Goal: Task Accomplishment & Management: Manage account settings

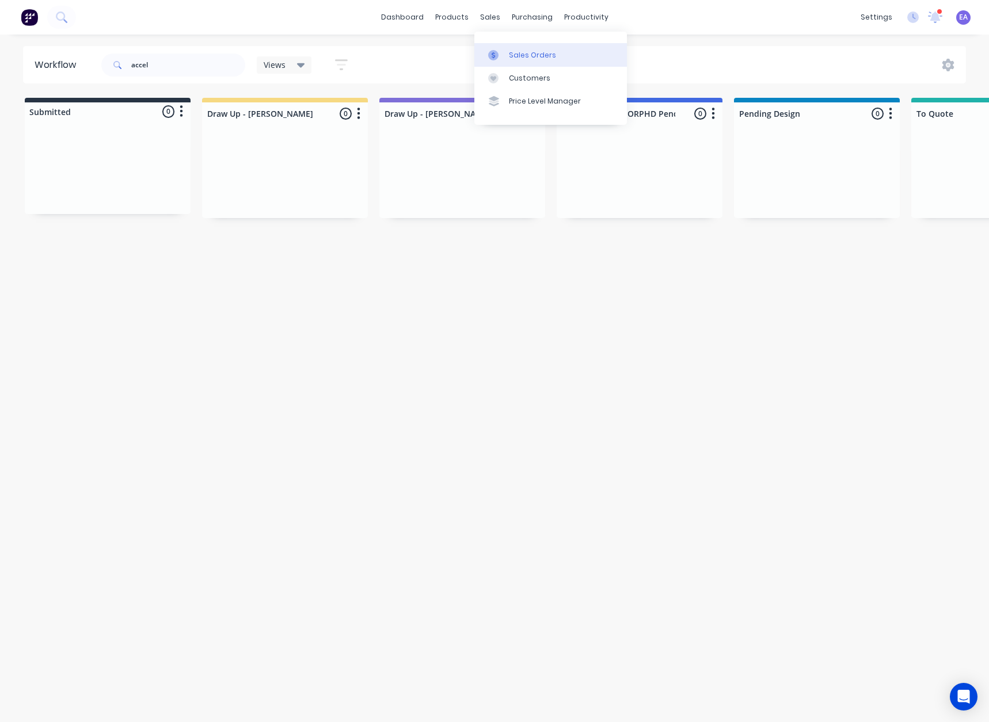
click at [511, 52] on div "Sales Orders" at bounding box center [532, 55] width 47 height 10
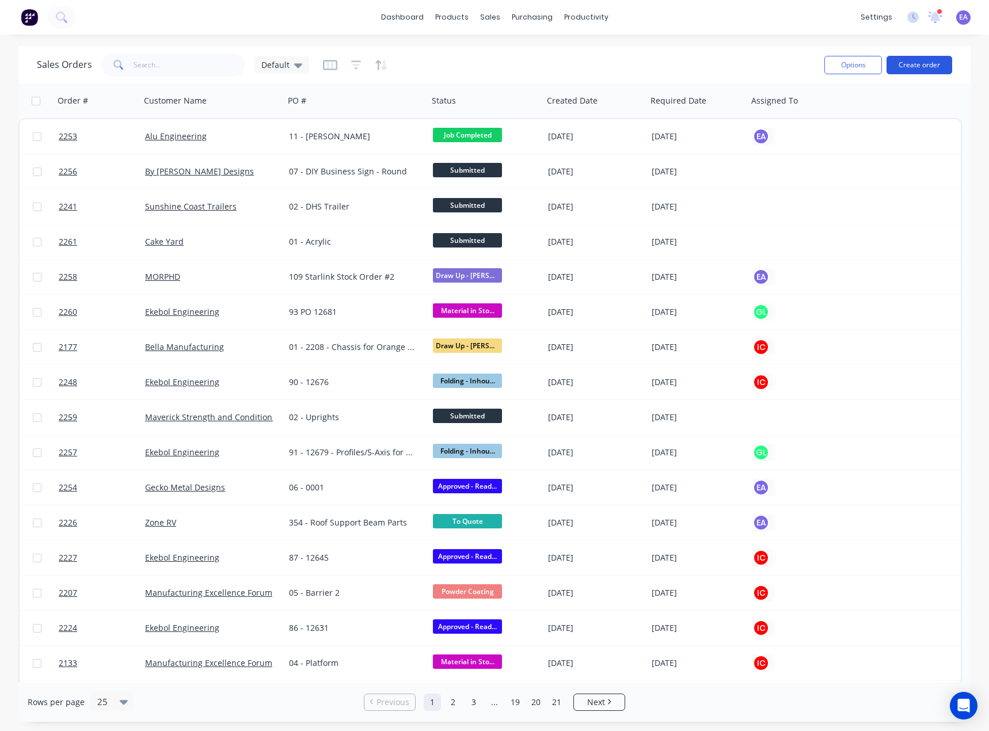
click at [943, 61] on button "Create order" at bounding box center [919, 65] width 66 height 18
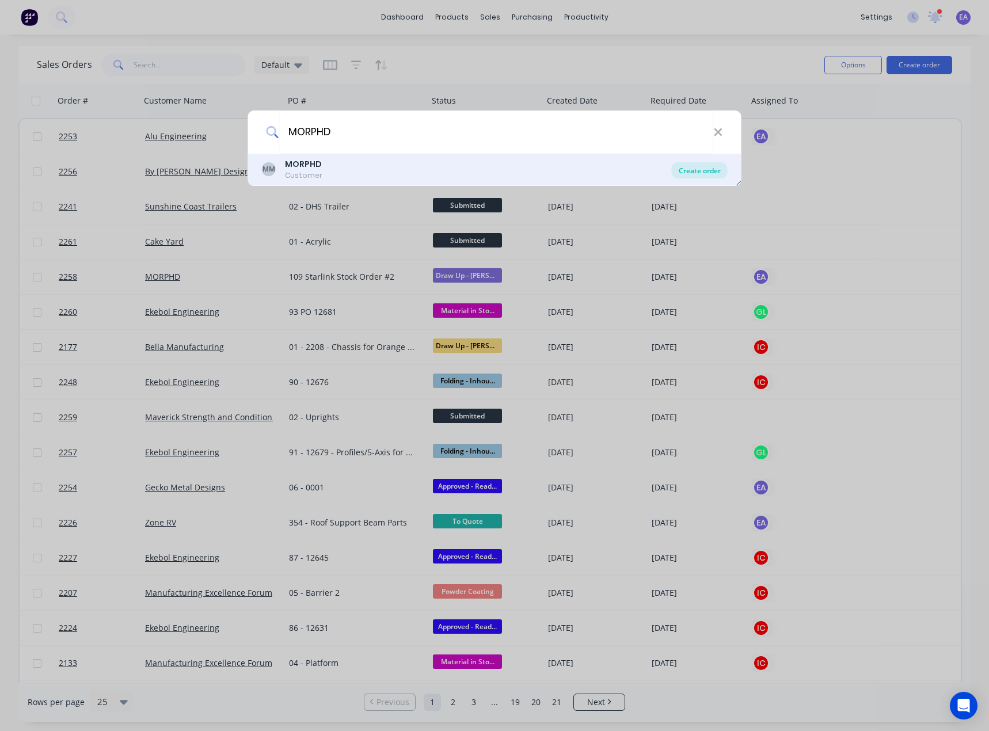
type input "MORPHD"
click at [684, 169] on div "Create order" at bounding box center [700, 170] width 56 height 16
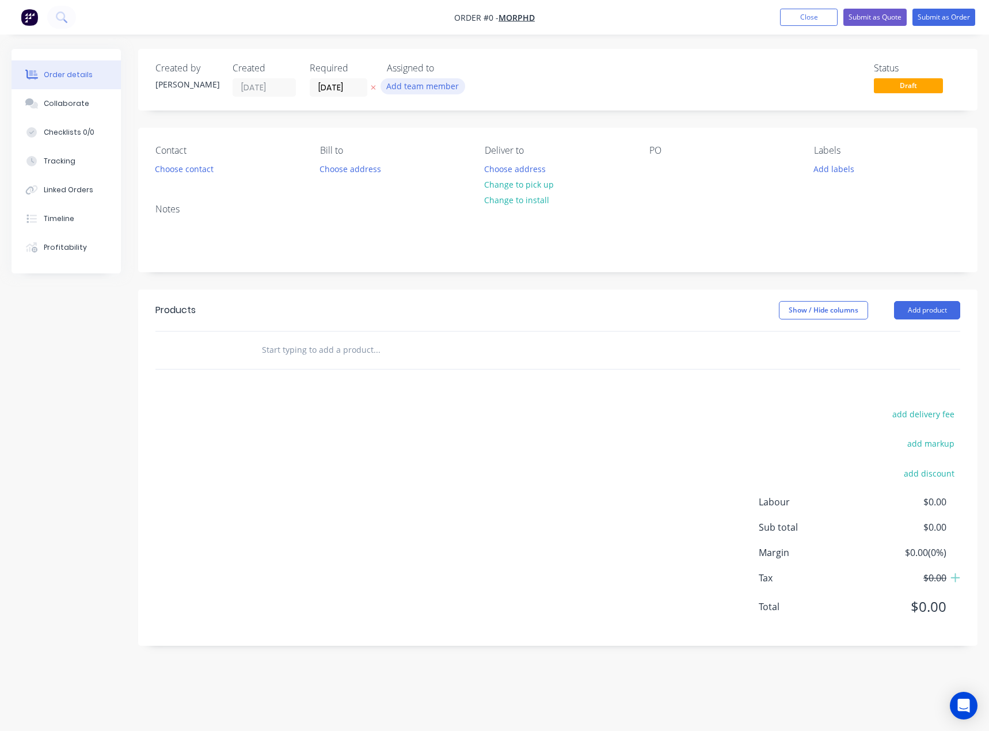
drag, startPoint x: 424, startPoint y: 86, endPoint x: 429, endPoint y: 91, distance: 7.3
click at [424, 86] on button "Add team member" at bounding box center [422, 86] width 85 height 16
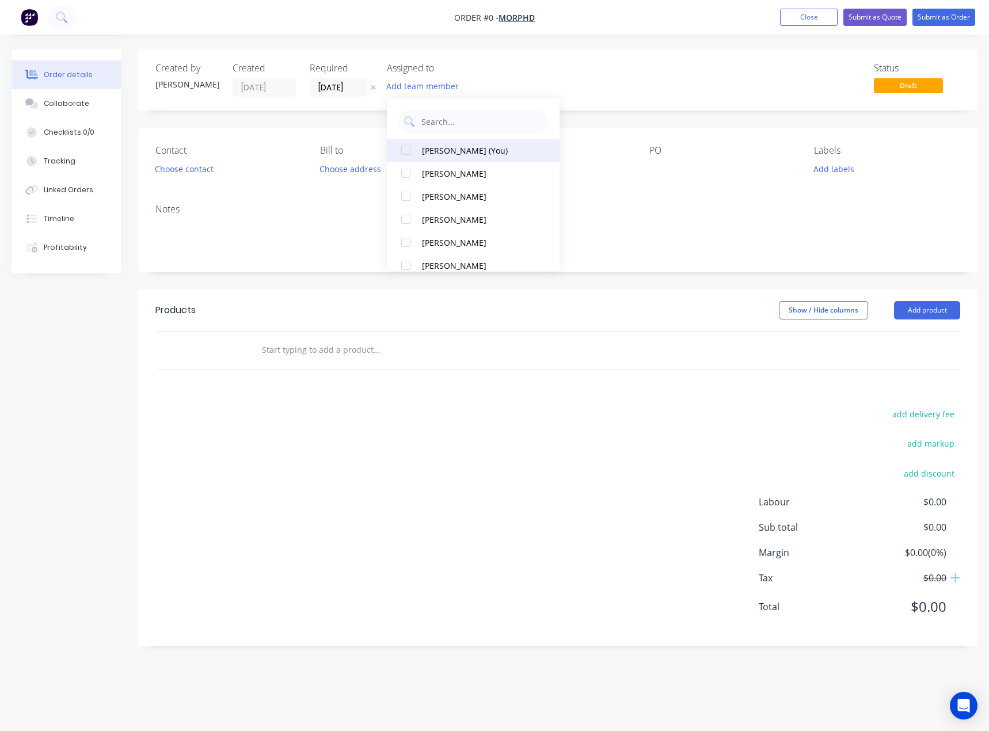
click at [445, 147] on div "[PERSON_NAME] (You)" at bounding box center [479, 150] width 115 height 12
click at [346, 512] on div "Order details Collaborate Checklists 0/0 Tracking Linked Orders Timeline Profit…" at bounding box center [494, 356] width 989 height 614
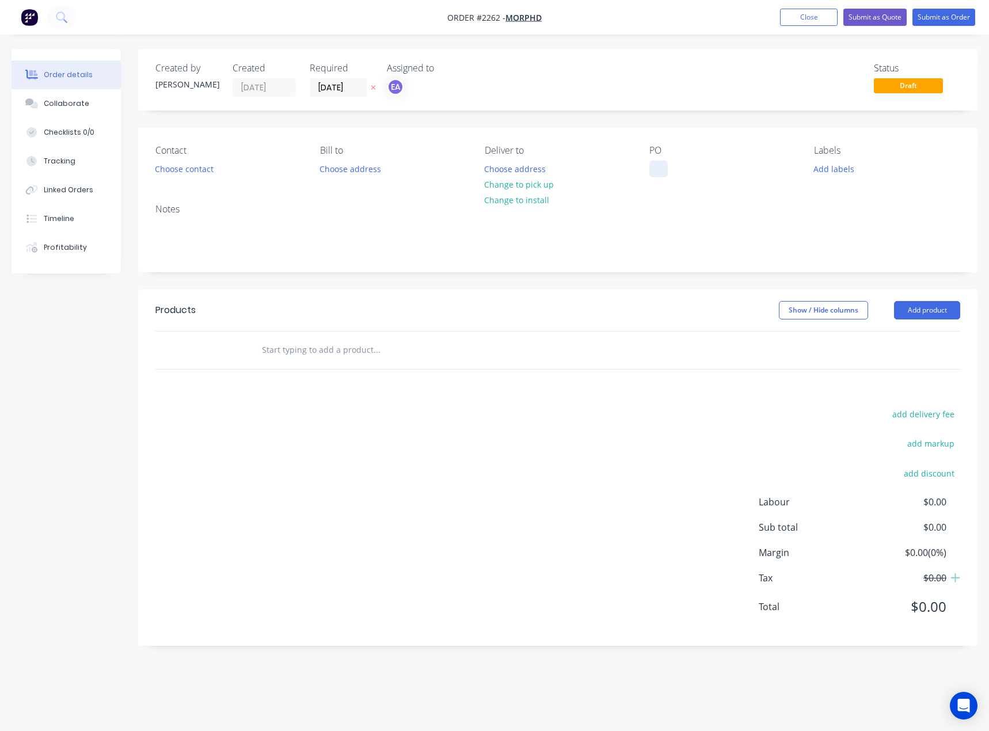
click at [663, 162] on div at bounding box center [658, 169] width 18 height 17
drag, startPoint x: 658, startPoint y: 165, endPoint x: 666, endPoint y: 165, distance: 8.6
click at [658, 165] on div at bounding box center [658, 169] width 18 height 17
click at [940, 317] on button "Add product" at bounding box center [927, 310] width 66 height 18
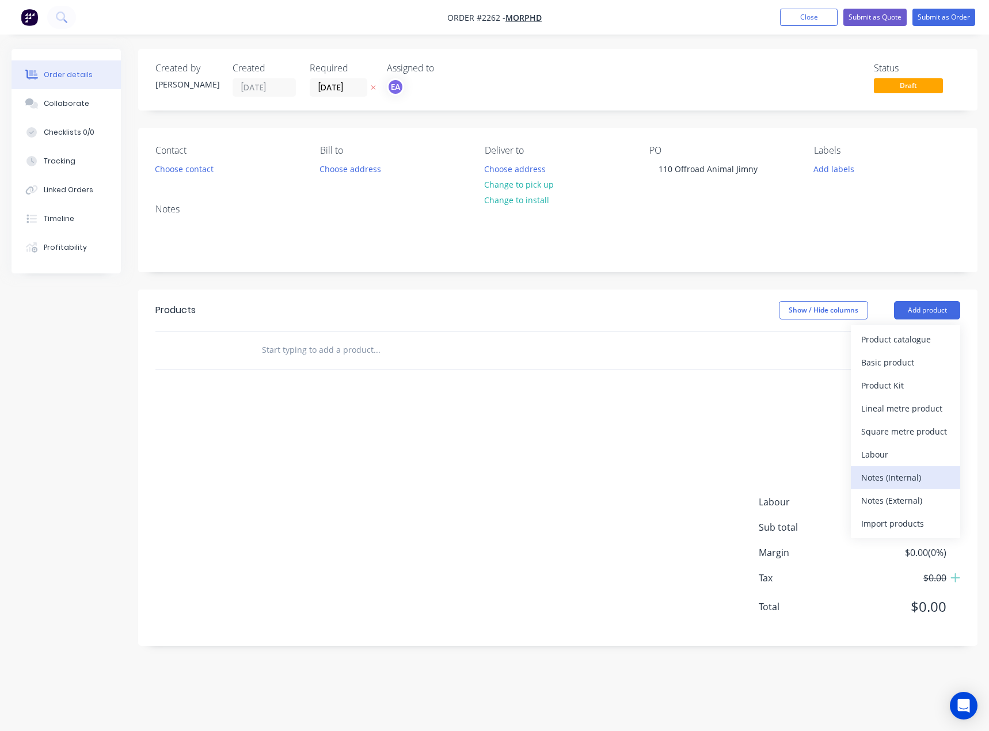
click at [901, 482] on div "Notes (Internal)" at bounding box center [905, 477] width 89 height 17
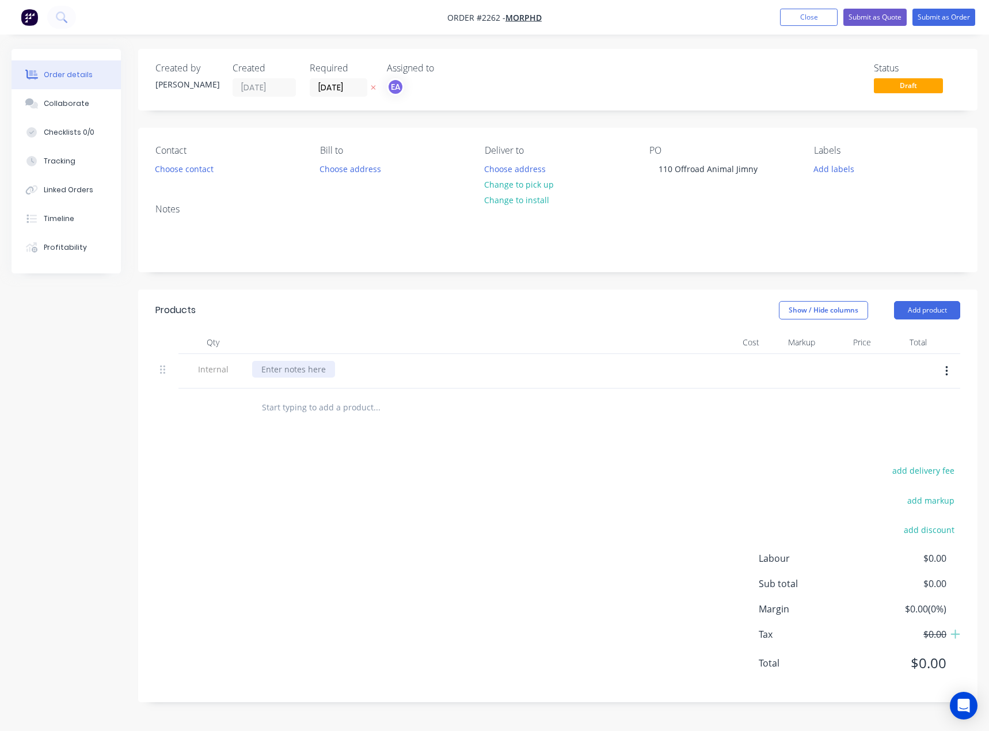
click at [280, 364] on div at bounding box center [293, 369] width 83 height 17
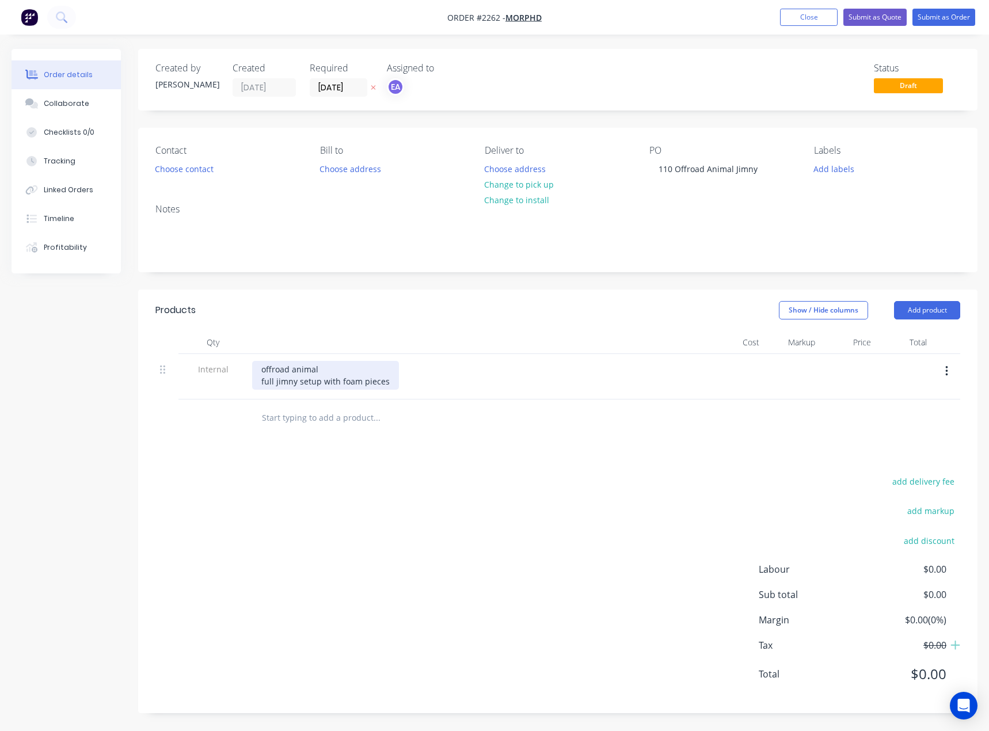
click at [300, 383] on div "offroad animal full jimny setup with foam pieces" at bounding box center [325, 375] width 147 height 29
click at [421, 380] on div "offroad animal full jimny 3 door setup with foam pieces" at bounding box center [477, 375] width 451 height 29
click at [417, 384] on div "offroad animal full jimny 3 door setup with foam pieces" at bounding box center [339, 375] width 174 height 29
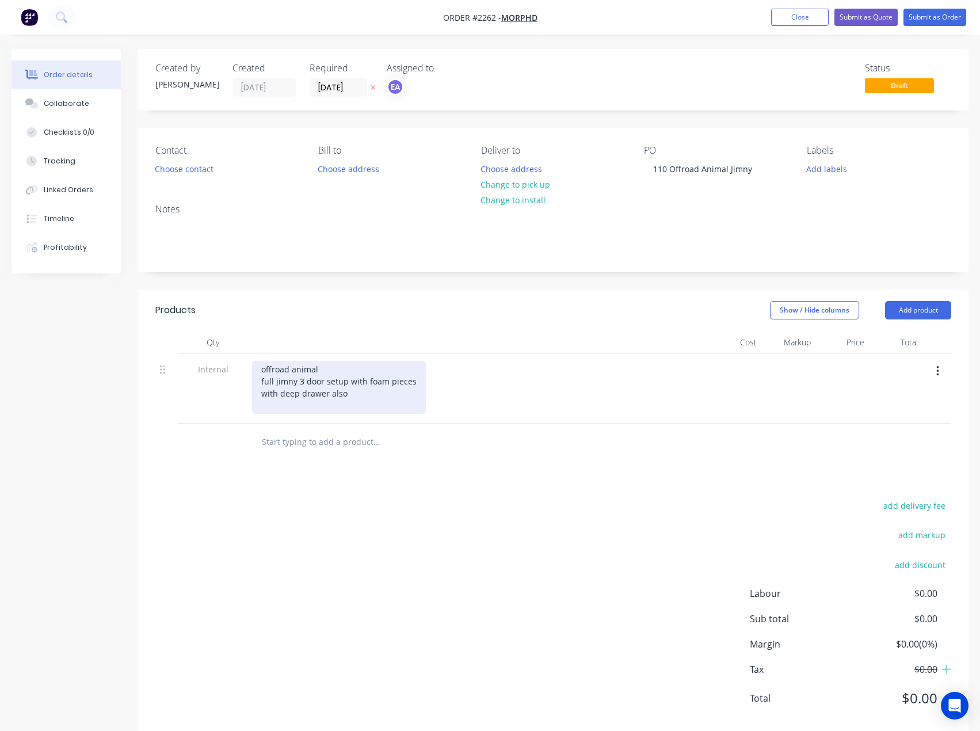
click at [356, 396] on div "offroad animal full jimny 3 door setup with foam pieces with deep drawer also" at bounding box center [339, 387] width 174 height 53
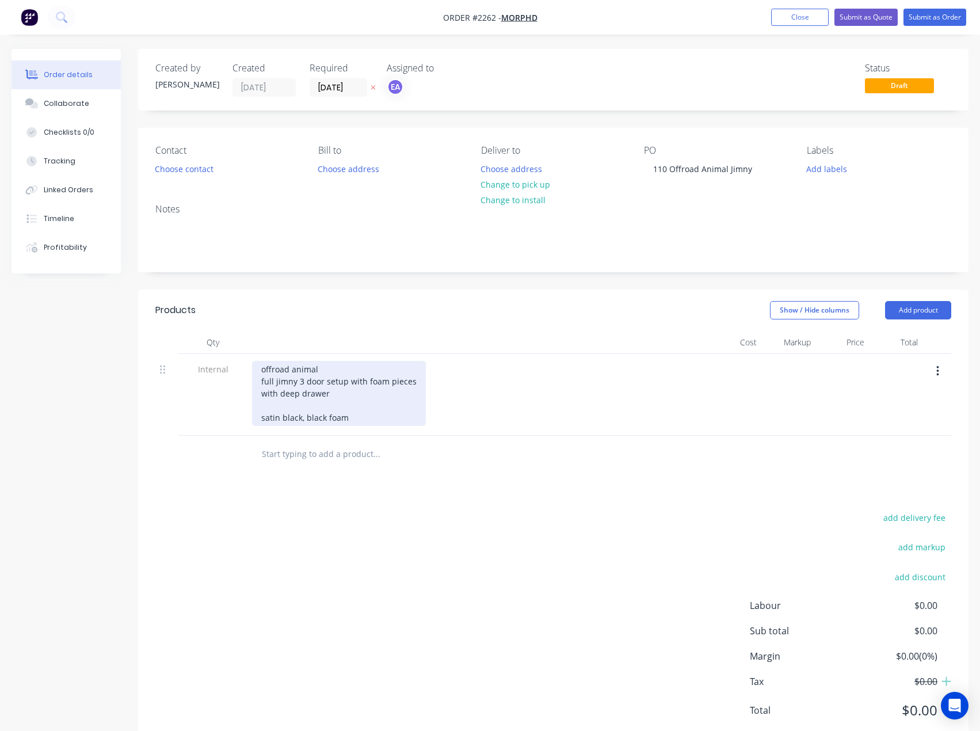
click at [335, 394] on div "offroad animal full jimny 3 door setup with foam pieces with deep drawer satin …" at bounding box center [339, 393] width 174 height 65
click at [341, 426] on div "offroad animal full jimny 3 door setup with foam pieces with deep drawer, fridg…" at bounding box center [339, 393] width 174 height 65
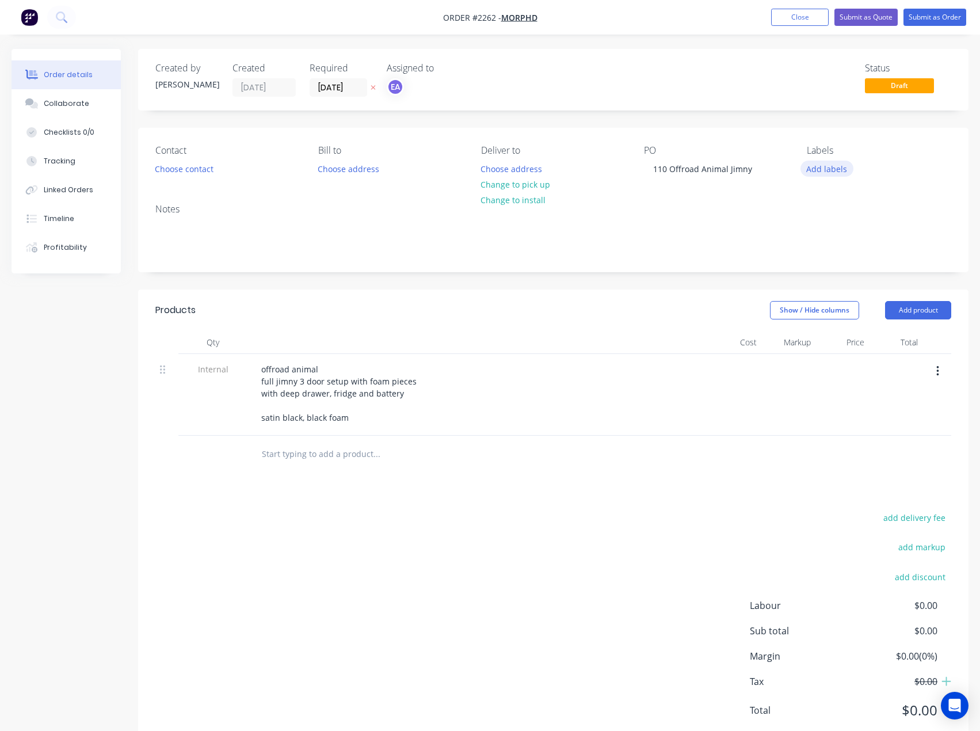
click at [813, 170] on button "Add labels" at bounding box center [826, 169] width 53 height 16
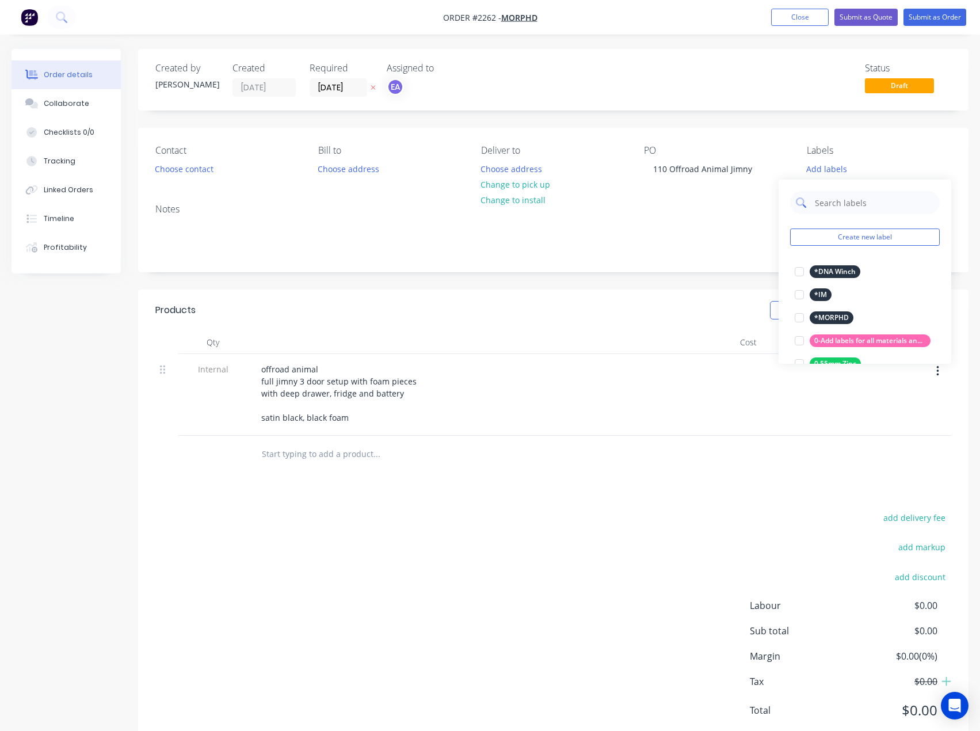
click at [841, 204] on input "text" at bounding box center [874, 202] width 120 height 23
click at [943, 14] on button "Submit as Order" at bounding box center [934, 17] width 63 height 17
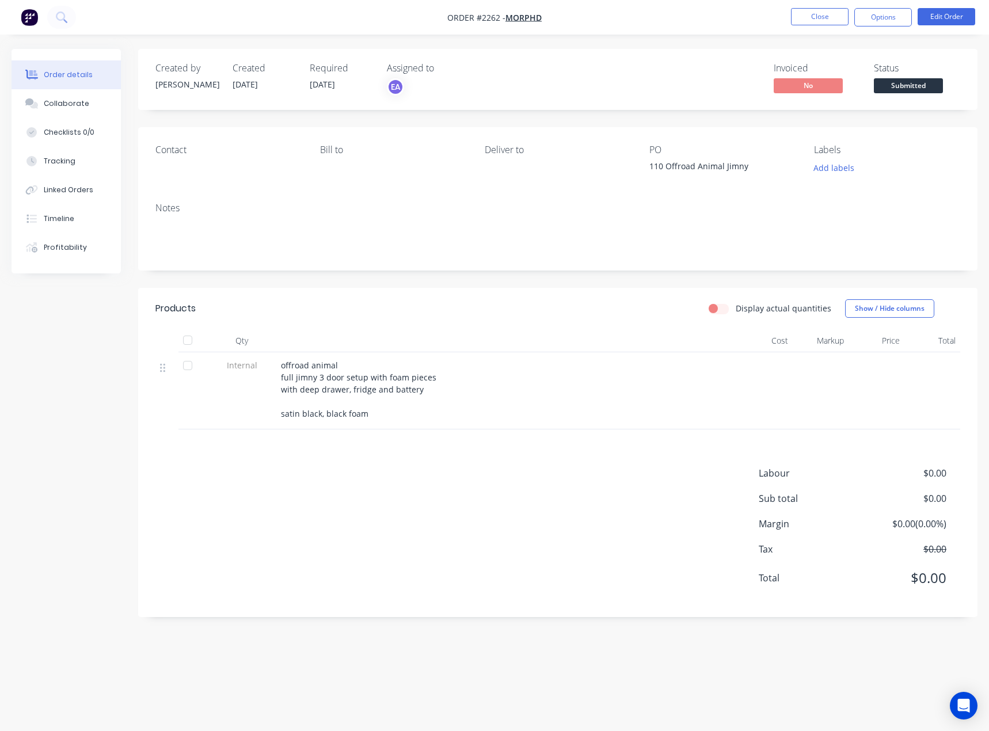
click at [922, 81] on span "Submitted" at bounding box center [908, 85] width 69 height 14
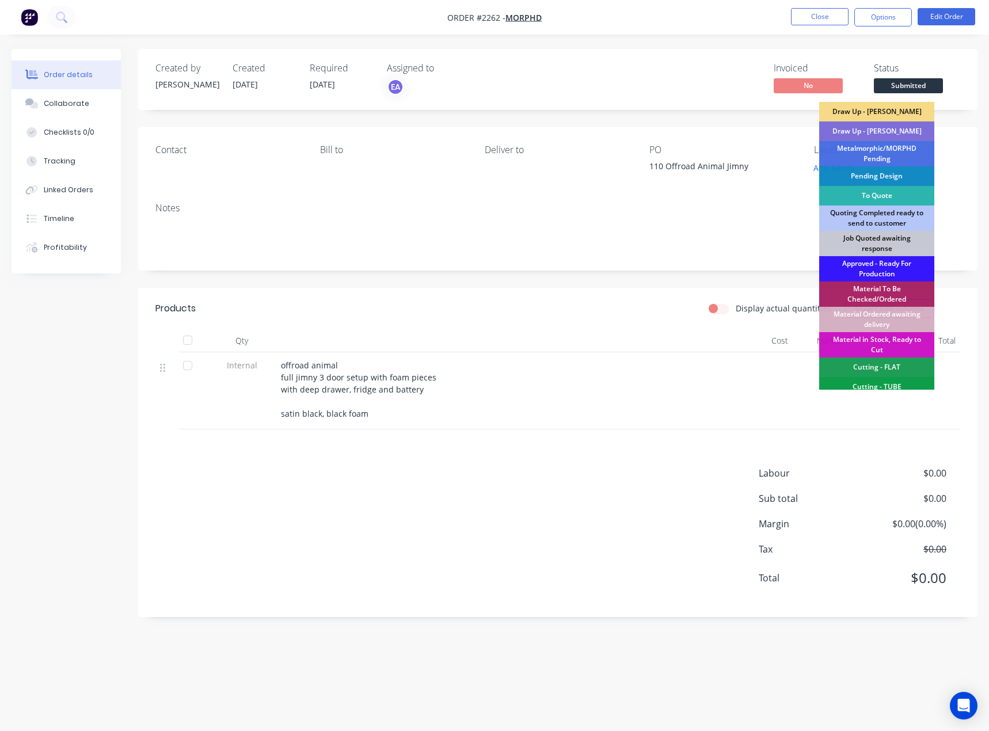
click at [890, 129] on div "Draw Up - [PERSON_NAME]" at bounding box center [876, 131] width 115 height 20
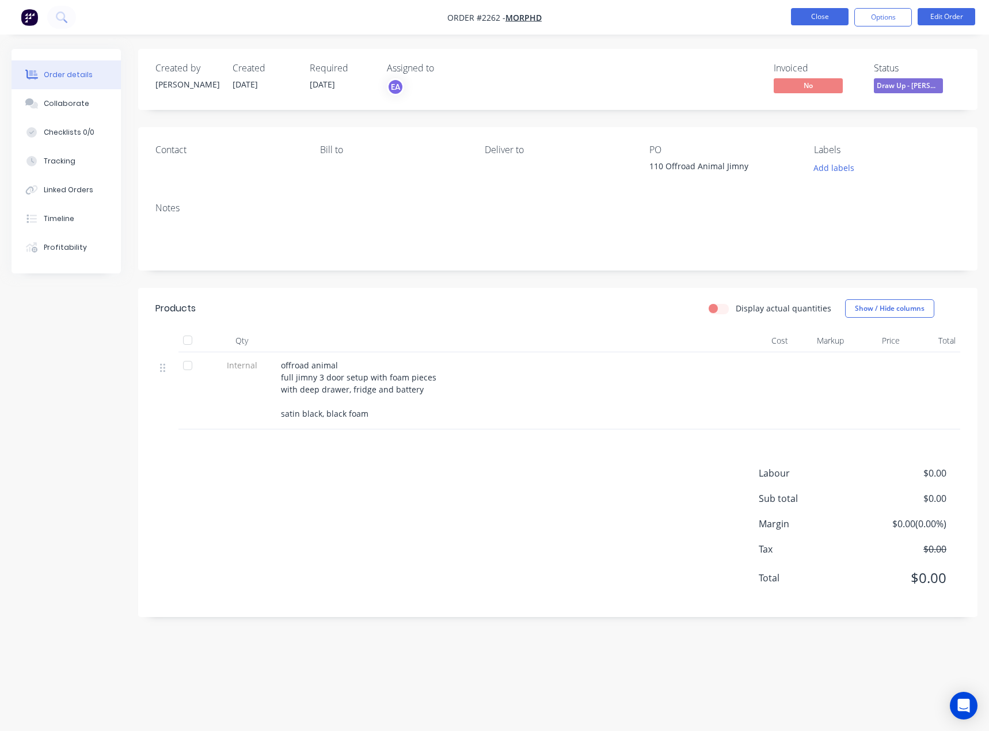
click at [815, 14] on button "Close" at bounding box center [820, 16] width 58 height 17
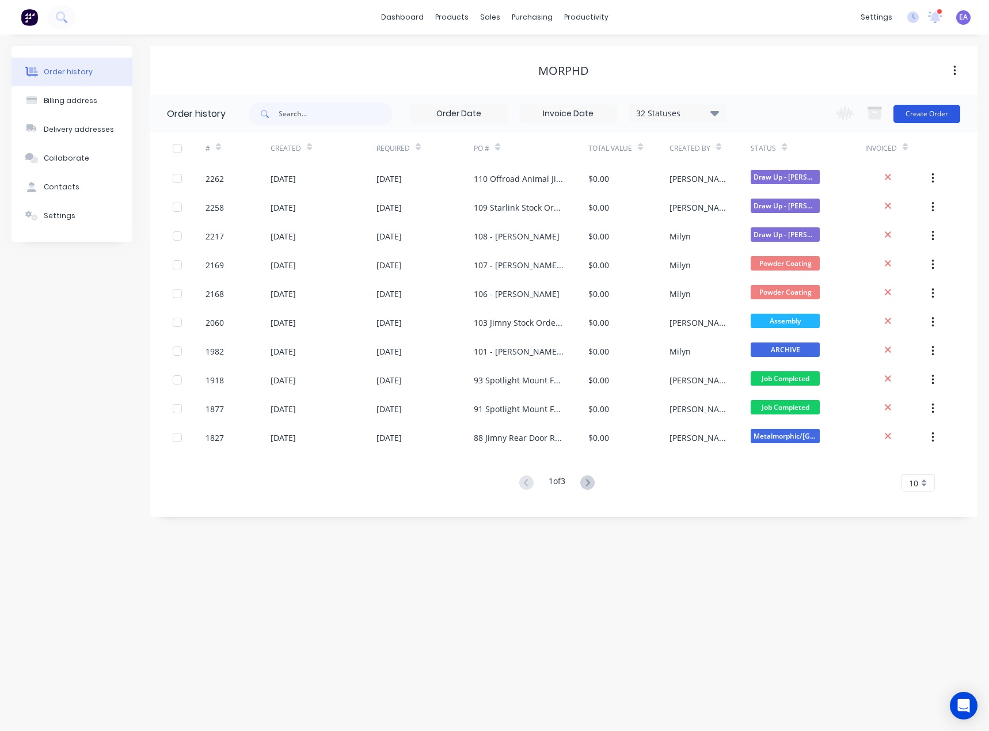
click at [921, 117] on button "Create Order" at bounding box center [926, 114] width 67 height 18
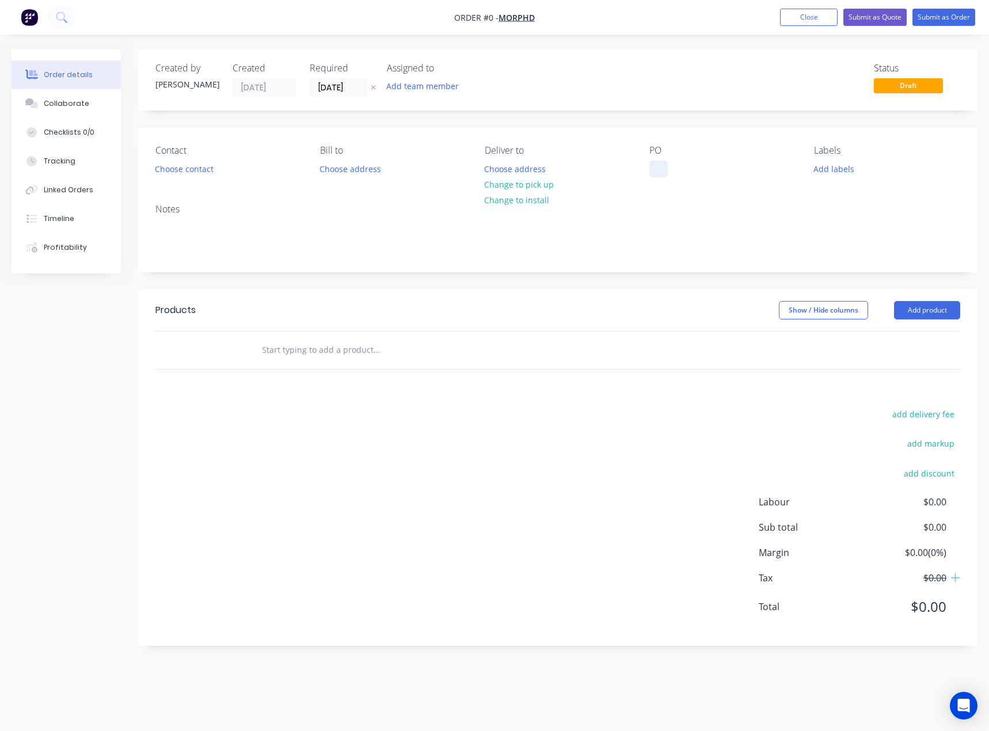
click at [658, 174] on div at bounding box center [658, 169] width 18 height 17
drag, startPoint x: 711, startPoint y: 170, endPoint x: 634, endPoint y: 175, distance: 77.2
click at [637, 174] on div "Contact Choose contact [PERSON_NAME] to Choose address Deliver to Choose addres…" at bounding box center [557, 161] width 839 height 67
click at [710, 166] on div "111 [PERSON_NAME]" at bounding box center [698, 169] width 99 height 17
drag, startPoint x: 710, startPoint y: 169, endPoint x: 657, endPoint y: 169, distance: 52.9
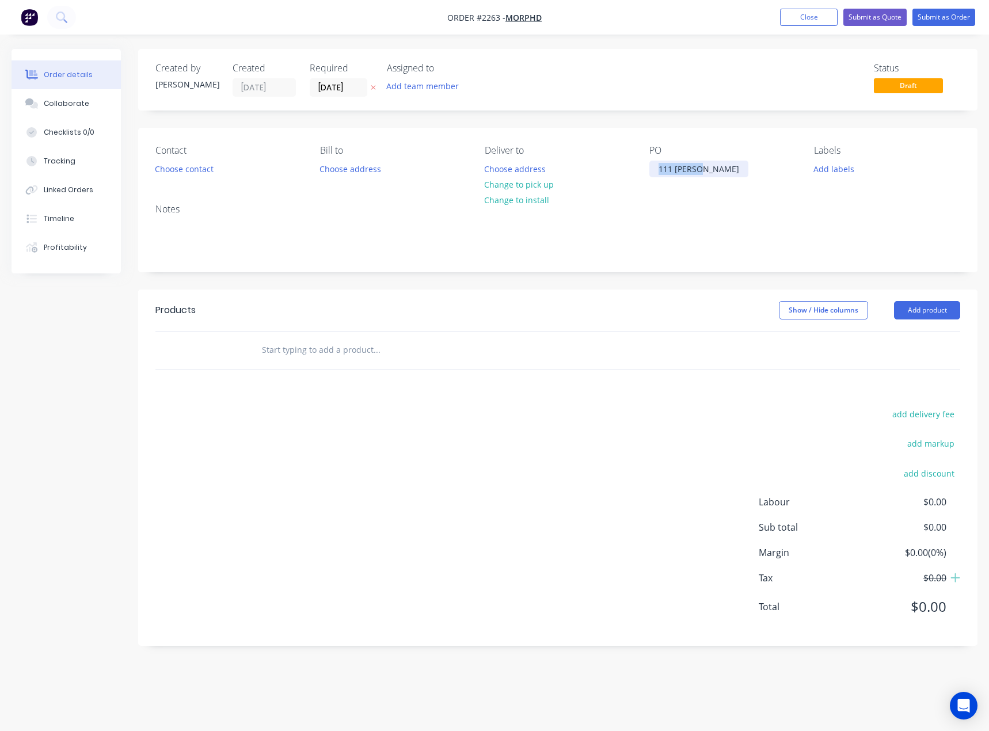
click at [657, 169] on div "111 [PERSON_NAME]" at bounding box center [698, 169] width 99 height 17
click at [932, 306] on button "Add product" at bounding box center [927, 310] width 66 height 18
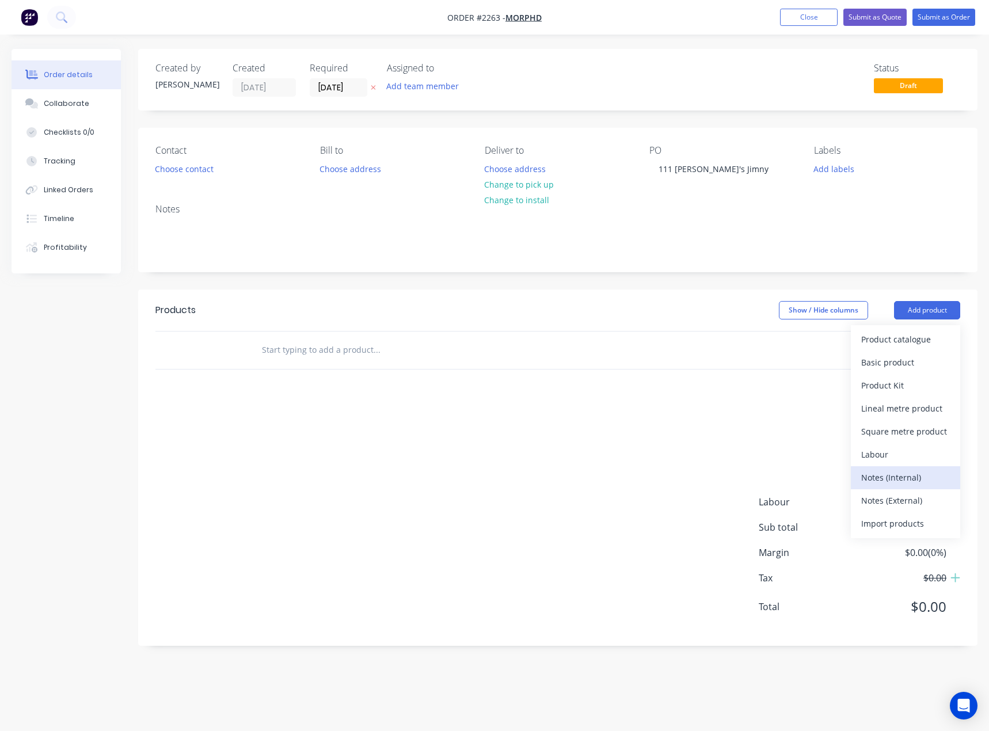
click at [892, 476] on div "Notes (Internal)" at bounding box center [905, 477] width 89 height 17
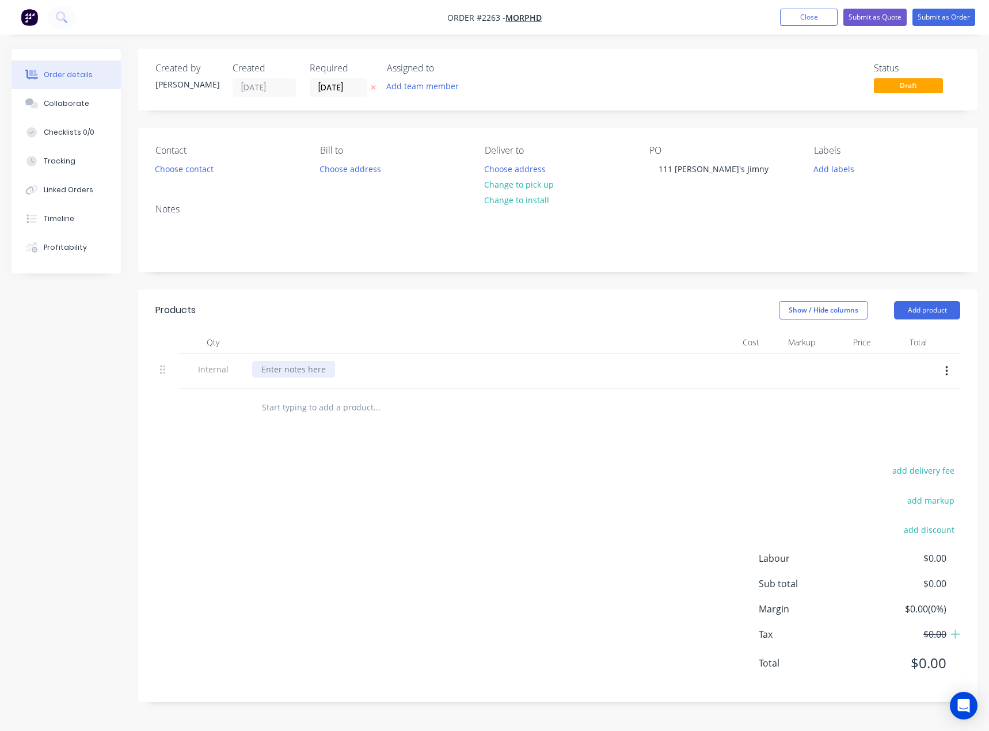
click at [308, 371] on div at bounding box center [293, 369] width 83 height 17
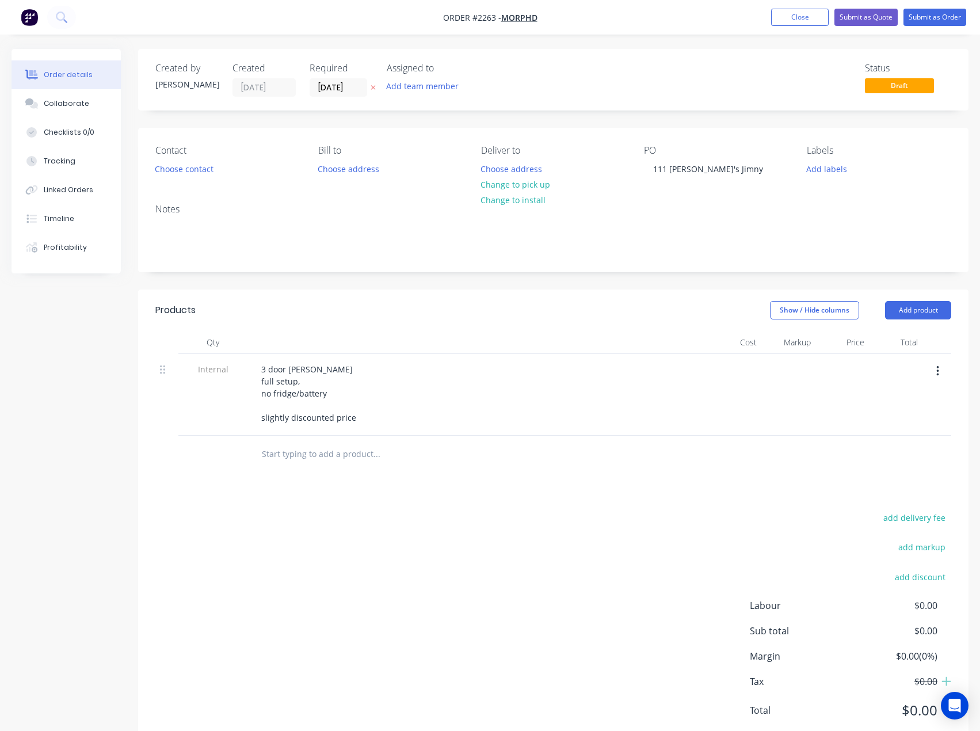
click at [346, 506] on div "Products Show / Hide columns Add product Qty Cost Markup Price Total Internal 3…" at bounding box center [553, 519] width 830 height 460
click at [462, 87] on button "Add team member" at bounding box center [422, 86] width 85 height 16
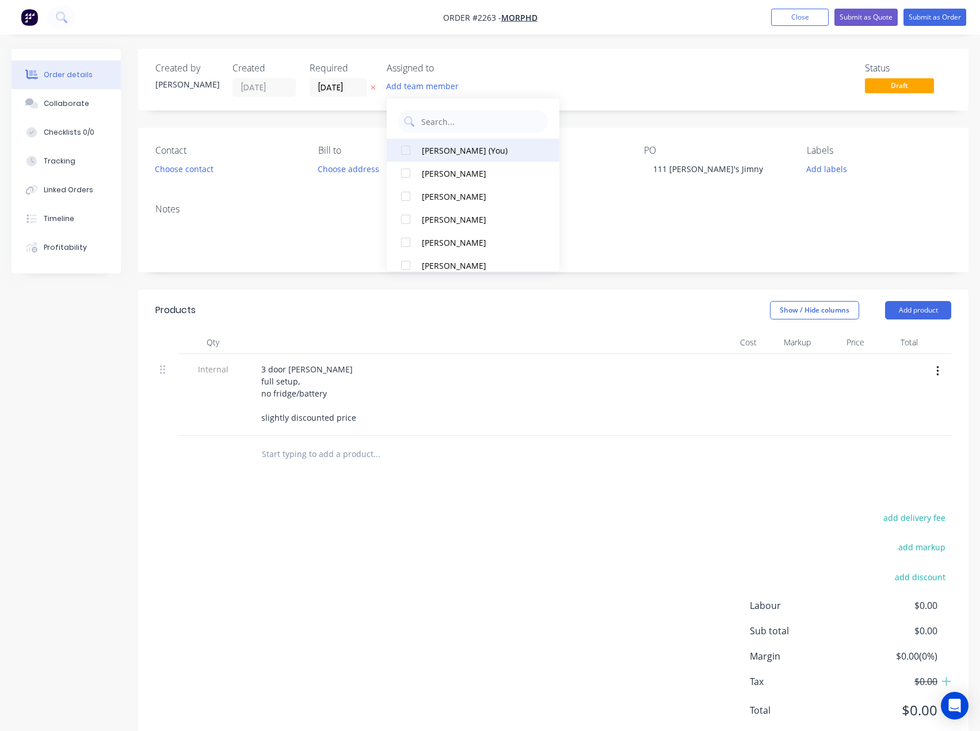
click at [462, 153] on div "[PERSON_NAME] (You)" at bounding box center [479, 150] width 115 height 12
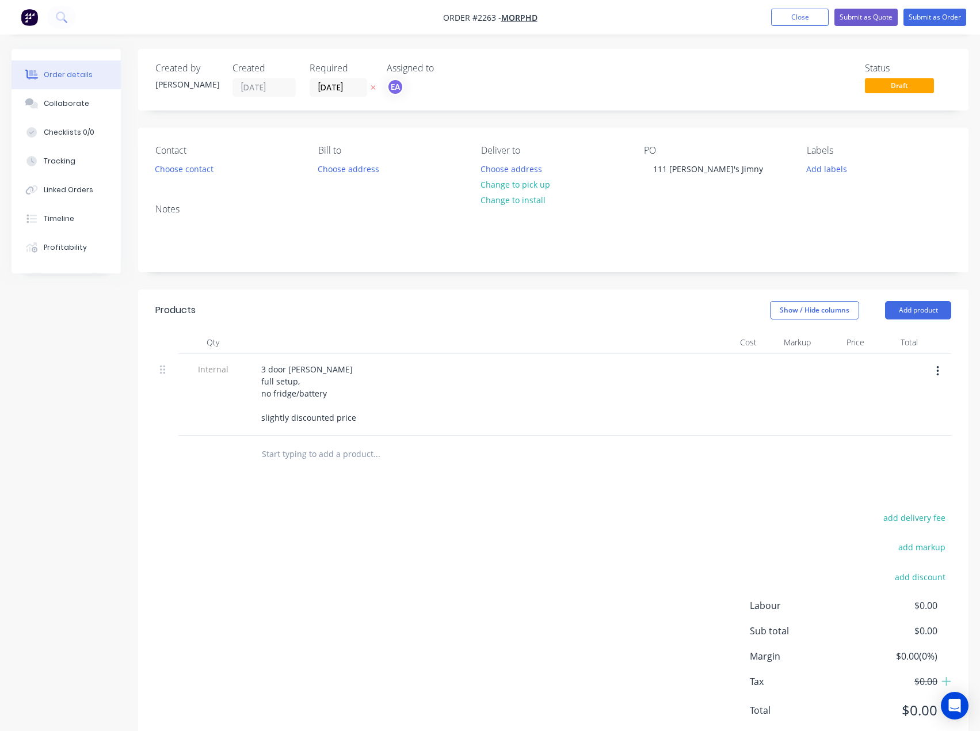
drag, startPoint x: 716, startPoint y: 60, endPoint x: 848, endPoint y: 39, distance: 133.0
click at [719, 59] on div "Created by [PERSON_NAME] Created [DATE] Required [DATE] Assigned to EA Status D…" at bounding box center [553, 80] width 830 height 62
click at [924, 21] on button "Submit as Order" at bounding box center [934, 17] width 63 height 17
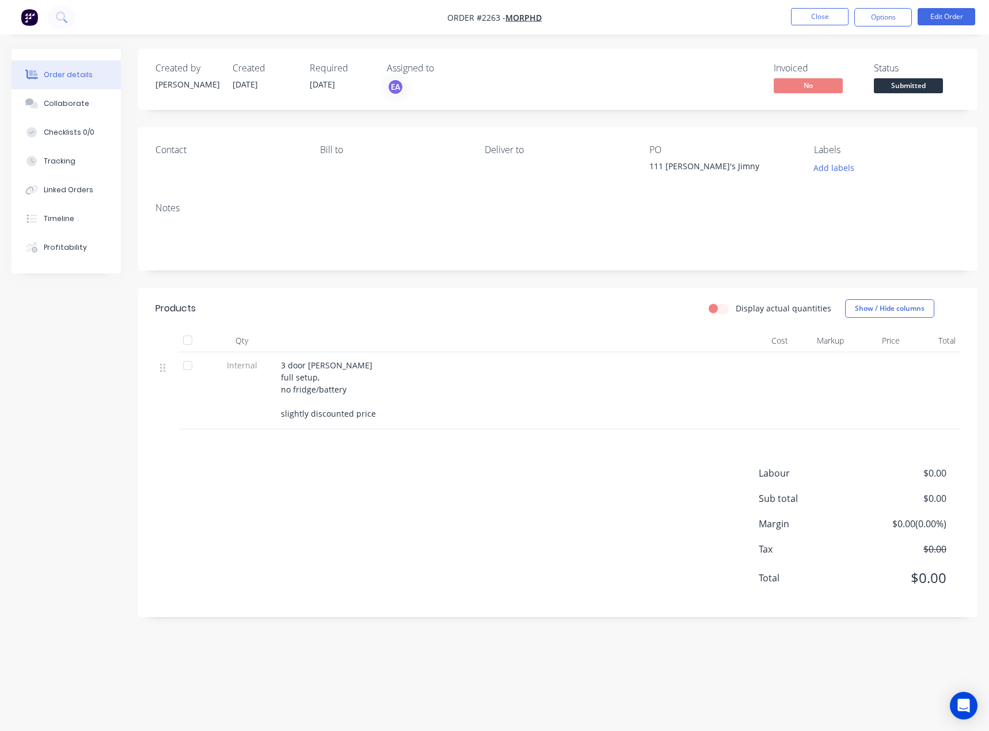
click at [909, 87] on span "Submitted" at bounding box center [908, 85] width 69 height 14
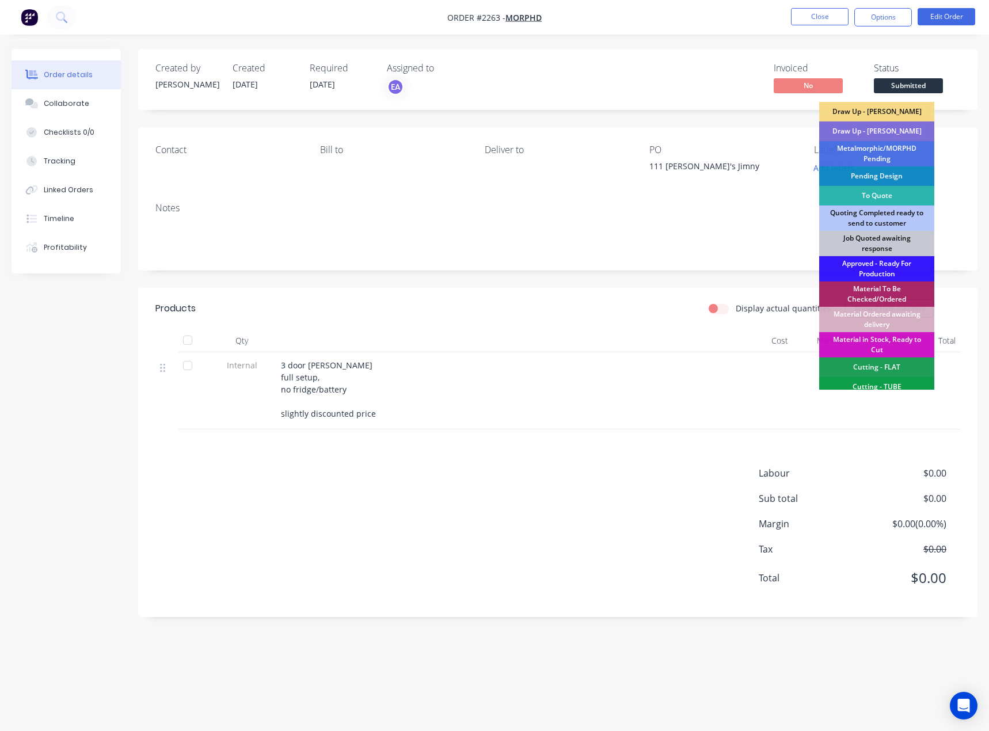
click at [871, 131] on div "Draw Up - [PERSON_NAME]" at bounding box center [876, 131] width 115 height 20
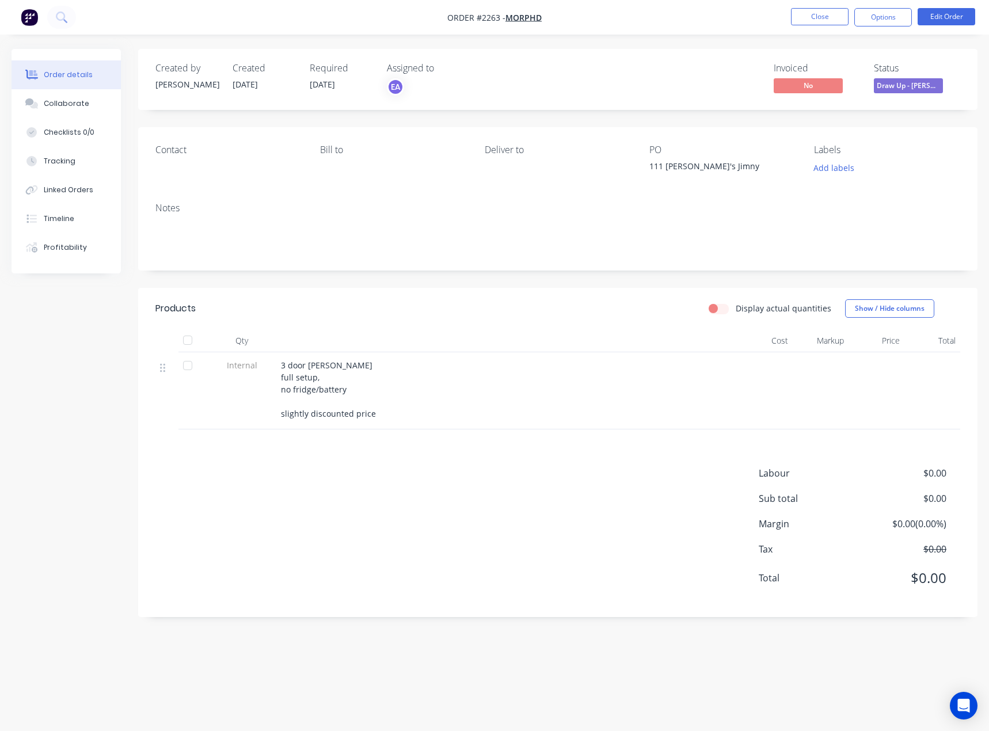
click at [391, 489] on div "Labour $0.00 Sub total $0.00 Margin $0.00 ( 0.00 %) Tax $0.00 Total $0.00" at bounding box center [557, 533] width 804 height 134
click at [833, 21] on button "Close" at bounding box center [820, 16] width 58 height 17
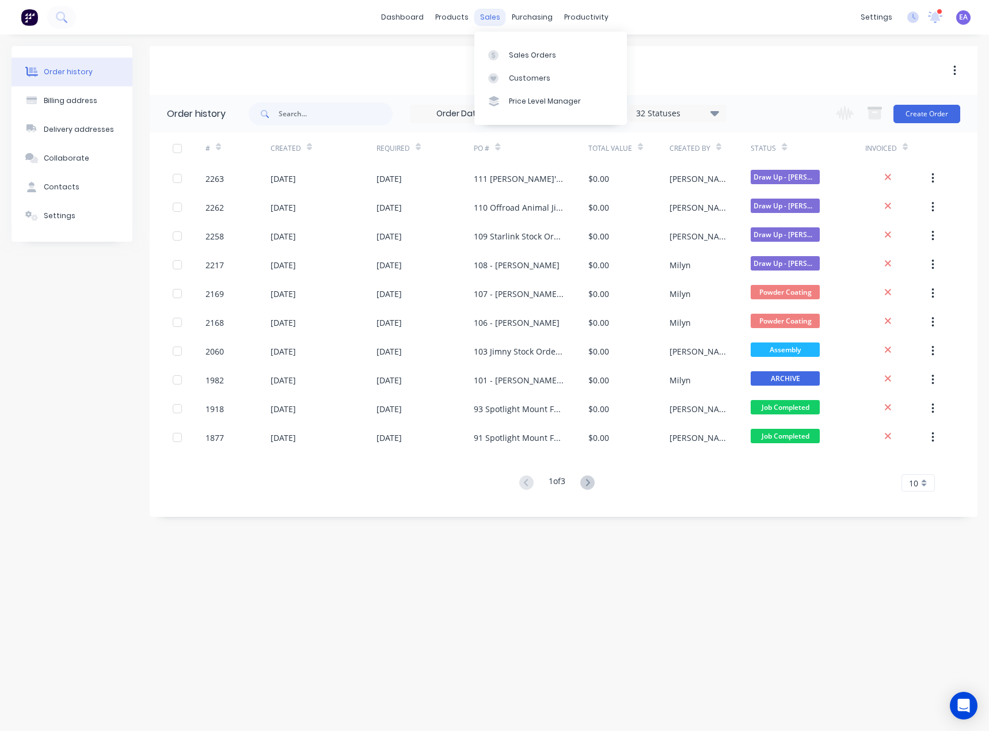
click at [486, 19] on div "sales" at bounding box center [490, 17] width 32 height 17
click at [941, 112] on button "Create Order" at bounding box center [926, 114] width 67 height 18
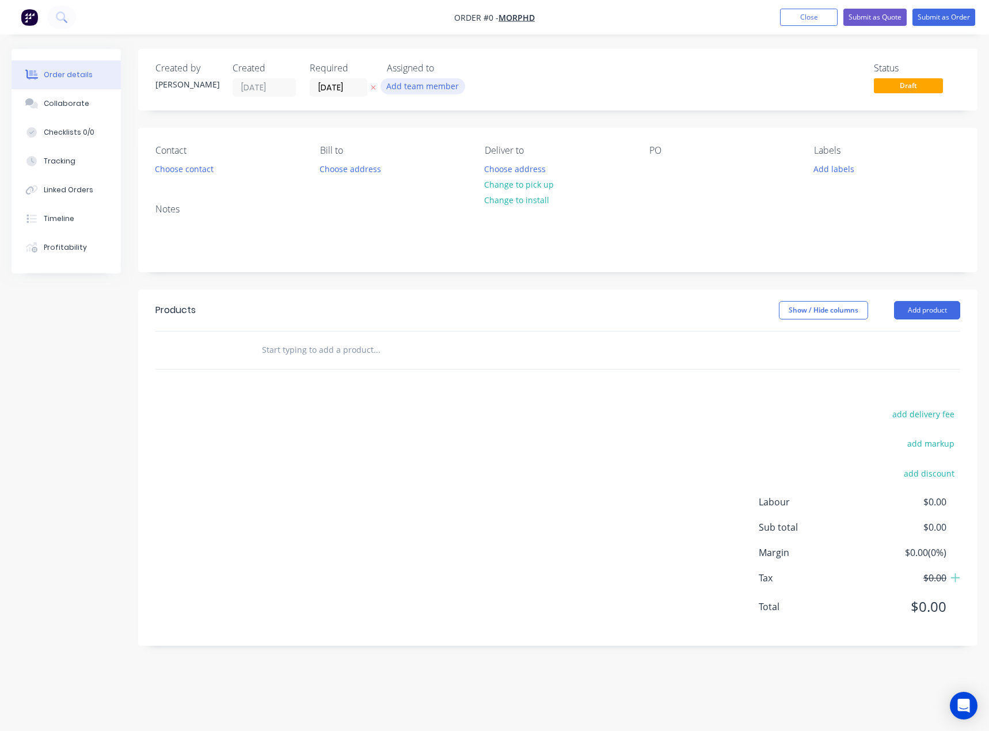
click at [406, 82] on button "Add team member" at bounding box center [422, 86] width 85 height 16
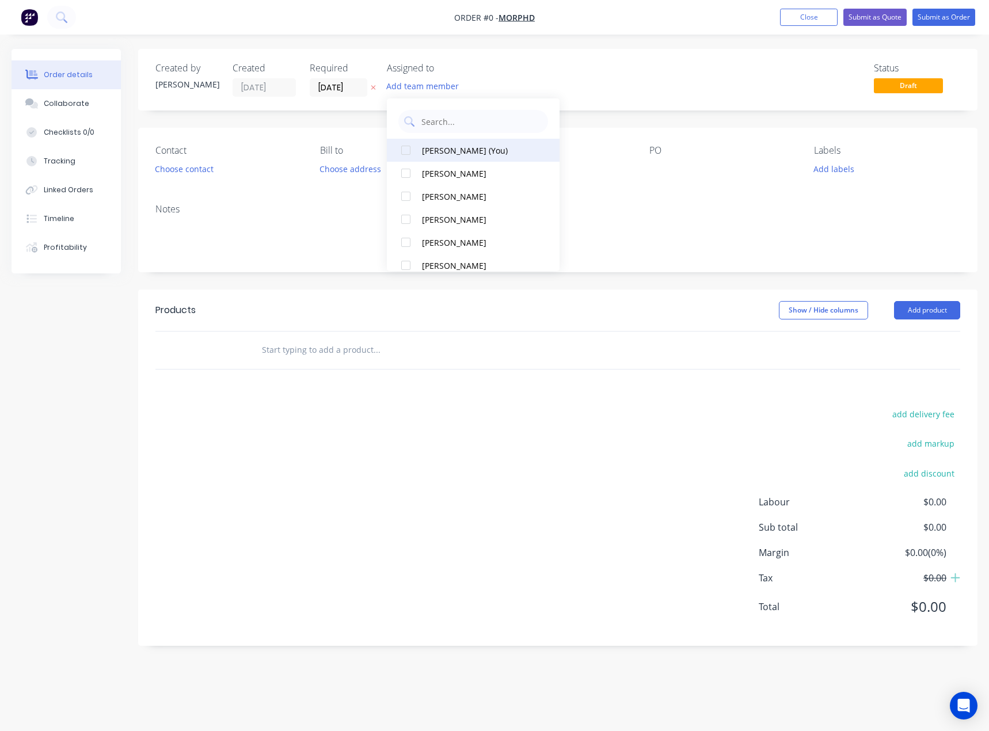
click at [455, 142] on button "[PERSON_NAME] (You)" at bounding box center [473, 150] width 173 height 23
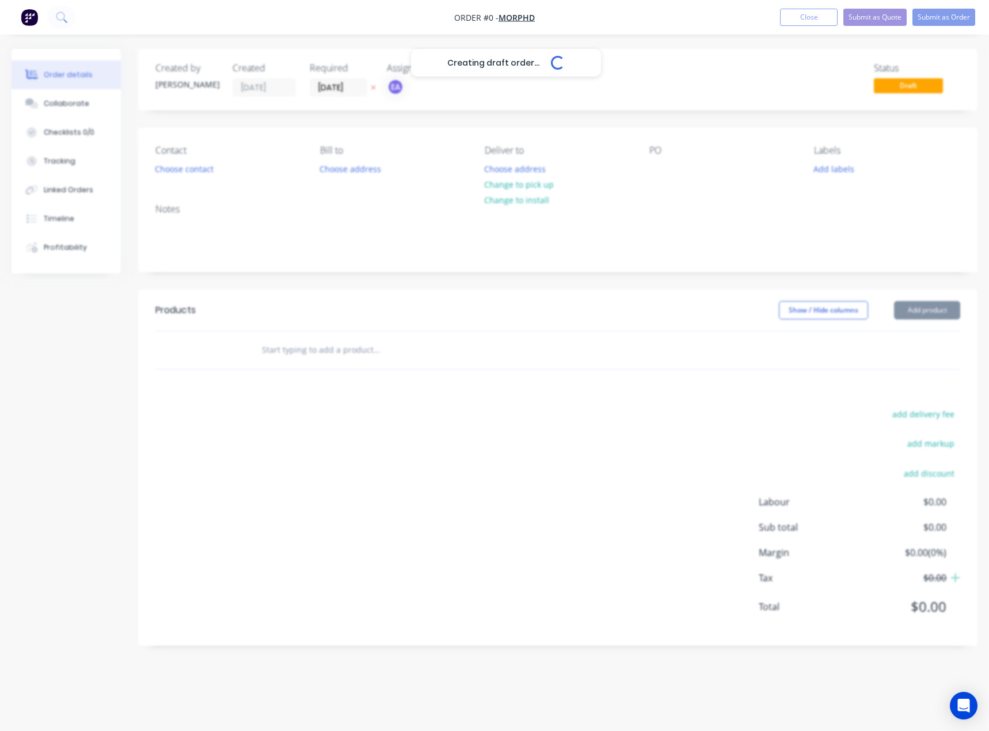
click at [937, 307] on div "Creating draft order... Loading... Order details Collaborate Checklists 0/0 Tra…" at bounding box center [494, 356] width 989 height 614
click at [919, 309] on button "Add product" at bounding box center [927, 310] width 66 height 18
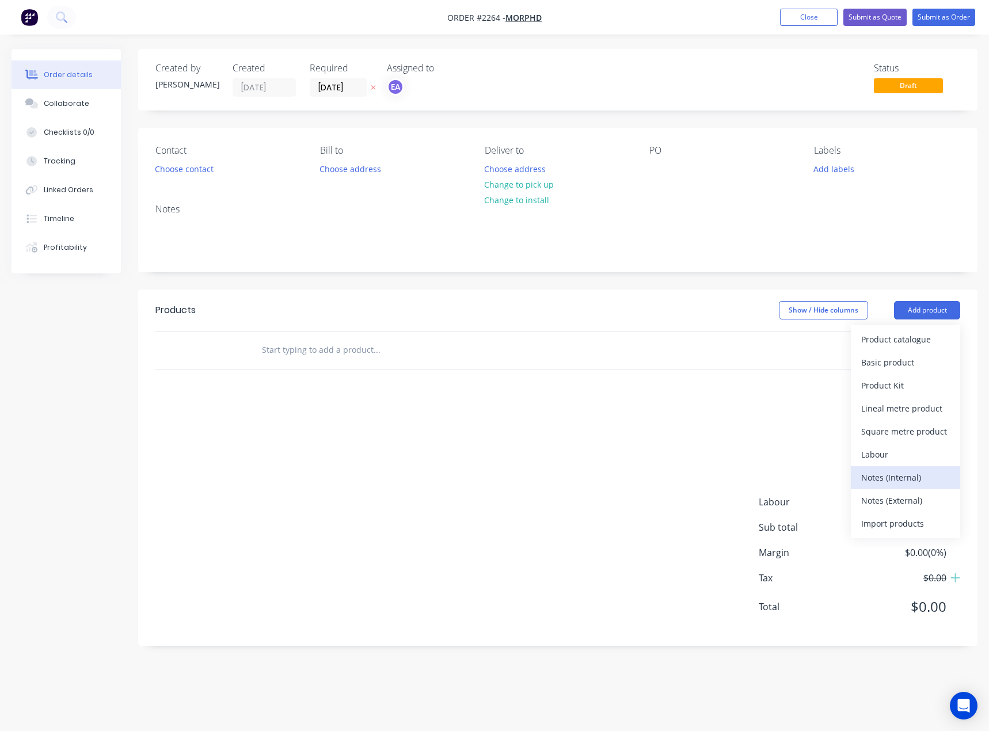
click at [903, 475] on div "Notes (Internal)" at bounding box center [905, 477] width 89 height 17
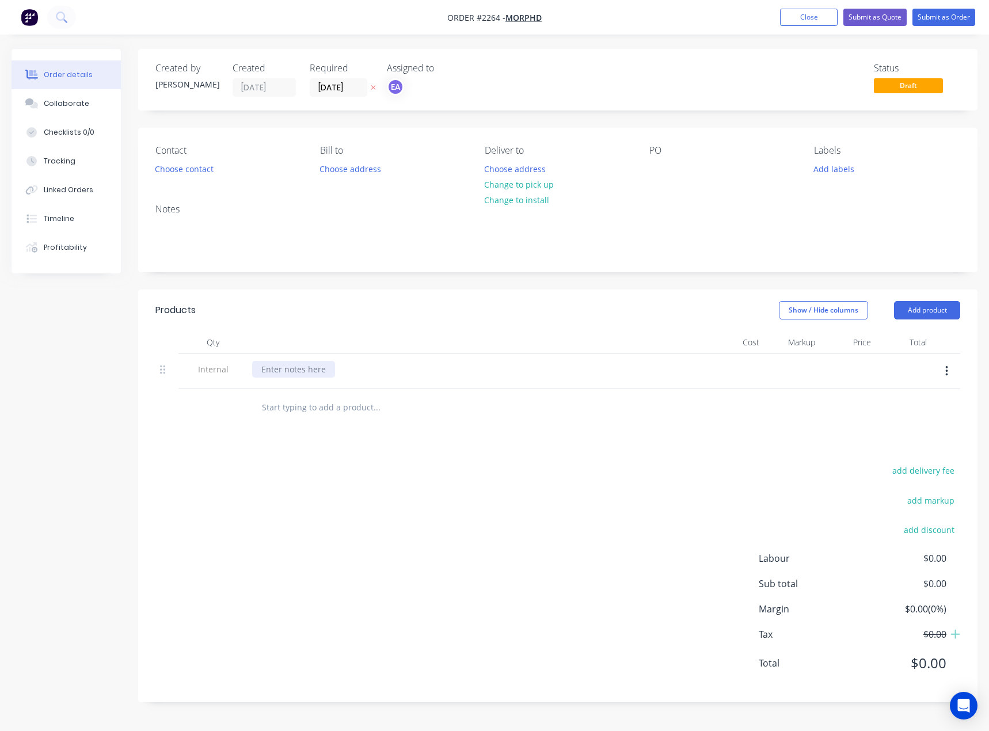
click at [265, 368] on div at bounding box center [293, 369] width 83 height 17
click at [658, 165] on div at bounding box center [658, 169] width 18 height 17
paste div
click at [301, 374] on div "[PERSON_NAME]'s Jimny" at bounding box center [308, 369] width 112 height 17
click at [307, 369] on div "[PERSON_NAME]'s Jimny" at bounding box center [308, 369] width 112 height 17
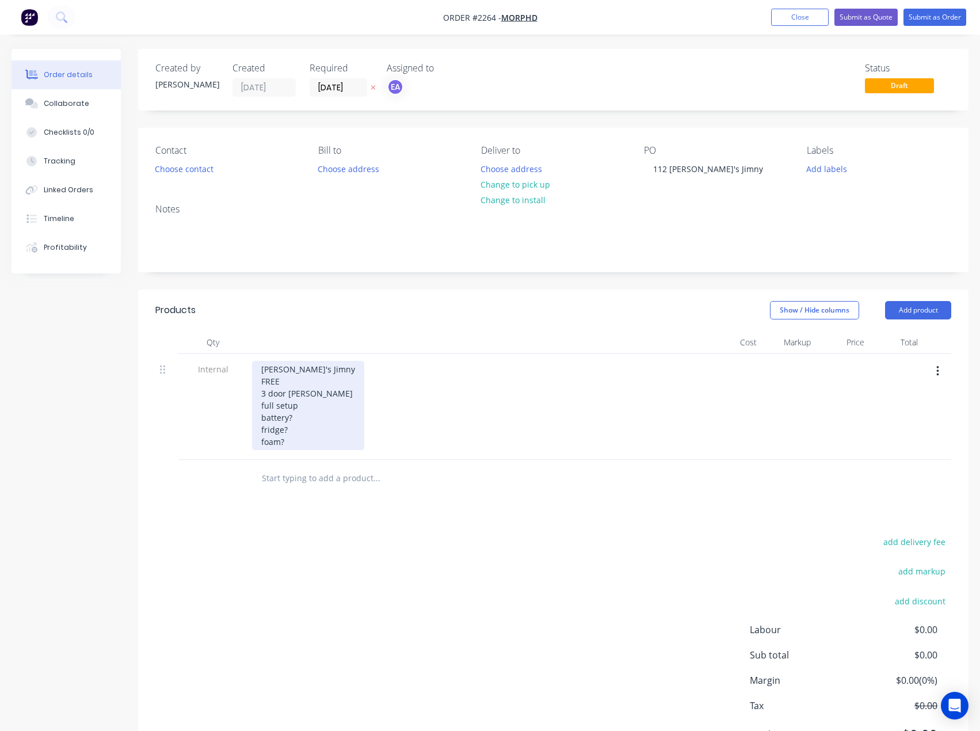
click at [299, 388] on div "[PERSON_NAME]'s Jimny FREE 3 door [PERSON_NAME] full setup battery? fridge? foa…" at bounding box center [308, 405] width 112 height 89
click at [299, 384] on div "[PERSON_NAME]'s Jimny FREE 3 door [PERSON_NAME] full setup battery? fridge? foa…" at bounding box center [308, 405] width 112 height 89
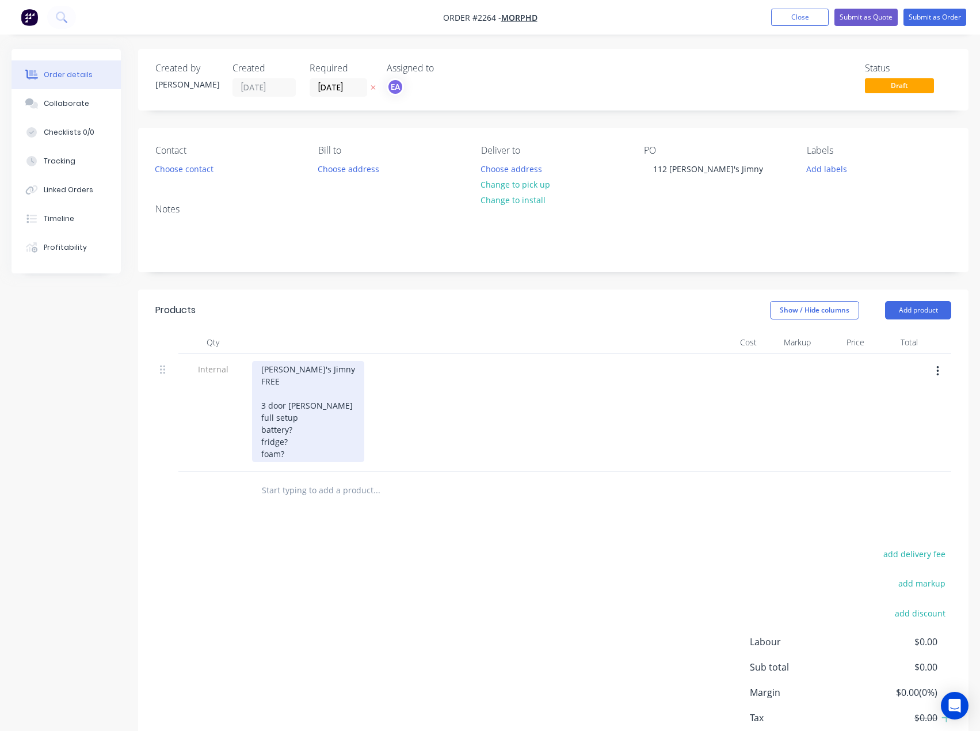
click at [298, 448] on div "[PERSON_NAME]'s Jimny FREE 3 door [PERSON_NAME] full setup battery? fridge? foa…" at bounding box center [308, 411] width 112 height 101
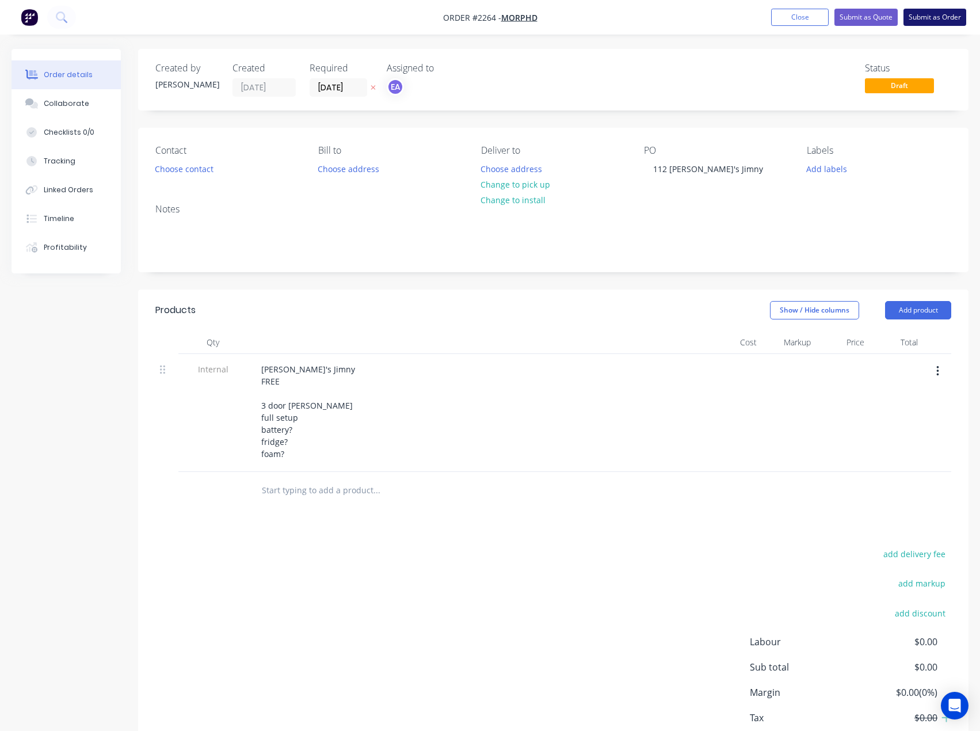
click at [935, 20] on button "Submit as Order" at bounding box center [934, 17] width 63 height 17
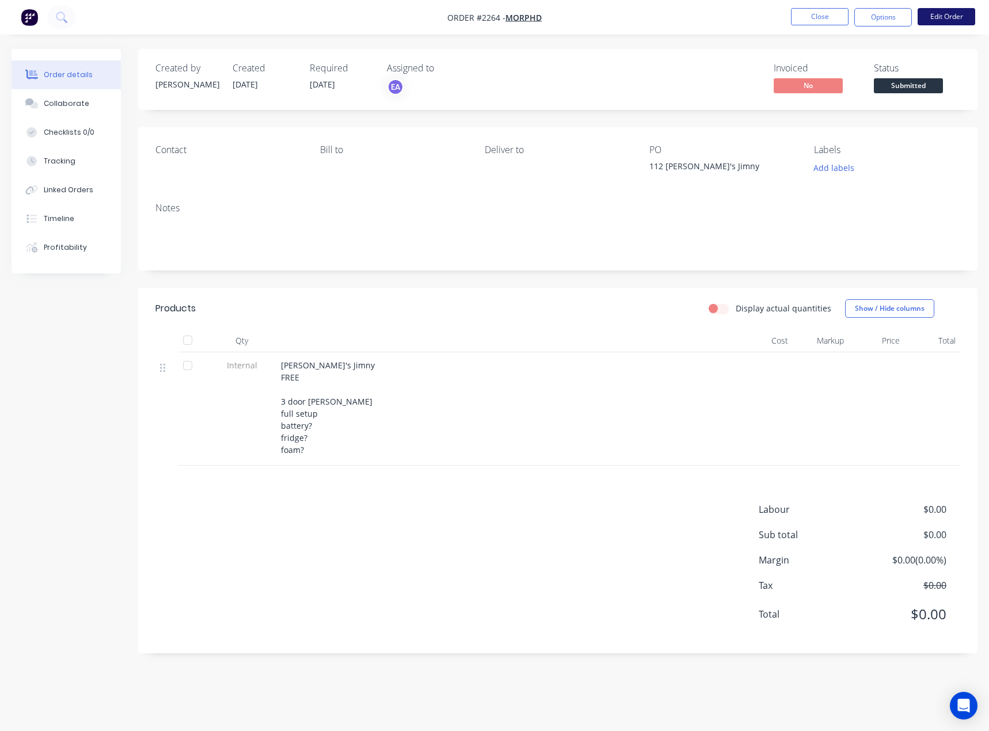
click at [943, 16] on button "Edit Order" at bounding box center [946, 16] width 58 height 17
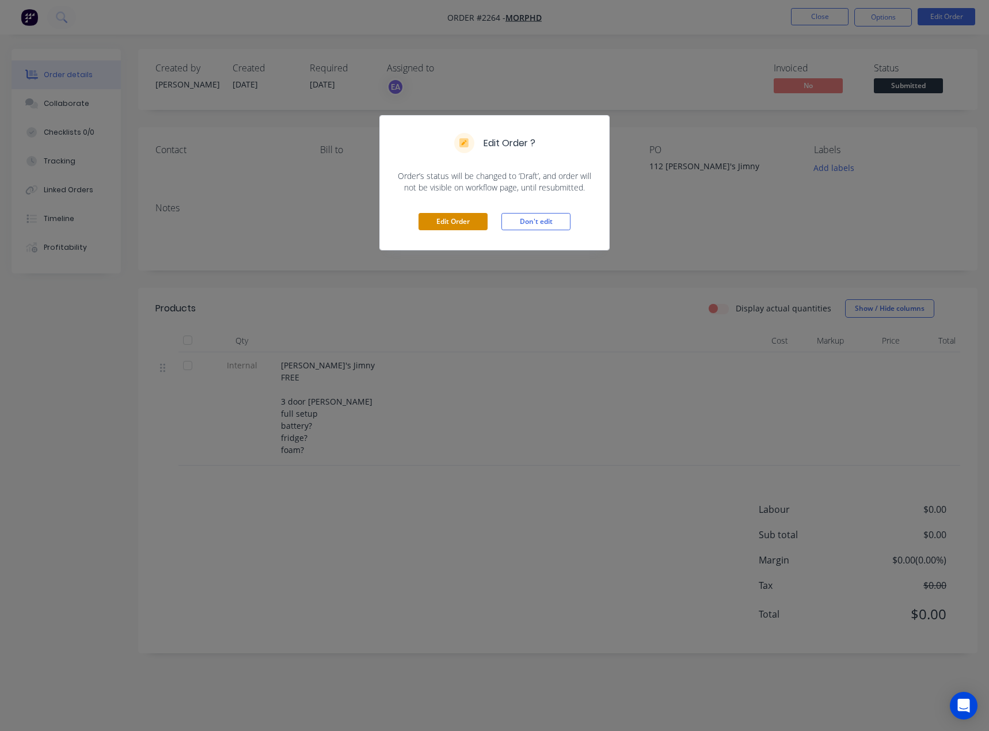
click at [482, 224] on button "Edit Order" at bounding box center [452, 221] width 69 height 17
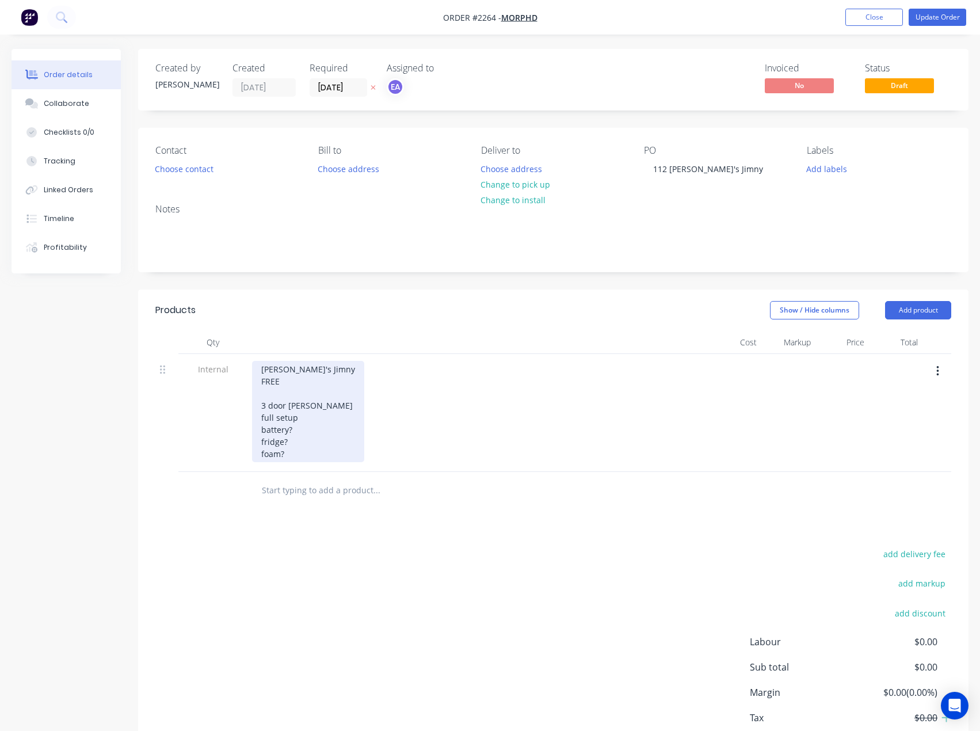
click at [295, 456] on div "[PERSON_NAME]'s Jimny FREE 3 door [PERSON_NAME] full setup battery? fridge? foa…" at bounding box center [308, 411] width 112 height 101
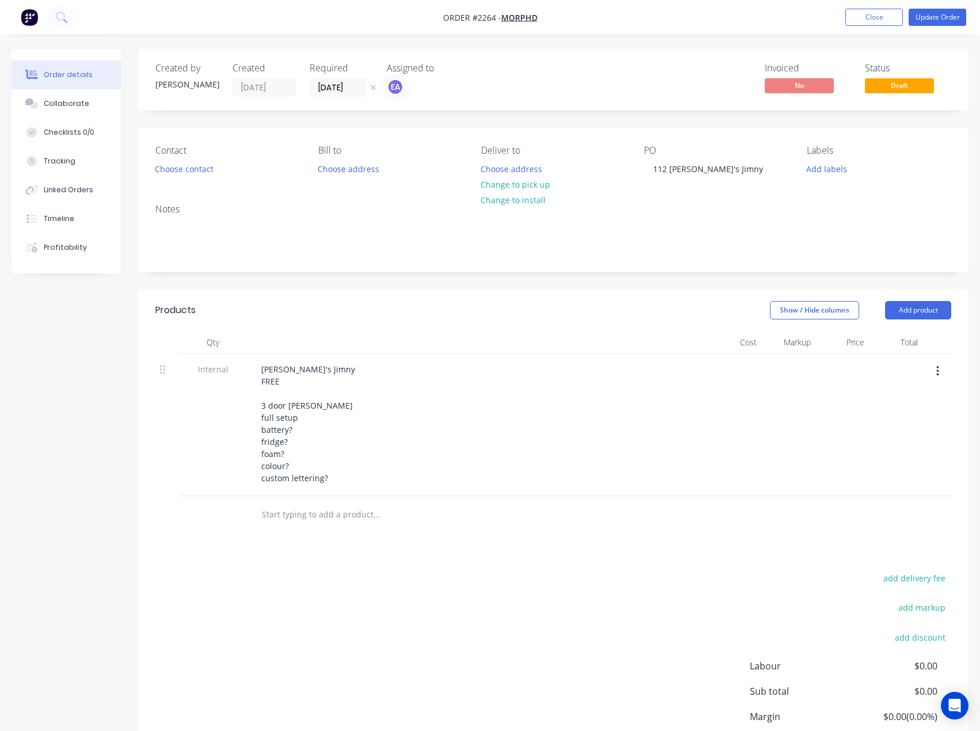
click at [483, 643] on div "add delivery fee add markup add discount Labour $0.00 Sub total $0.00 Margin $0…" at bounding box center [553, 681] width 796 height 222
click at [934, 10] on button "Update Order" at bounding box center [938, 17] width 58 height 17
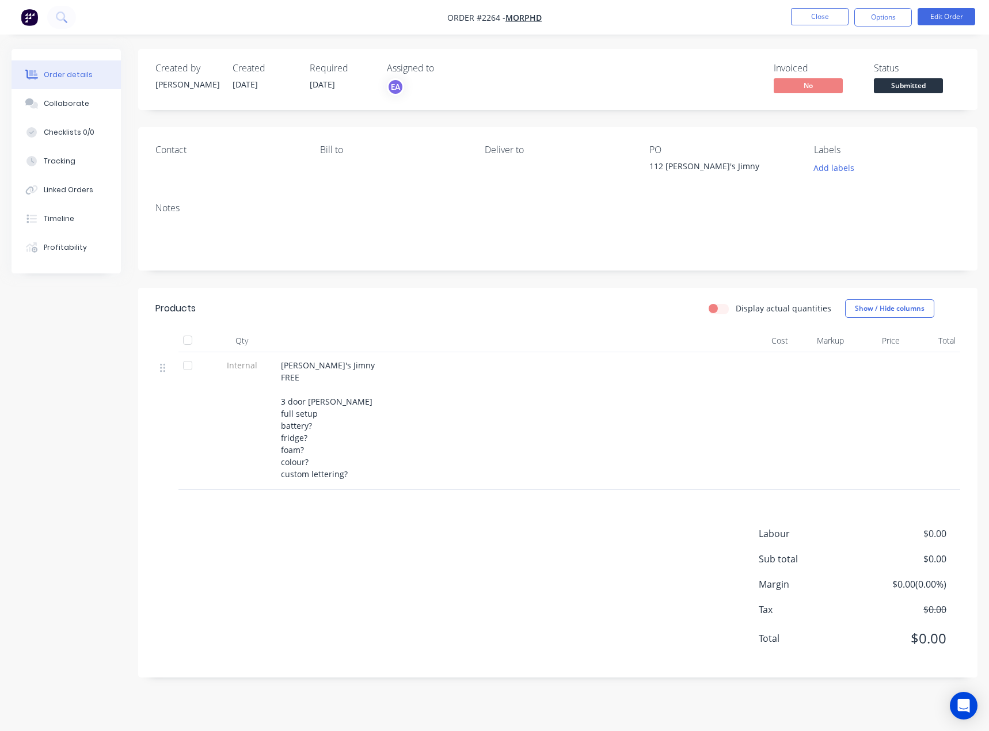
click at [916, 89] on span "Submitted" at bounding box center [908, 85] width 69 height 14
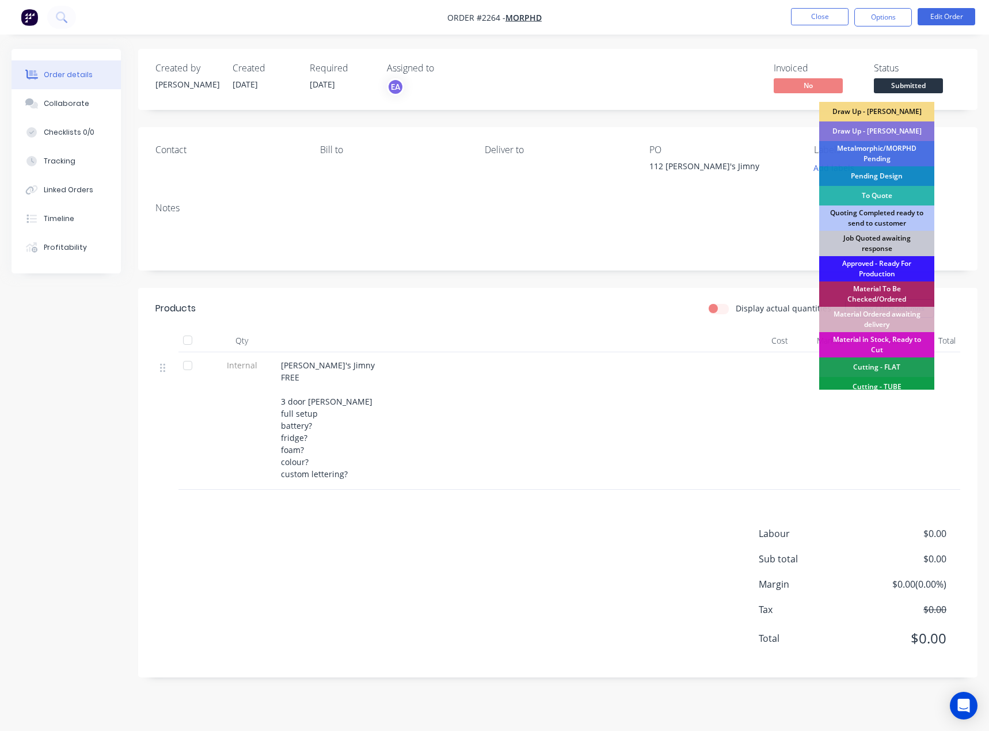
click at [878, 132] on div "Draw Up - [PERSON_NAME]" at bounding box center [876, 131] width 115 height 20
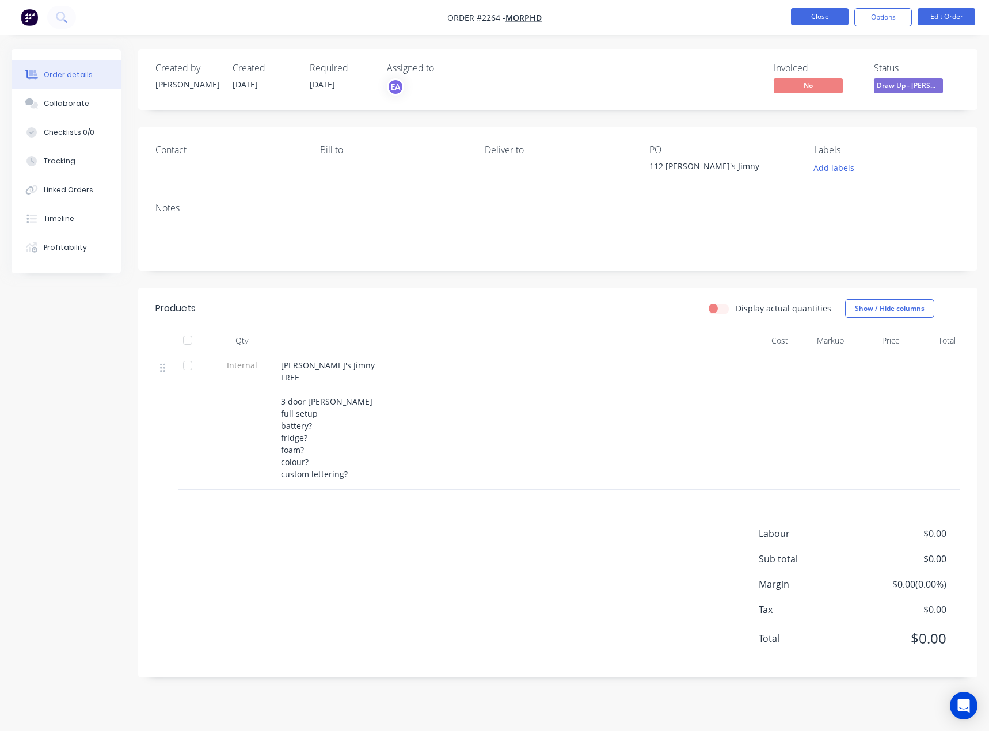
click at [811, 14] on button "Close" at bounding box center [820, 16] width 58 height 17
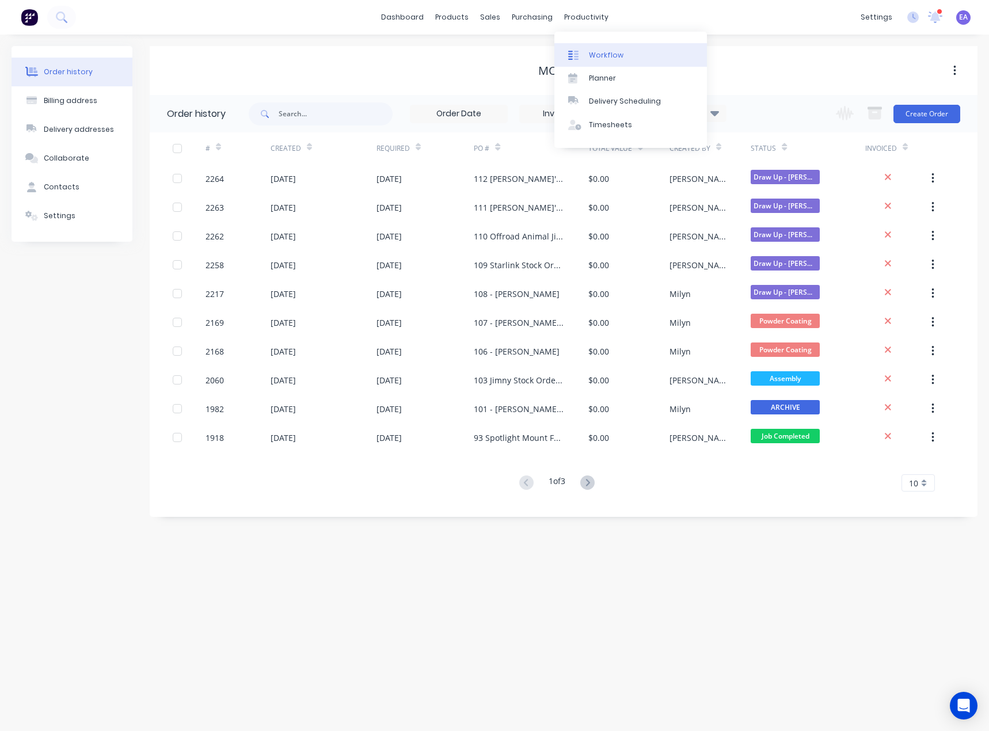
click at [604, 50] on div "Workflow" at bounding box center [606, 55] width 35 height 10
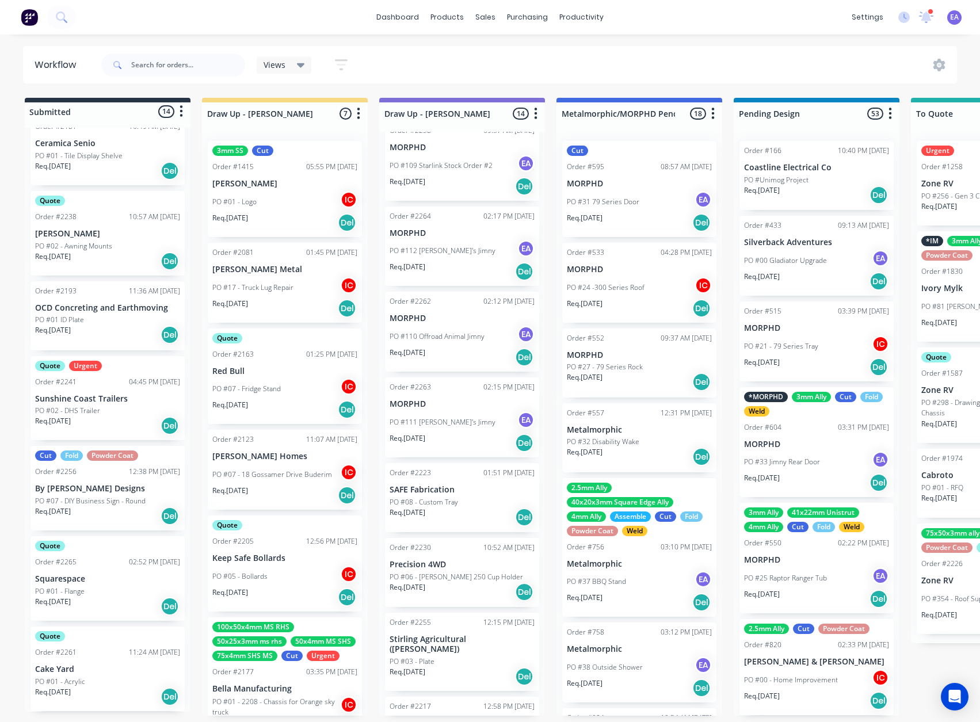
scroll to position [646, 0]
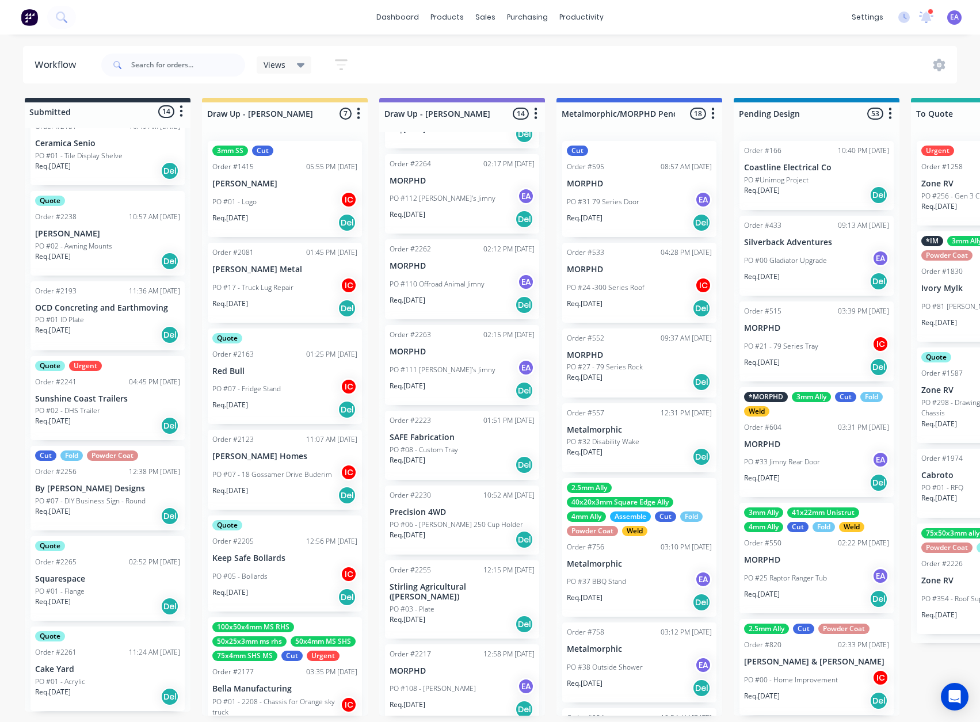
click at [464, 530] on div "Req. [DATE] Del" at bounding box center [462, 540] width 145 height 20
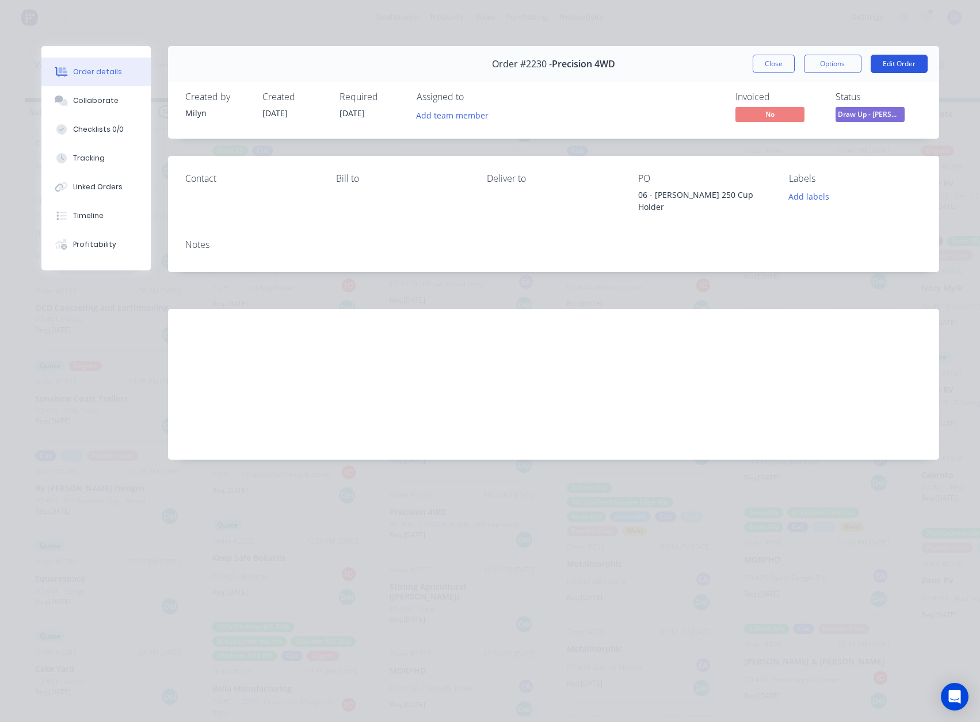
click at [905, 65] on button "Edit Order" at bounding box center [899, 64] width 57 height 18
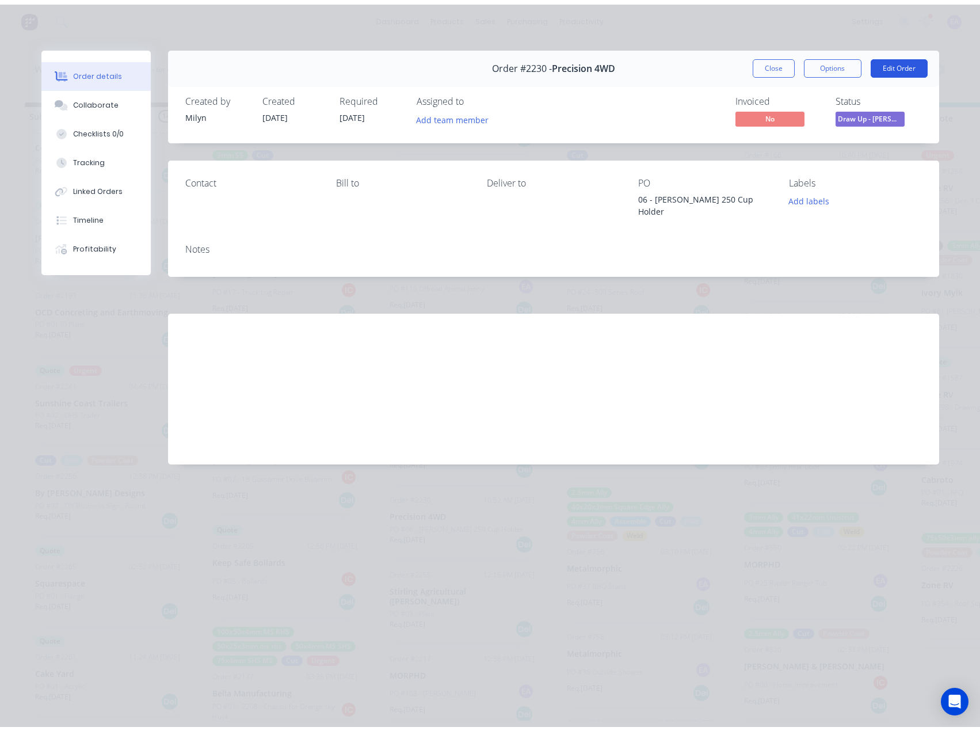
scroll to position [0, 0]
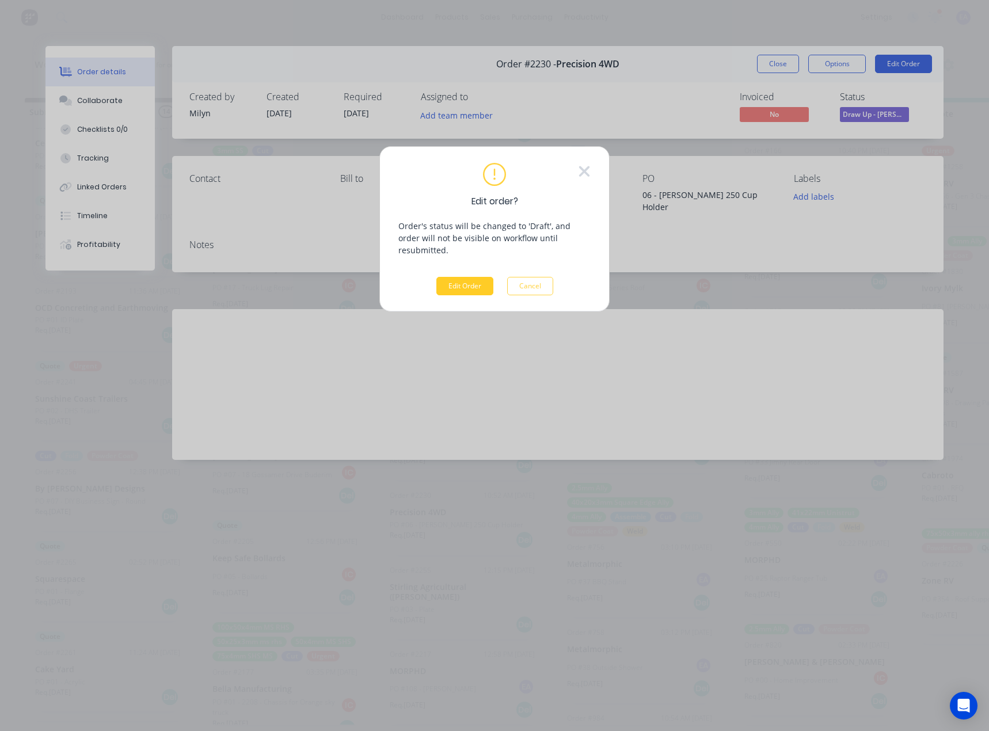
click at [468, 277] on button "Edit Order" at bounding box center [464, 286] width 57 height 18
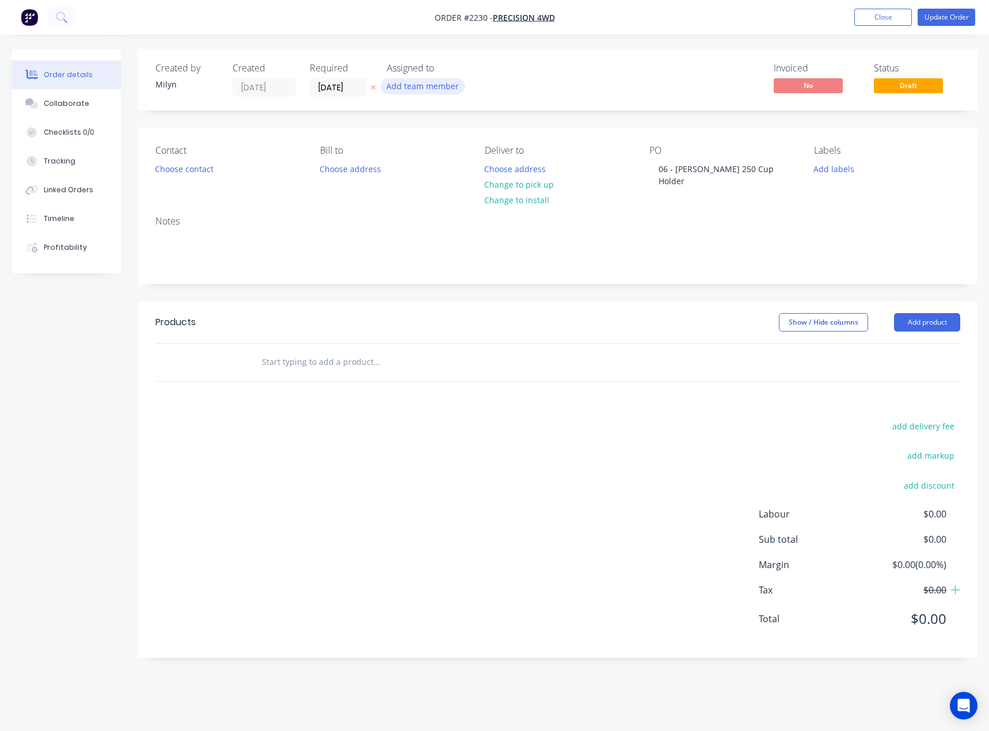
click at [447, 90] on button "Add team member" at bounding box center [422, 86] width 85 height 16
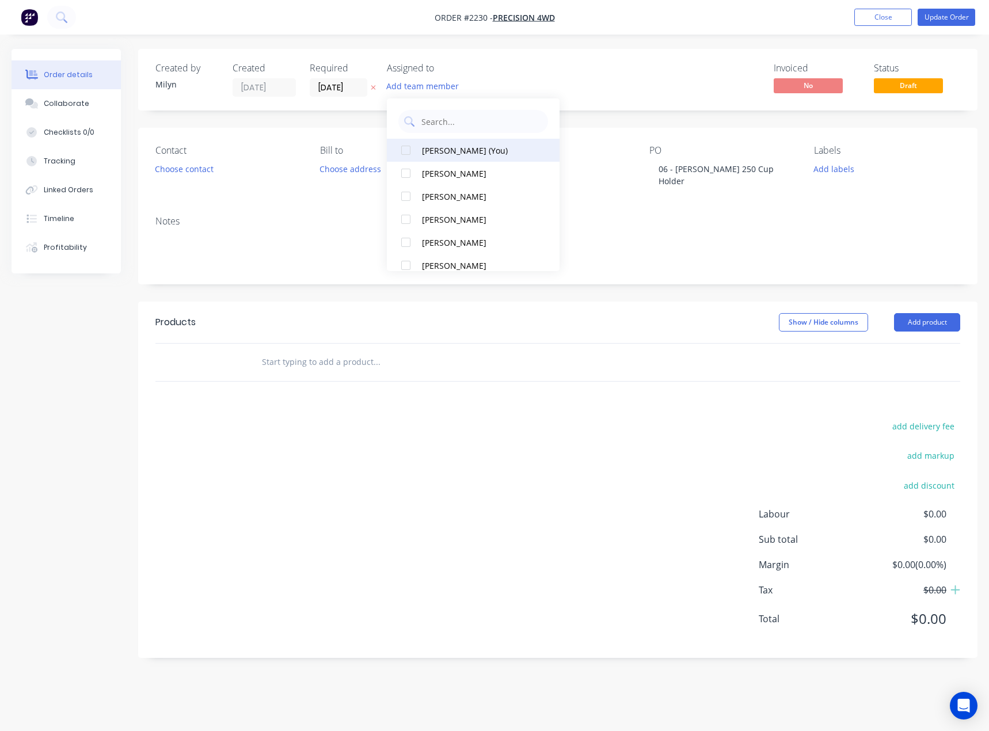
click at [464, 152] on div "[PERSON_NAME] (You)" at bounding box center [479, 150] width 115 height 12
click at [577, 95] on div "Invoiced No Status Draft" at bounding box center [731, 80] width 458 height 34
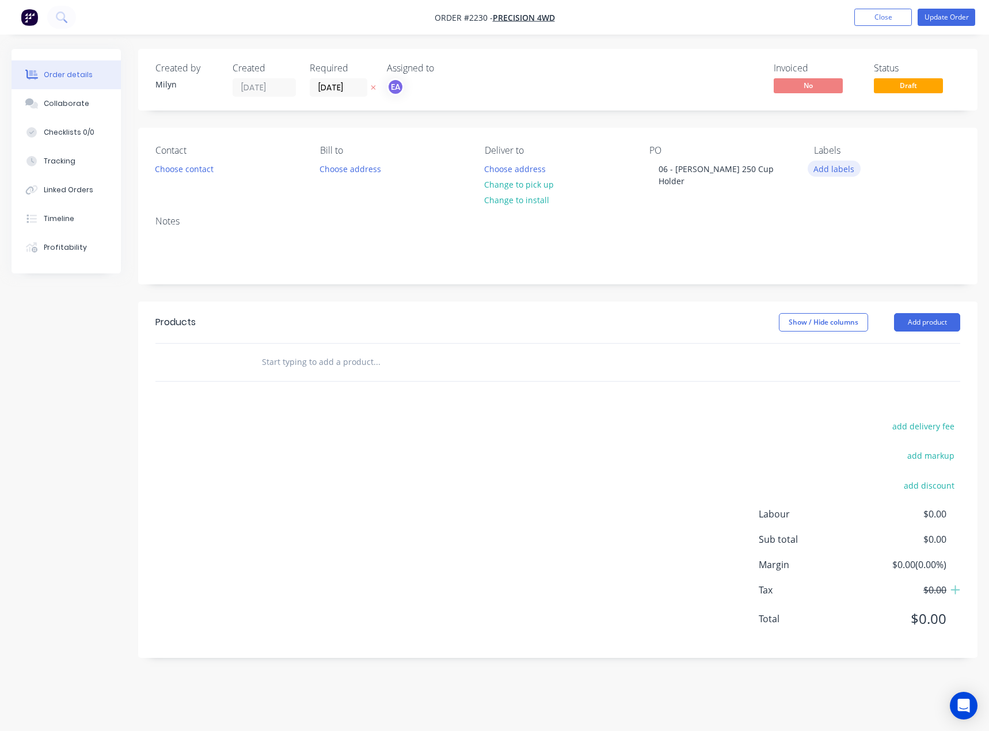
click at [833, 173] on button "Add labels" at bounding box center [833, 169] width 53 height 16
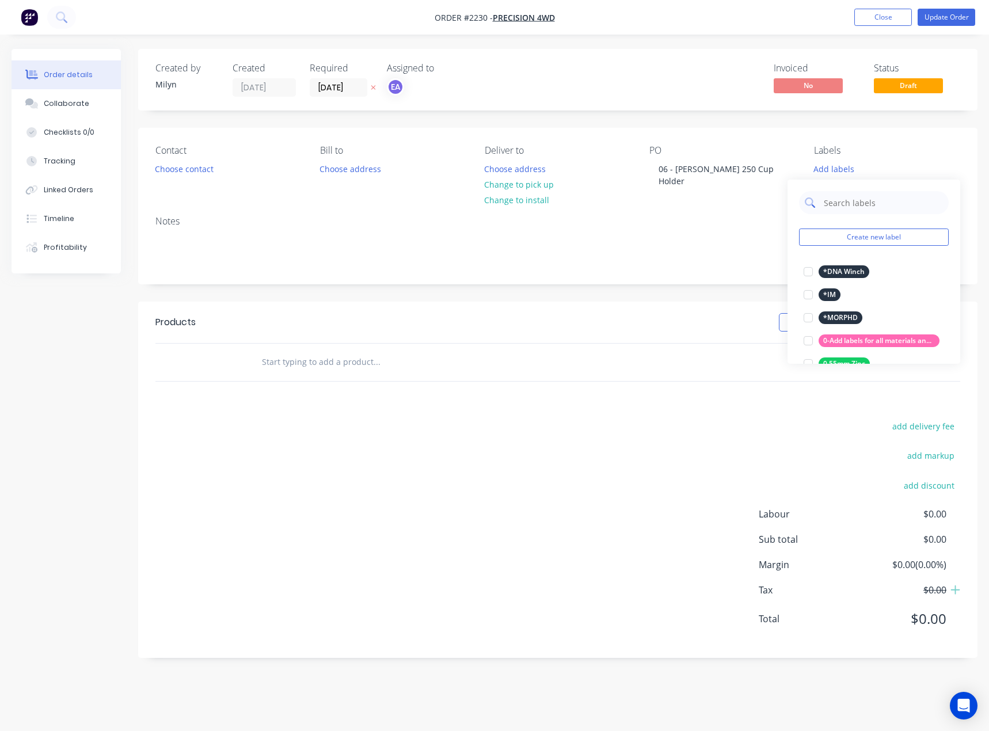
click at [865, 196] on input "text" at bounding box center [882, 202] width 120 height 23
click at [809, 272] on div at bounding box center [807, 271] width 23 height 23
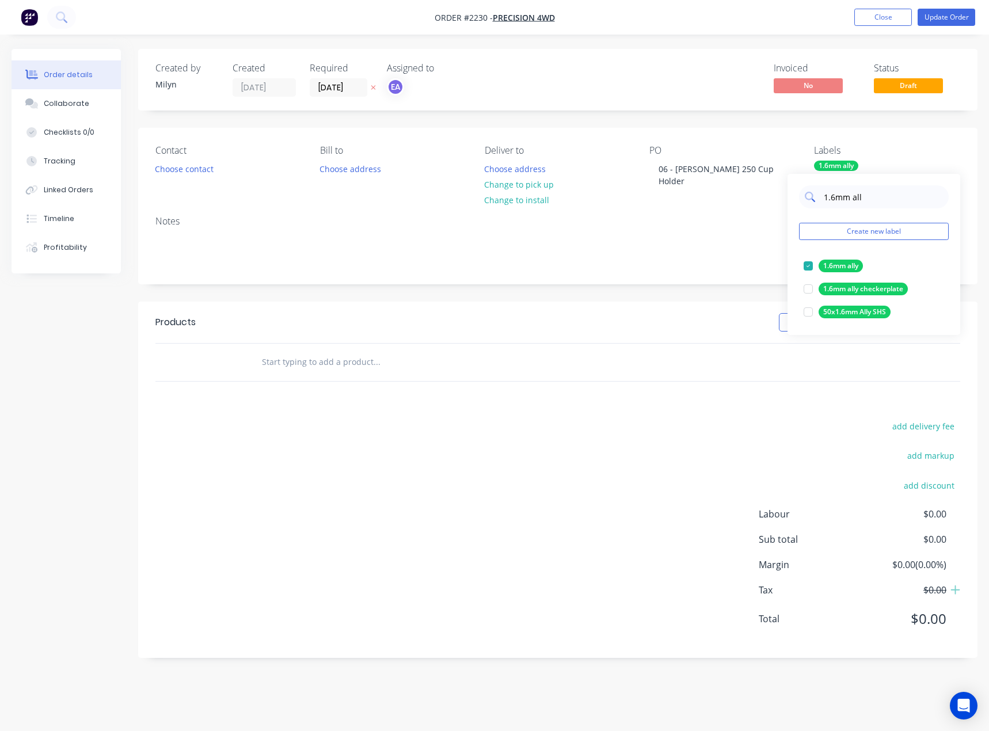
drag, startPoint x: 890, startPoint y: 201, endPoint x: 825, endPoint y: 202, distance: 65.0
click at [825, 202] on input "1.6mm all" at bounding box center [882, 196] width 120 height 23
drag, startPoint x: 808, startPoint y: 266, endPoint x: 814, endPoint y: 249, distance: 18.4
click at [808, 266] on div at bounding box center [807, 265] width 23 height 23
drag, startPoint x: 841, startPoint y: 199, endPoint x: 819, endPoint y: 203, distance: 22.3
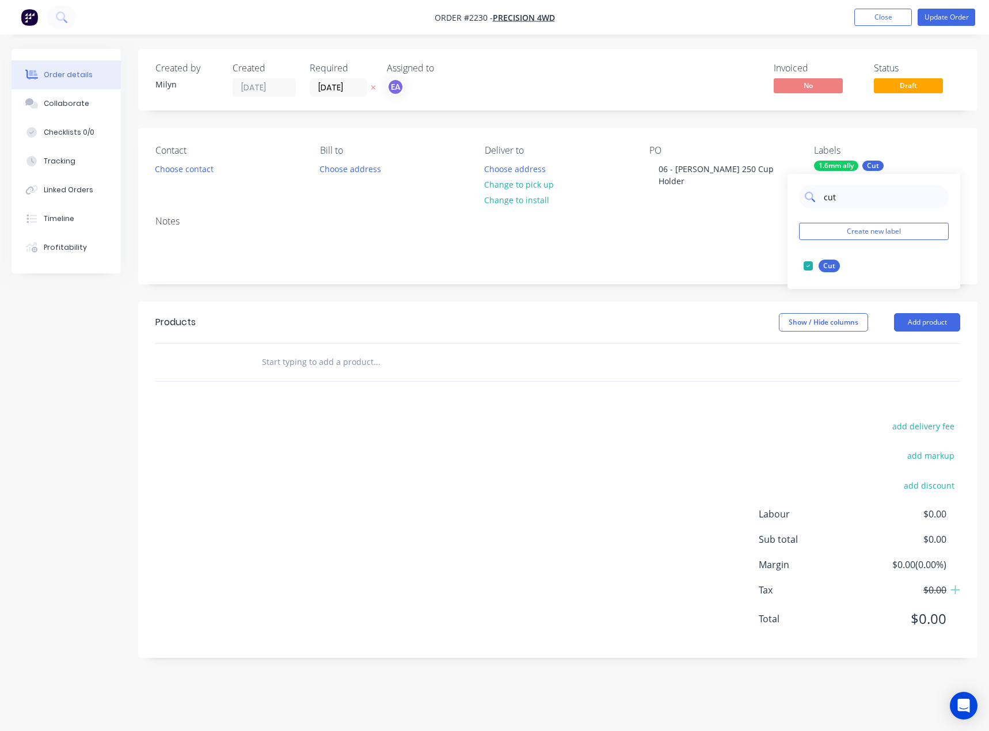
click at [819, 203] on div "cut" at bounding box center [874, 196] width 150 height 23
click at [806, 262] on div at bounding box center [807, 265] width 23 height 23
drag, startPoint x: 853, startPoint y: 195, endPoint x: 810, endPoint y: 203, distance: 43.2
click at [810, 203] on div "fold" at bounding box center [874, 196] width 150 height 23
click at [806, 264] on div at bounding box center [807, 265] width 23 height 23
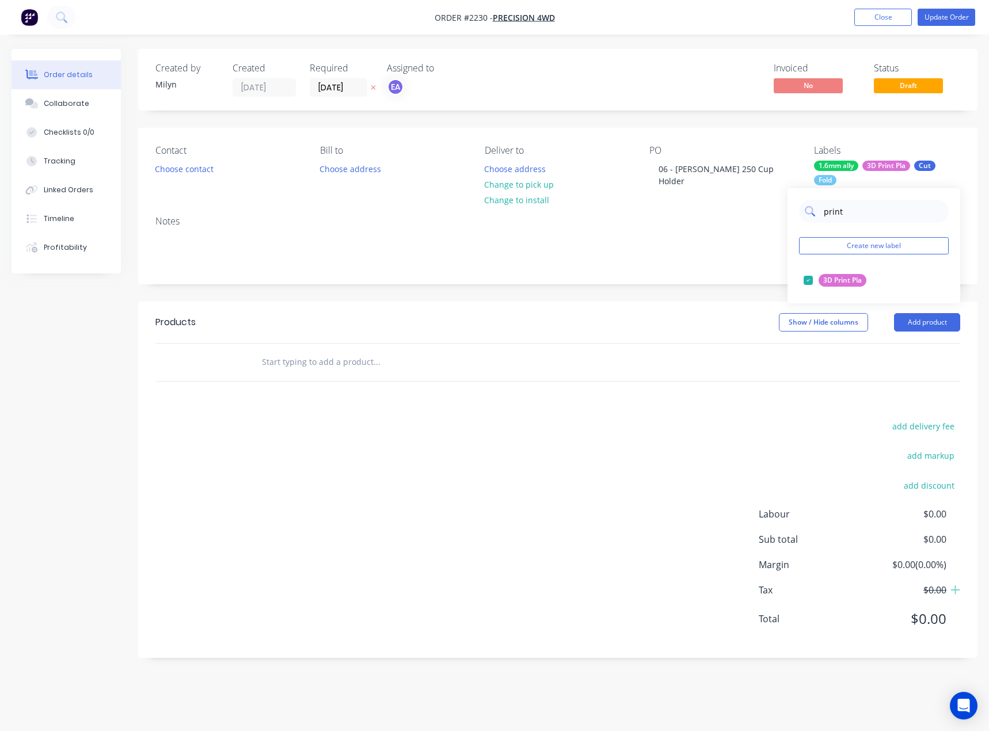
drag, startPoint x: 851, startPoint y: 211, endPoint x: 825, endPoint y: 216, distance: 26.4
click at [825, 216] on input "print" at bounding box center [882, 211] width 120 height 23
type input "powder"
click at [809, 279] on div at bounding box center [807, 280] width 23 height 23
drag, startPoint x: 863, startPoint y: 217, endPoint x: 823, endPoint y: 219, distance: 40.3
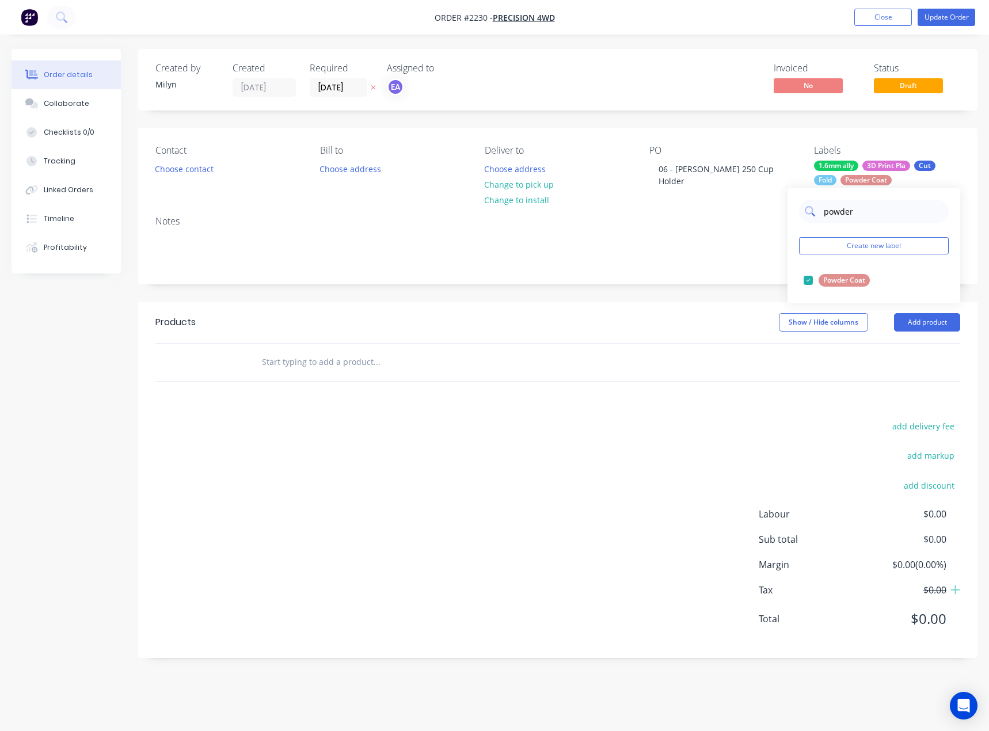
click at [823, 219] on input "powder" at bounding box center [882, 211] width 120 height 23
click at [551, 448] on div "add delivery fee add markup add discount Labour $0.00 Sub total $0.00 Margin $0…" at bounding box center [557, 529] width 804 height 222
click at [939, 323] on button "Add product" at bounding box center [927, 322] width 66 height 18
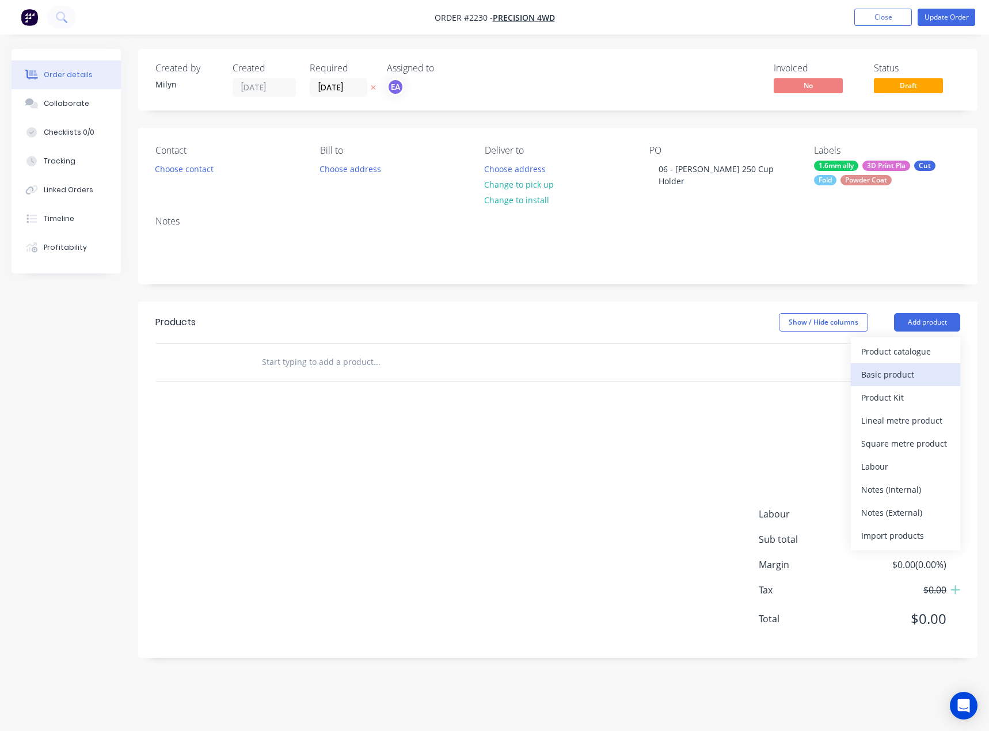
click at [889, 371] on div "Basic product" at bounding box center [905, 374] width 89 height 17
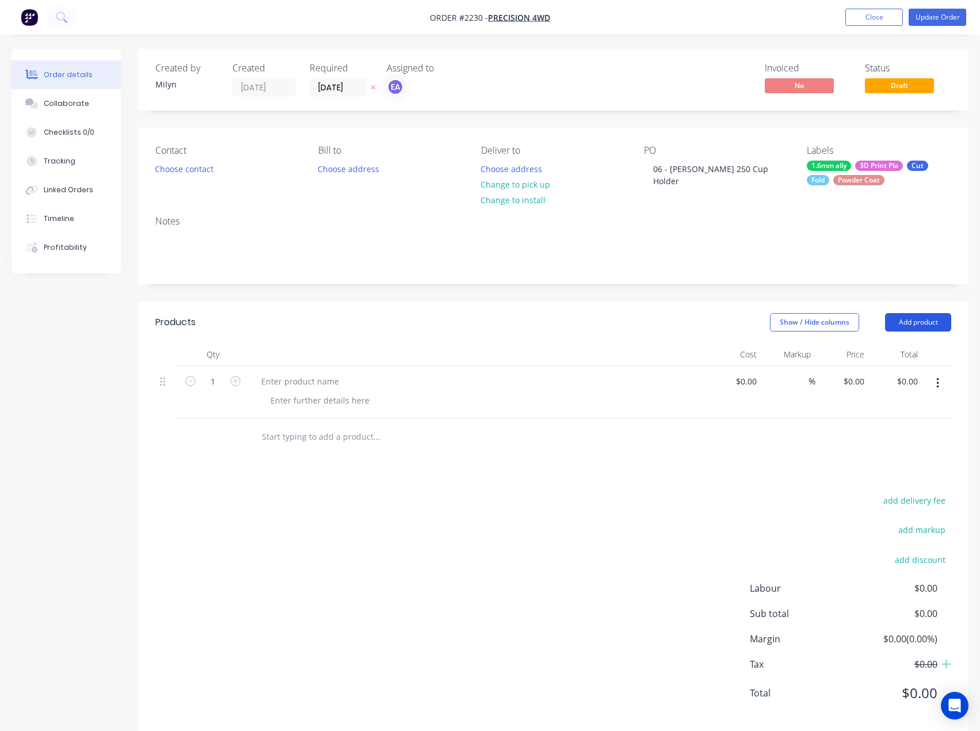
click at [892, 323] on button "Add product" at bounding box center [918, 322] width 66 height 18
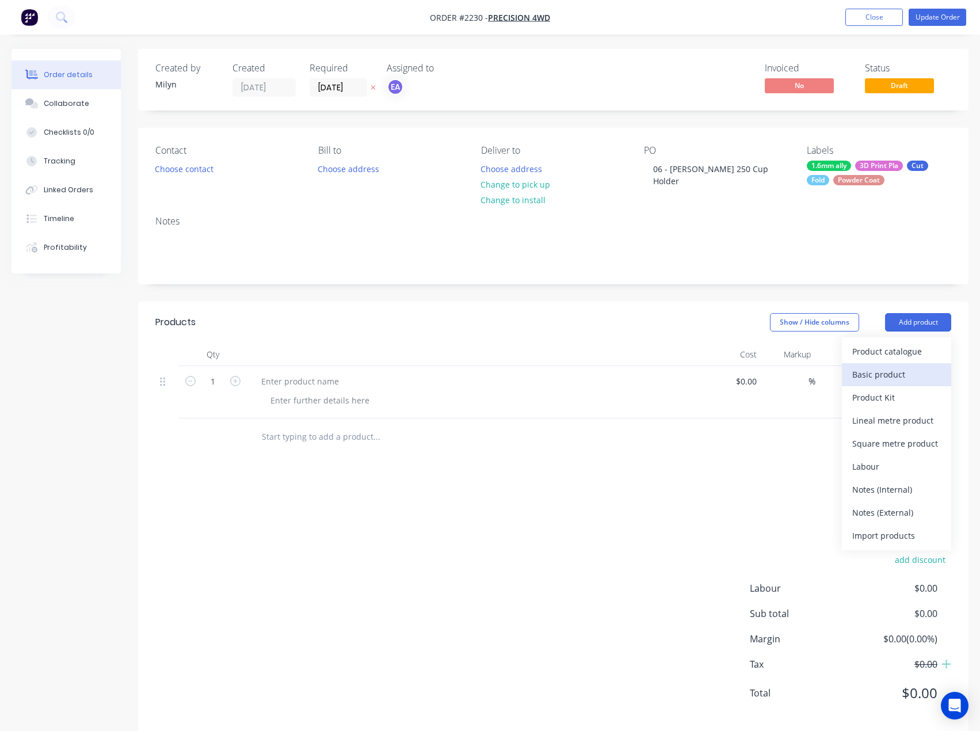
click at [889, 373] on div "Basic product" at bounding box center [896, 374] width 89 height 17
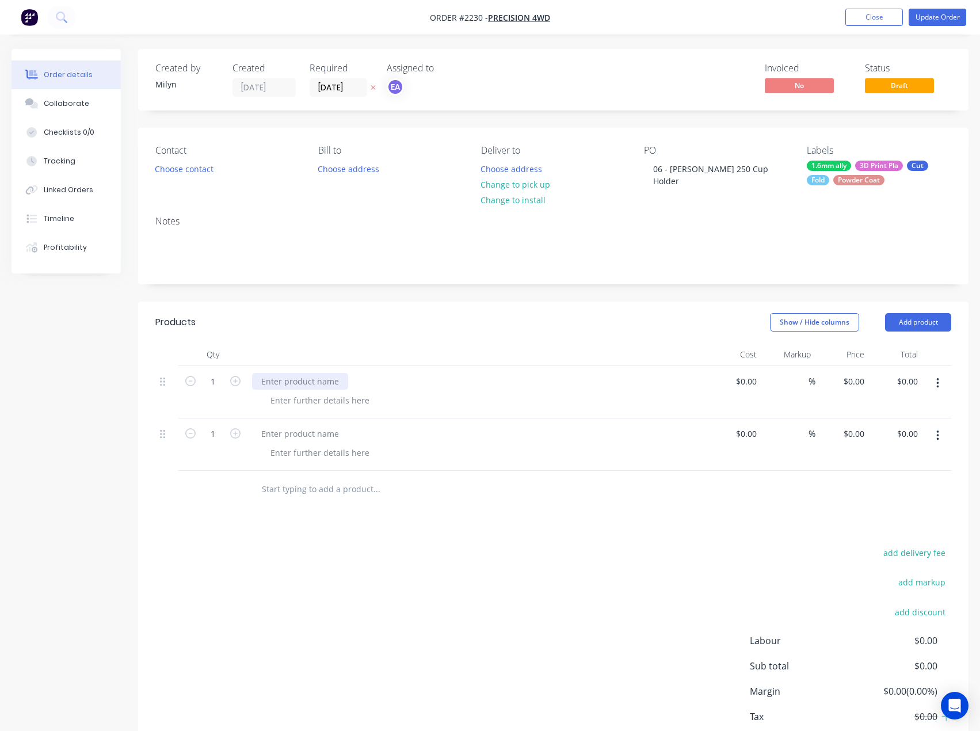
click at [315, 377] on div at bounding box center [300, 381] width 96 height 17
drag, startPoint x: 322, startPoint y: 372, endPoint x: 332, endPoint y: 374, distance: 10.6
click at [322, 373] on div at bounding box center [300, 381] width 96 height 17
paste div
click at [926, 318] on button "Add product" at bounding box center [918, 322] width 66 height 18
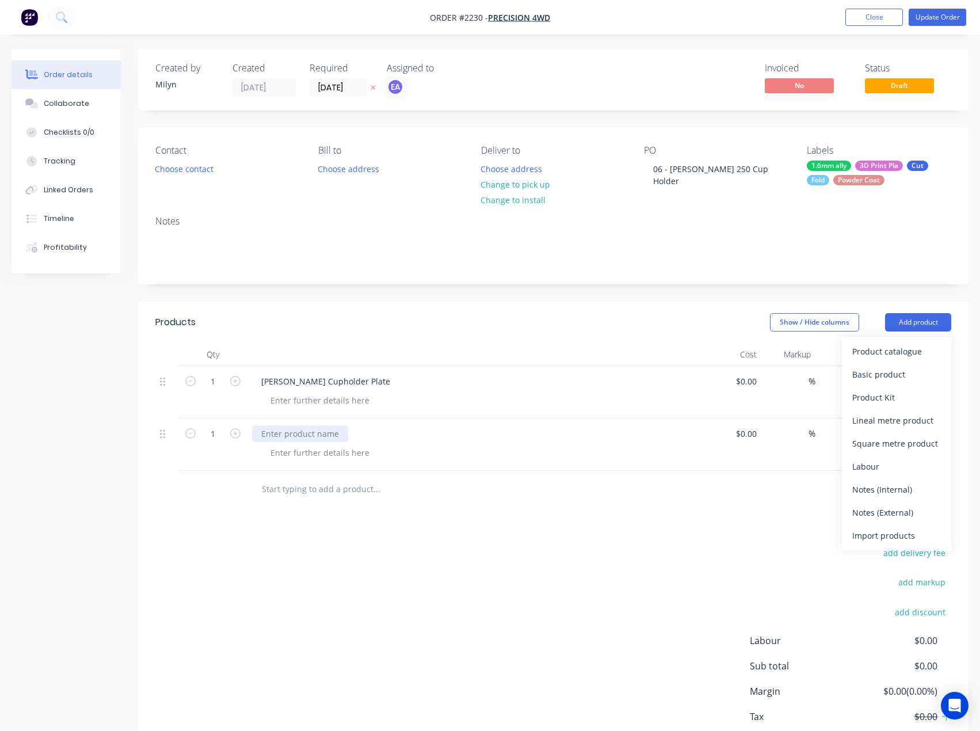
click at [330, 430] on div at bounding box center [300, 433] width 96 height 17
paste div
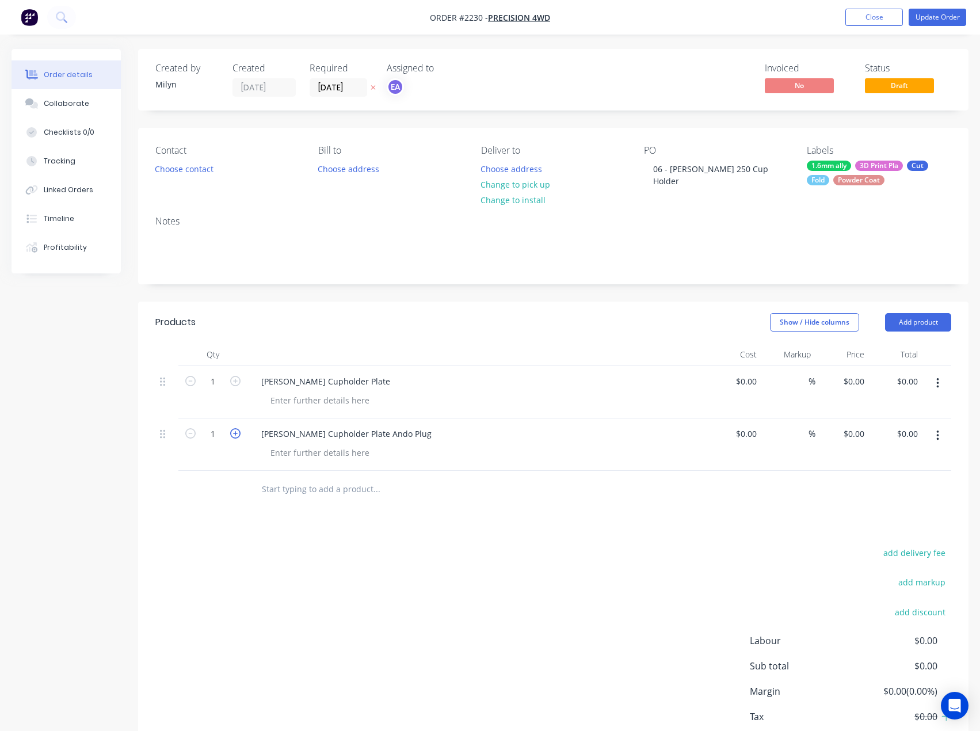
click at [237, 428] on icon "button" at bounding box center [235, 433] width 10 height 10
type input "2"
click at [935, 321] on button "Add product" at bounding box center [918, 322] width 66 height 18
click at [904, 367] on div "Basic product" at bounding box center [896, 374] width 89 height 17
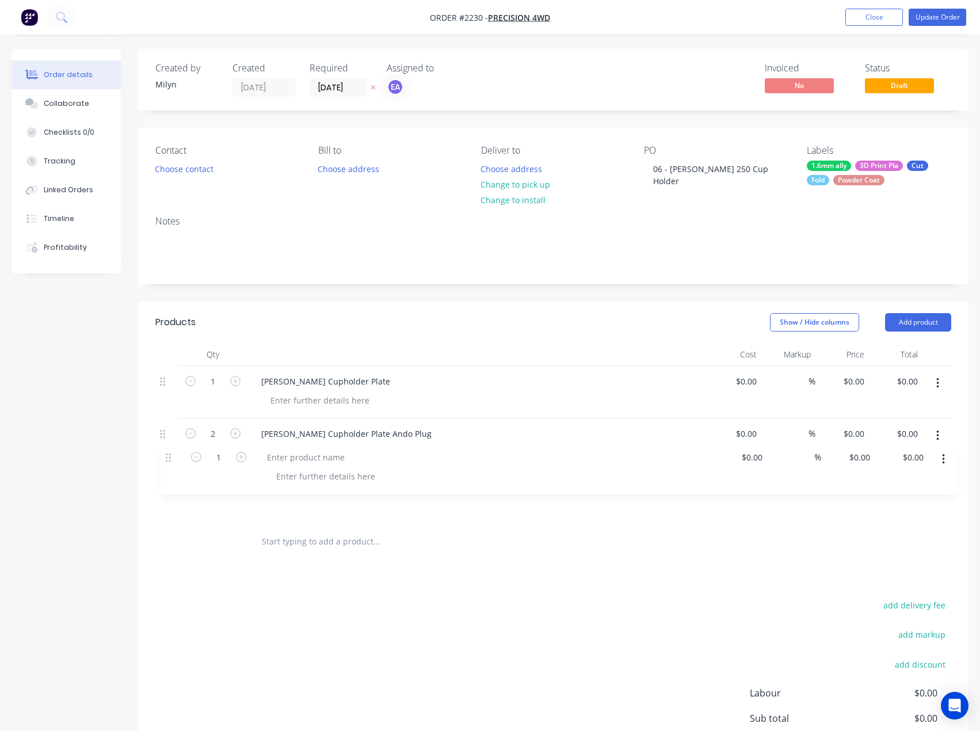
drag, startPoint x: 161, startPoint y: 480, endPoint x: 166, endPoint y: 423, distance: 57.3
click at [166, 424] on div "1 [PERSON_NAME] Cupholder Plate $0.00 $0.00 % $0.00 $0.00 $0.00 $0.00 2 [PERSON…" at bounding box center [553, 444] width 796 height 157
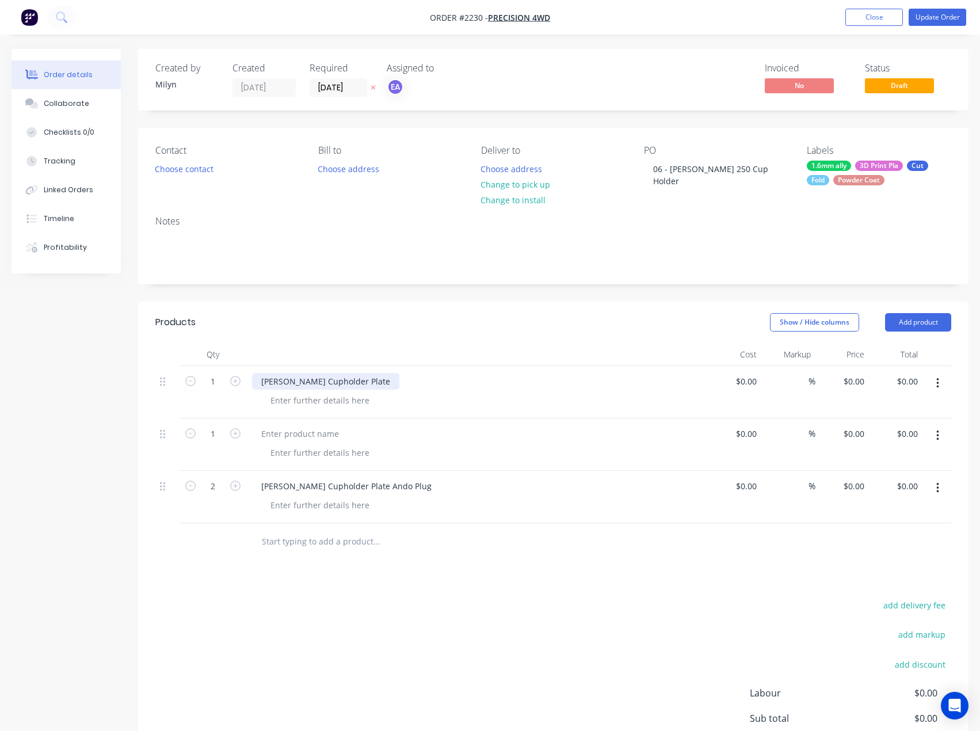
click at [352, 383] on div "[PERSON_NAME] Cupholder Plate" at bounding box center [325, 381] width 147 height 17
click at [322, 425] on div at bounding box center [300, 433] width 96 height 17
drag, startPoint x: 364, startPoint y: 377, endPoint x: 231, endPoint y: 380, distance: 132.4
click at [231, 380] on div "1 [PERSON_NAME] Cupholder Plate LH $0.00 $0.00 % $0.00 $0.00 $0.00 $0.00" at bounding box center [553, 392] width 796 height 52
copy div "[PERSON_NAME] Cupholder Plate LH"
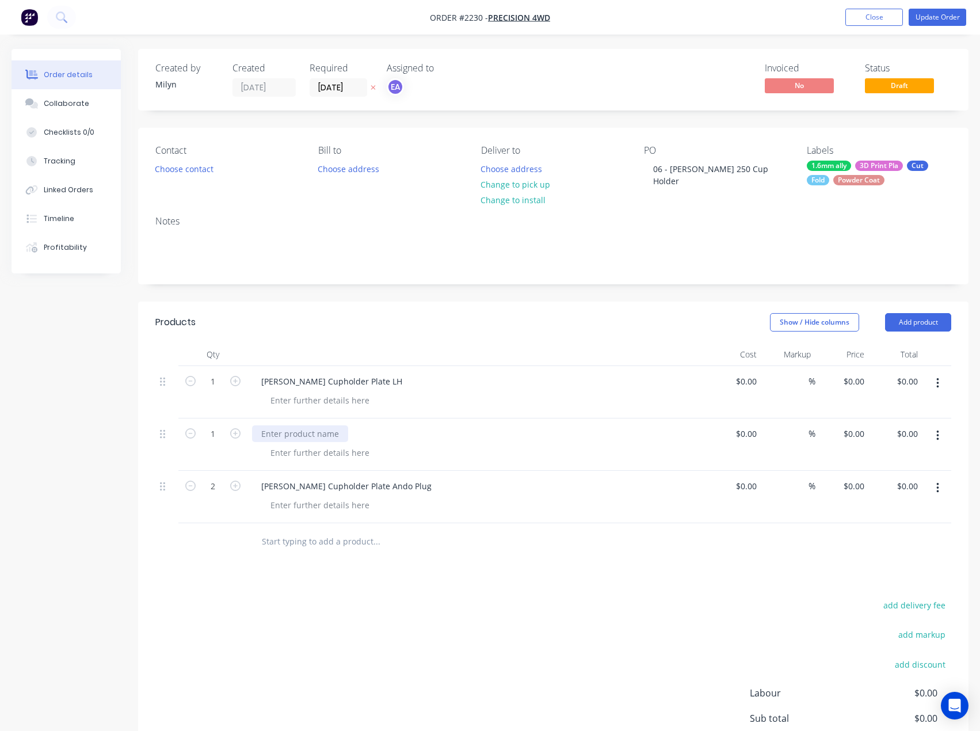
click at [304, 431] on div at bounding box center [300, 433] width 96 height 17
click at [330, 430] on div at bounding box center [300, 433] width 96 height 17
paste div
click at [344, 393] on div at bounding box center [319, 400] width 117 height 17
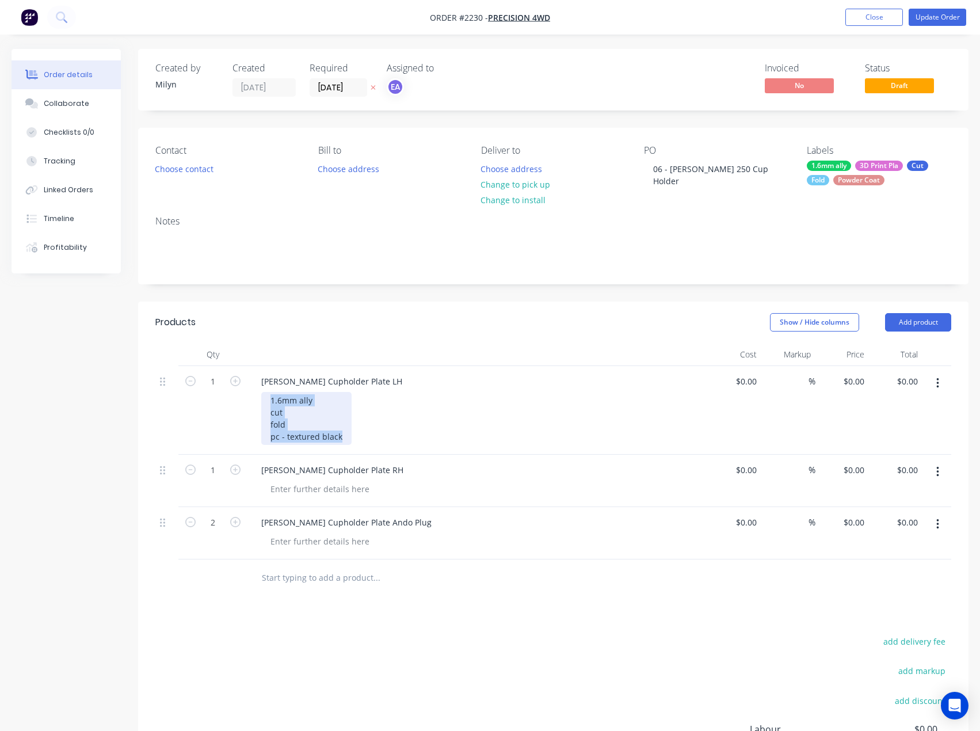
drag, startPoint x: 334, startPoint y: 428, endPoint x: 260, endPoint y: 392, distance: 82.1
click at [260, 392] on div "[PERSON_NAME] Cupholder Plate LH 1.6mm ally cut fold pc - textured black" at bounding box center [477, 410] width 460 height 89
copy div "1.6mm ally cut fold pc - textured black"
click at [342, 428] on div "1.6mm ally cut fold pc - textured black" at bounding box center [306, 418] width 90 height 53
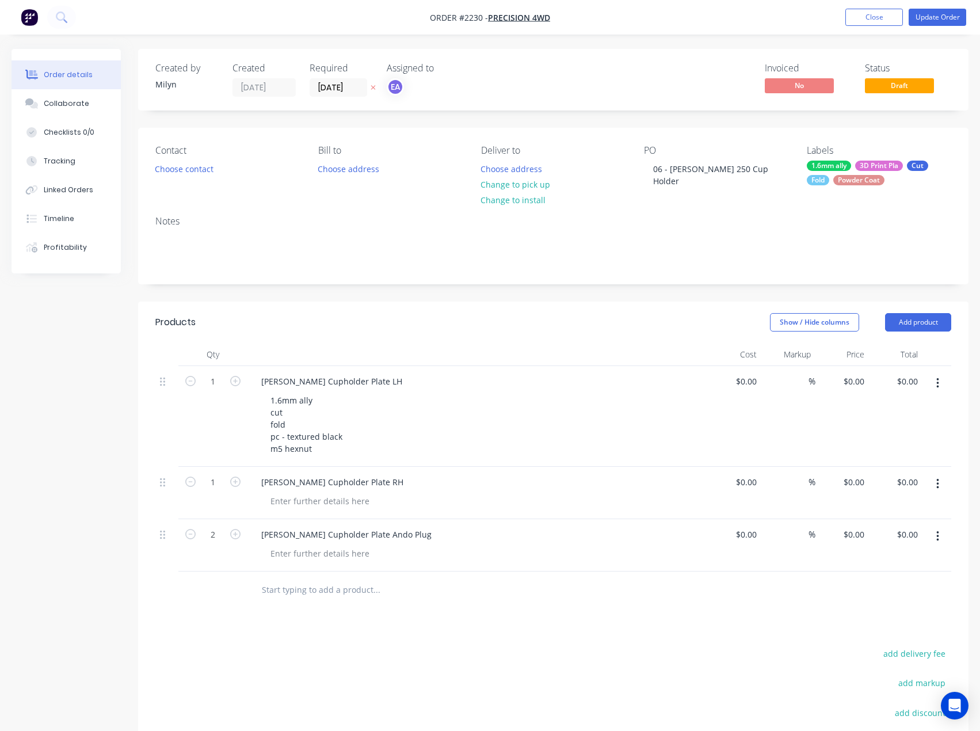
click at [862, 181] on div "Powder Coat" at bounding box center [858, 180] width 51 height 10
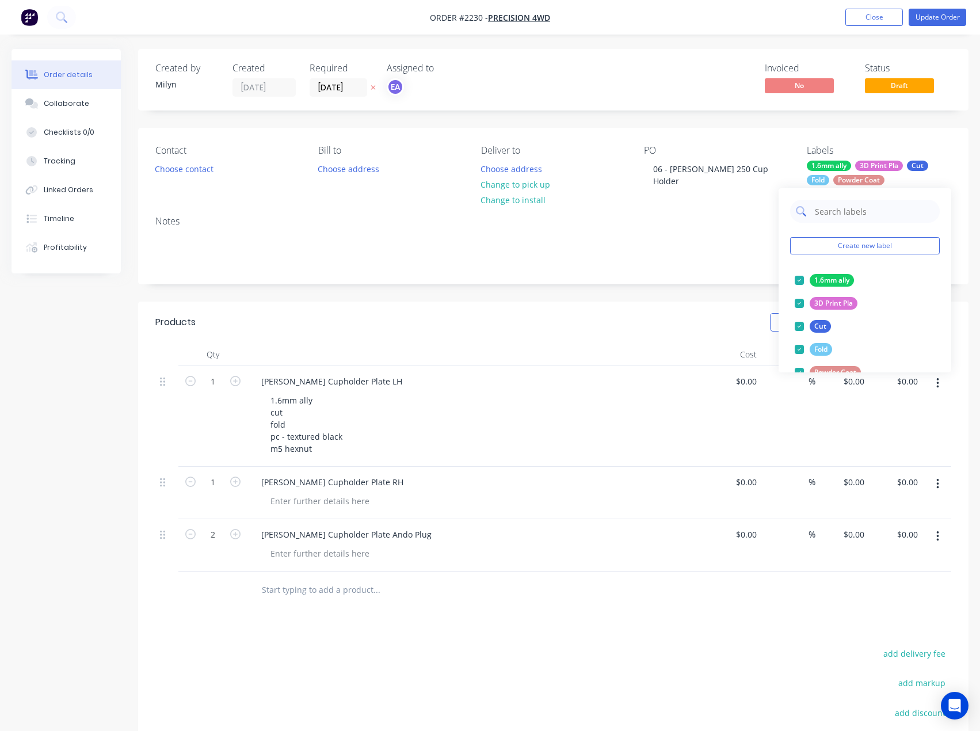
click at [863, 208] on input "text" at bounding box center [874, 211] width 120 height 23
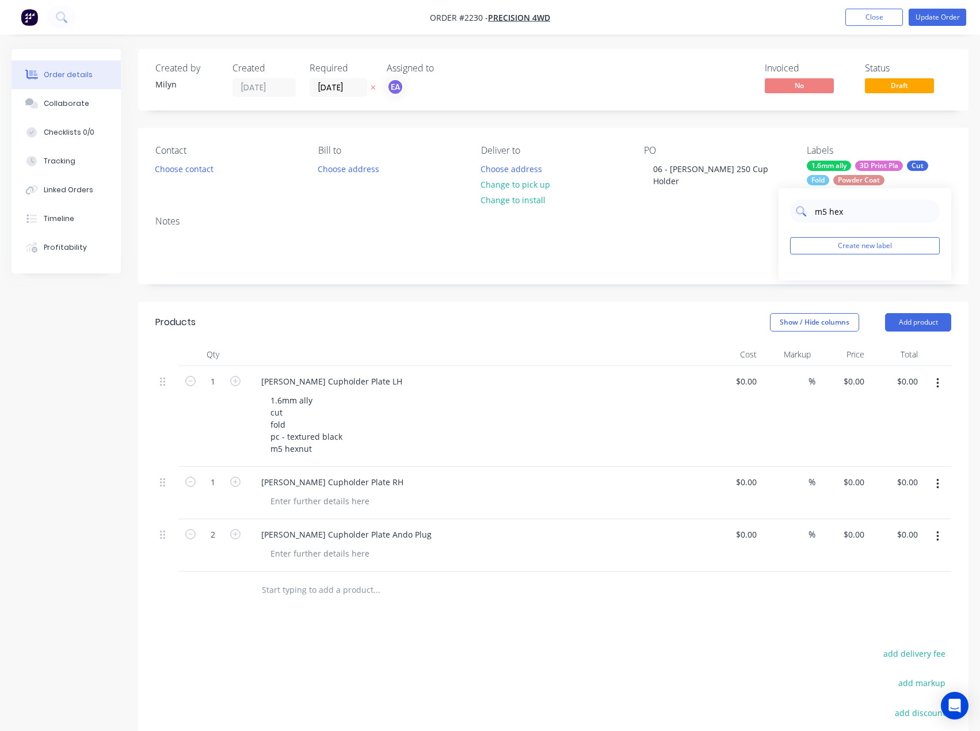
drag, startPoint x: 842, startPoint y: 213, endPoint x: 848, endPoint y: 216, distance: 6.4
click at [844, 214] on input "m5 hex" at bounding box center [874, 211] width 120 height 23
drag, startPoint x: 845, startPoint y: 213, endPoint x: 826, endPoint y: 214, distance: 19.0
click at [826, 214] on input "m5 hex" at bounding box center [874, 211] width 120 height 23
type input "m5"
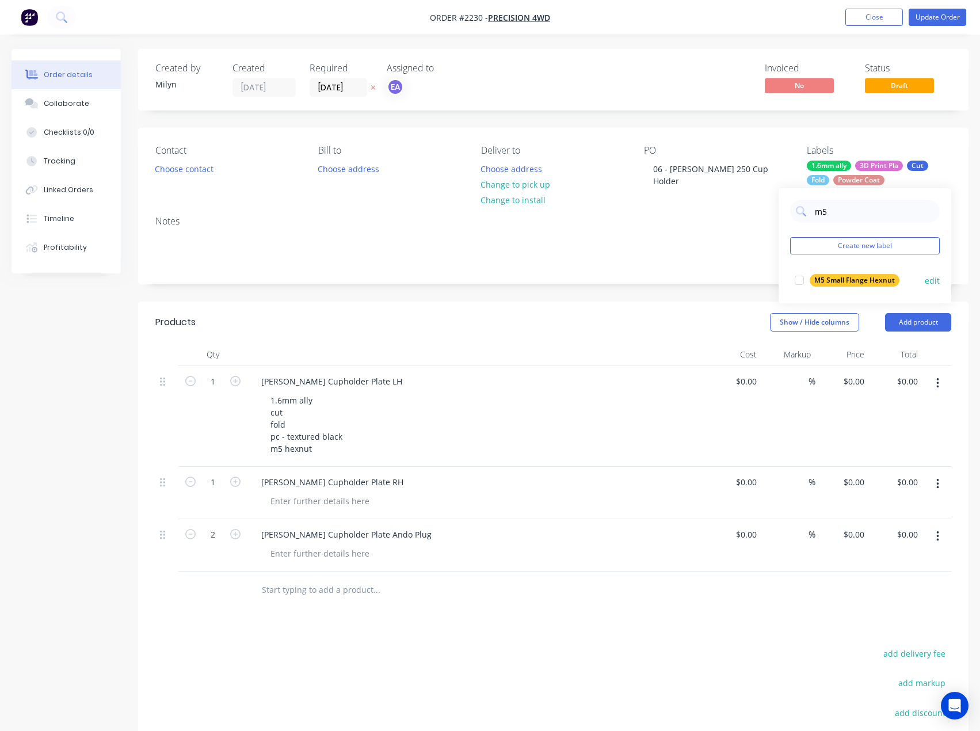
click at [800, 278] on div at bounding box center [799, 280] width 23 height 23
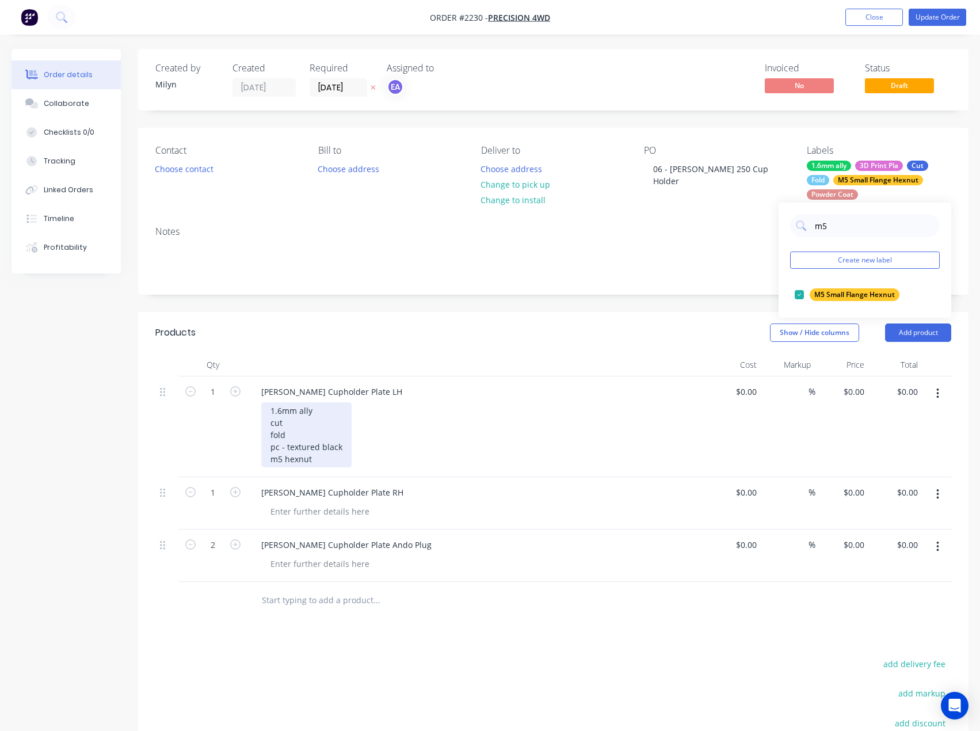
drag, startPoint x: 287, startPoint y: 458, endPoint x: 293, endPoint y: 457, distance: 6.4
click at [287, 458] on div "1.6mm ally cut fold pc - textured black m5 hexnut" at bounding box center [306, 434] width 90 height 65
click at [361, 459] on div "1.6mm ally cut fold pc - textured black m5 small flange hexnut" at bounding box center [315, 434] width 109 height 65
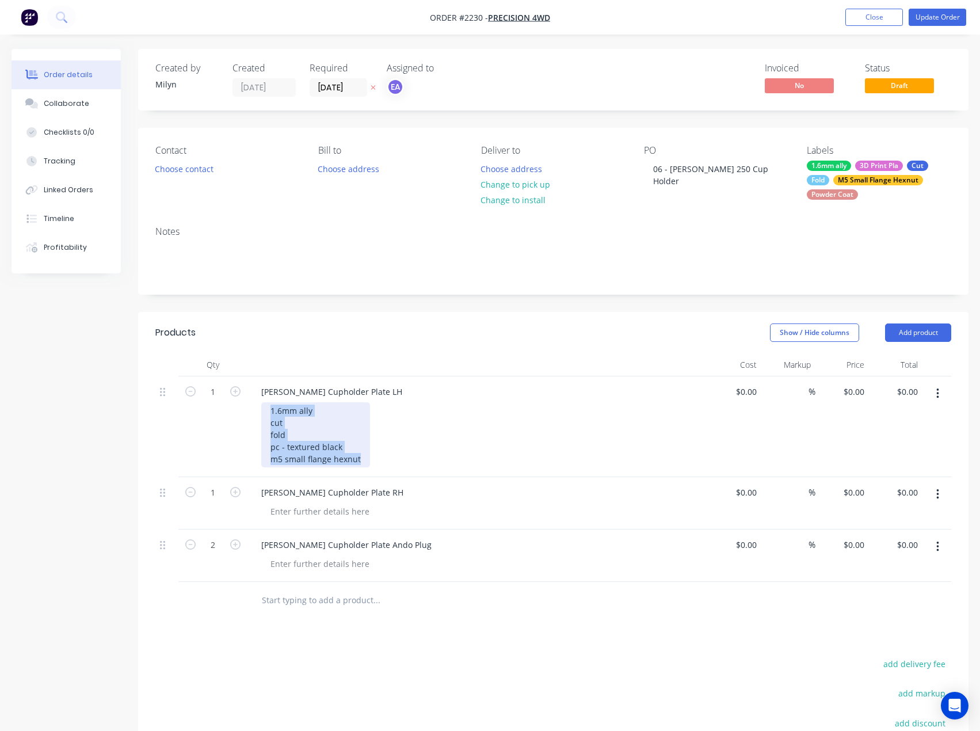
drag, startPoint x: 362, startPoint y: 462, endPoint x: 258, endPoint y: 409, distance: 116.1
click at [258, 409] on div "[PERSON_NAME] Cupholder Plate LH 1.6mm ally cut fold pc - textured black m5 sma…" at bounding box center [477, 426] width 460 height 101
copy div "1.6mm ally cut fold pc - textured black m5 small flange hexnut"
click at [344, 512] on div at bounding box center [319, 511] width 117 height 17
paste div
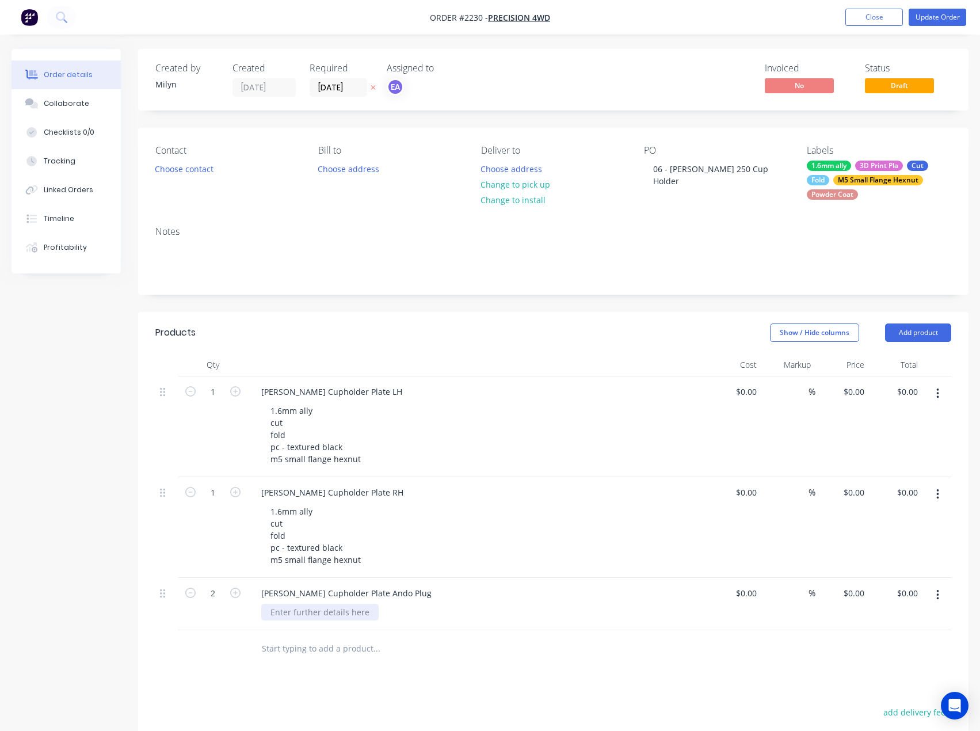
click at [299, 616] on div at bounding box center [319, 612] width 117 height 17
click at [291, 615] on div "PLA" at bounding box center [277, 612] width 32 height 17
click at [329, 683] on div "Products Show / Hide columns Add product Qty Cost Markup Price Total 1 [PERSON_…" at bounding box center [553, 634] width 830 height 644
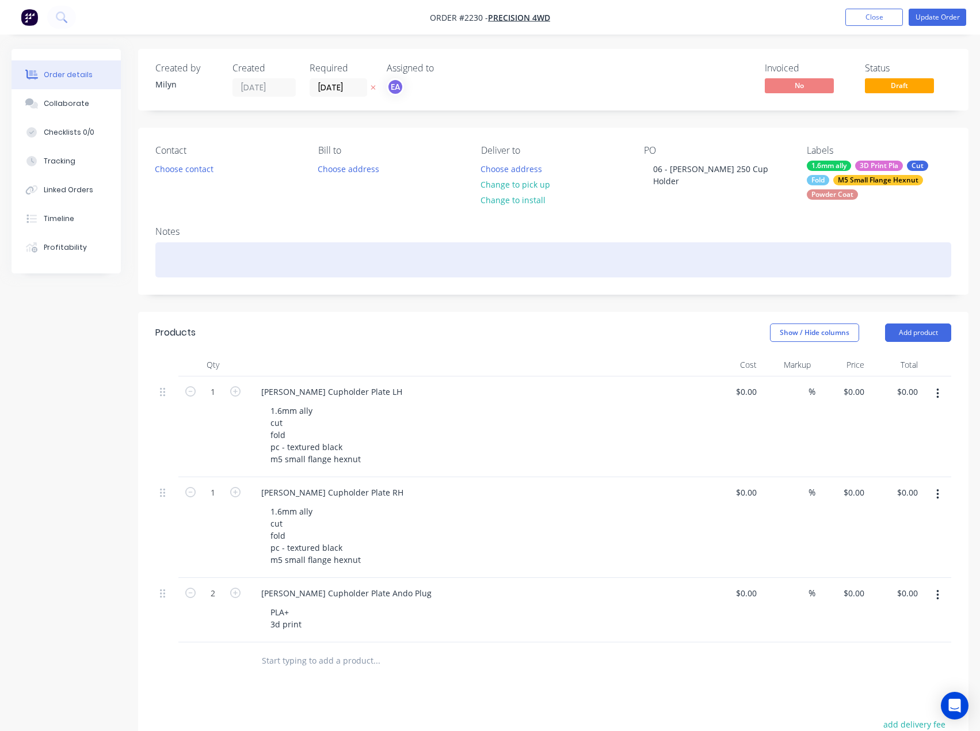
click at [286, 264] on div at bounding box center [553, 259] width 796 height 35
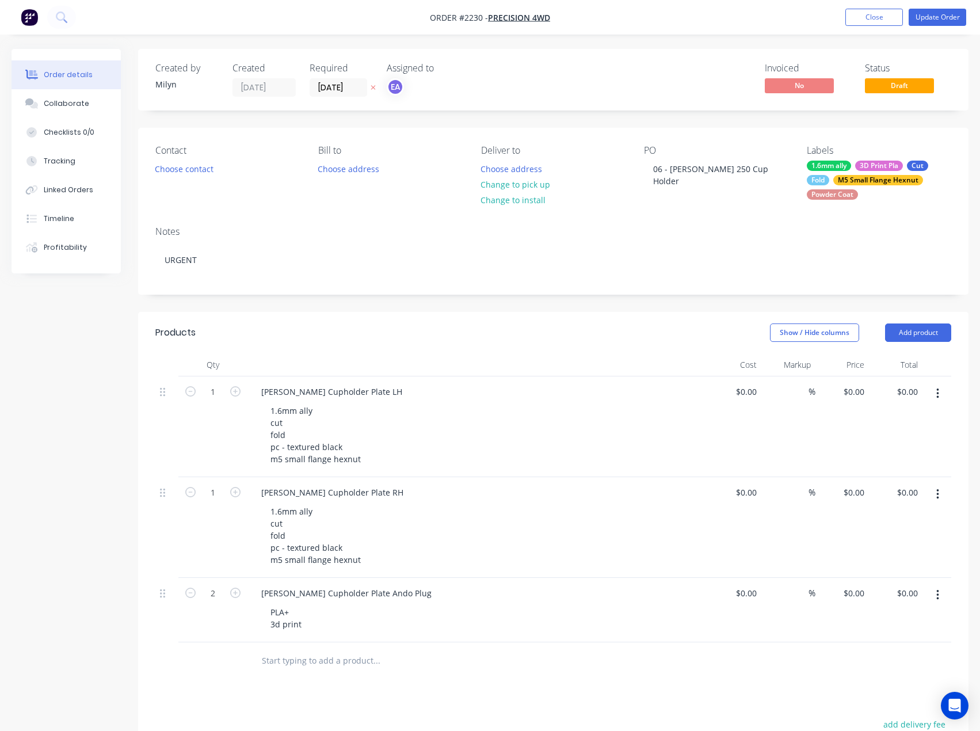
click at [848, 183] on div "M5 Small Flange Hexnut" at bounding box center [878, 180] width 90 height 10
drag, startPoint x: 842, startPoint y: 222, endPoint x: 811, endPoint y: 230, distance: 32.1
click at [813, 230] on div "m5" at bounding box center [865, 225] width 150 height 23
type input "URGENT"
click at [800, 293] on div at bounding box center [799, 294] width 23 height 23
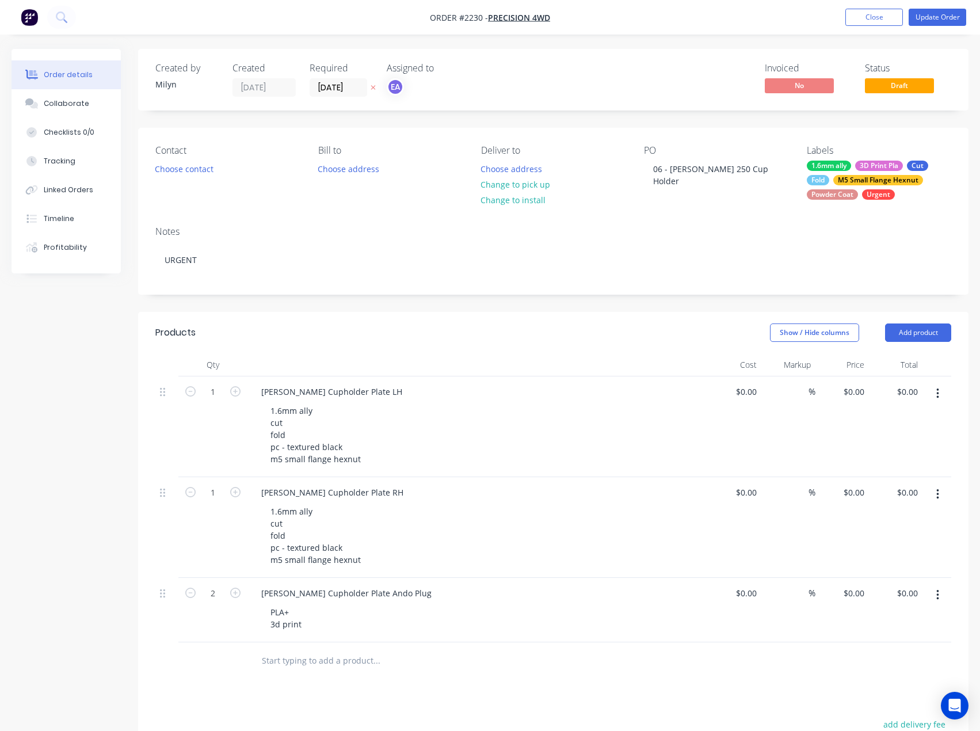
click at [474, 674] on div at bounding box center [454, 660] width 414 height 37
click at [74, 134] on div "Checklists 0/0" at bounding box center [69, 132] width 51 height 10
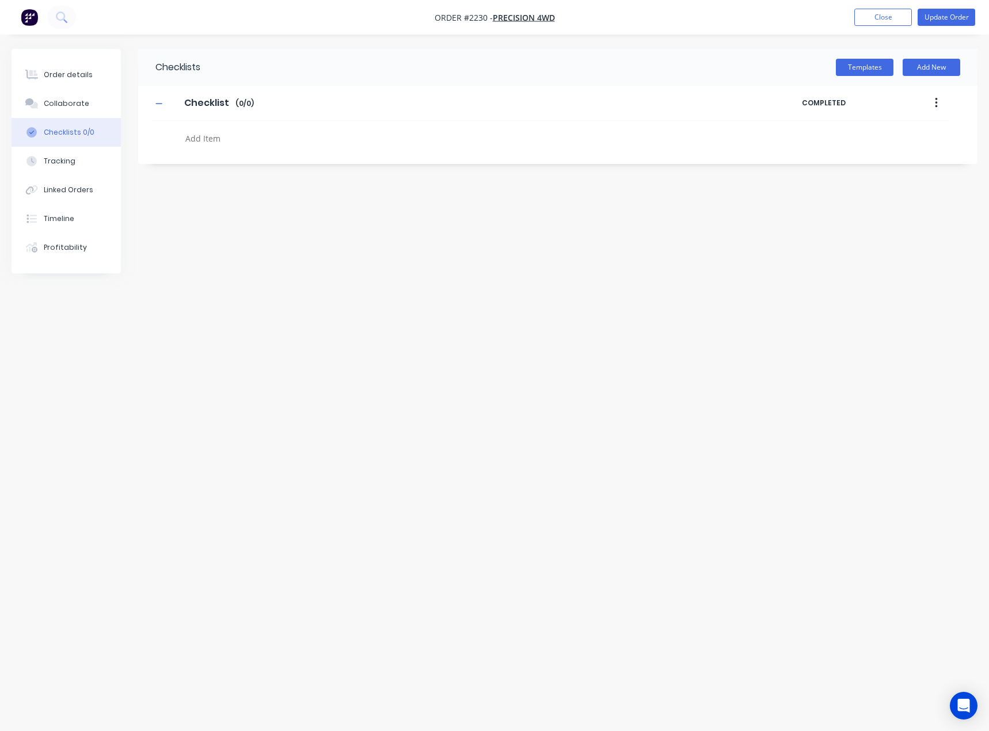
click at [214, 136] on textarea at bounding box center [437, 138] width 513 height 17
type textarea "x"
type textarea "C"
type textarea "x"
type textarea "CU"
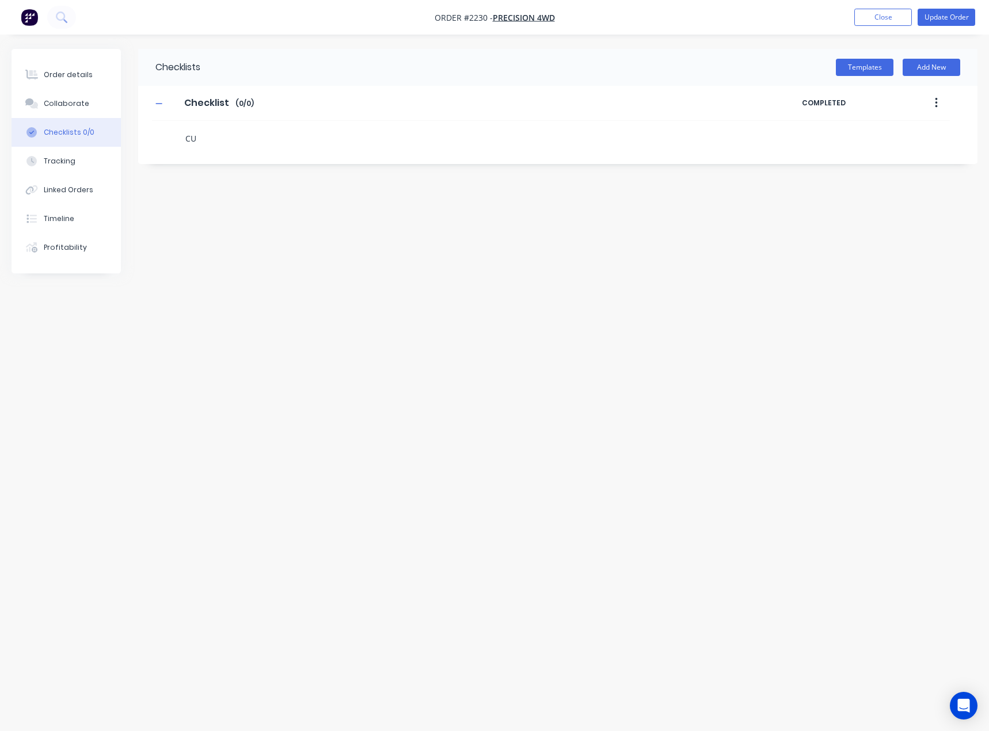
type textarea "x"
type textarea "CUT"
type textarea "x"
type textarea "FO"
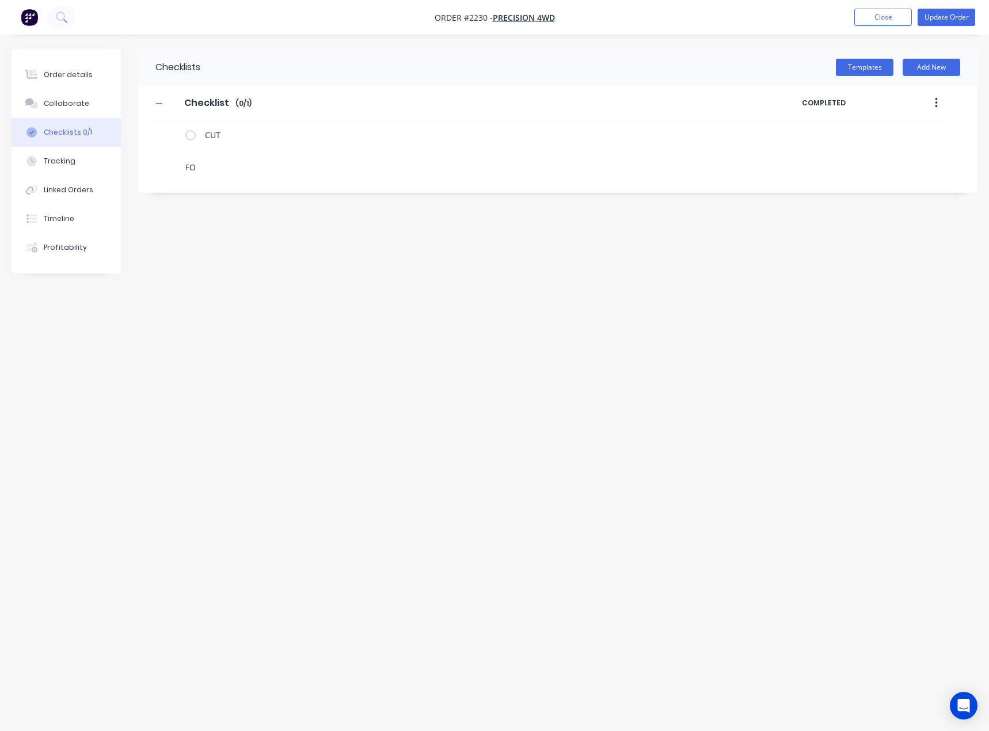
type textarea "x"
type textarea "FOL"
type textarea "x"
type textarea "FOLD"
type textarea "x"
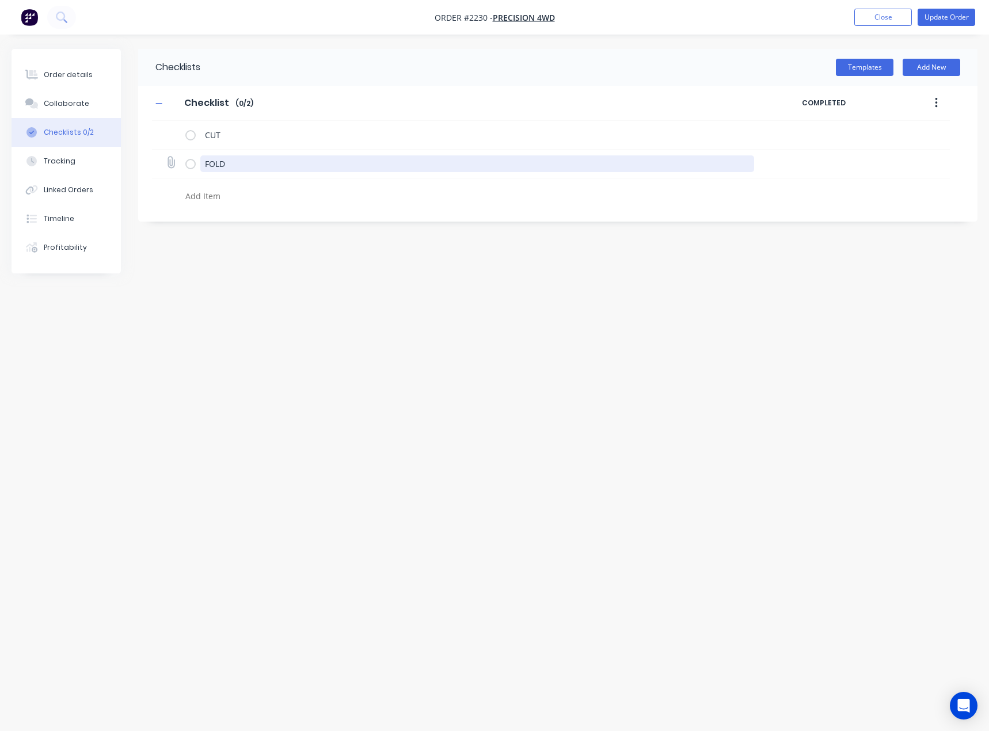
drag, startPoint x: 242, startPoint y: 161, endPoint x: 169, endPoint y: 165, distance: 73.7
click at [169, 165] on div "FOLD" at bounding box center [551, 164] width 798 height 29
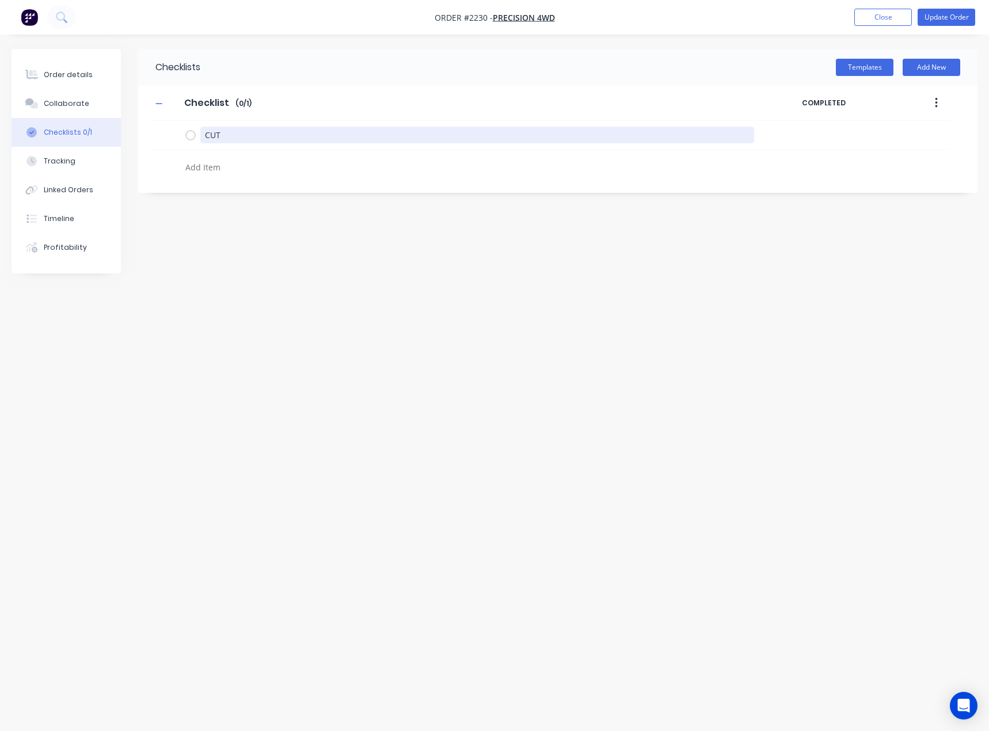
drag, startPoint x: 229, startPoint y: 131, endPoint x: 136, endPoint y: 135, distance: 93.3
click at [136, 135] on div "Order details Collaborate Checklists 0/1 Tracking Linked Orders Timeline Profit…" at bounding box center [494, 343] width 989 height 589
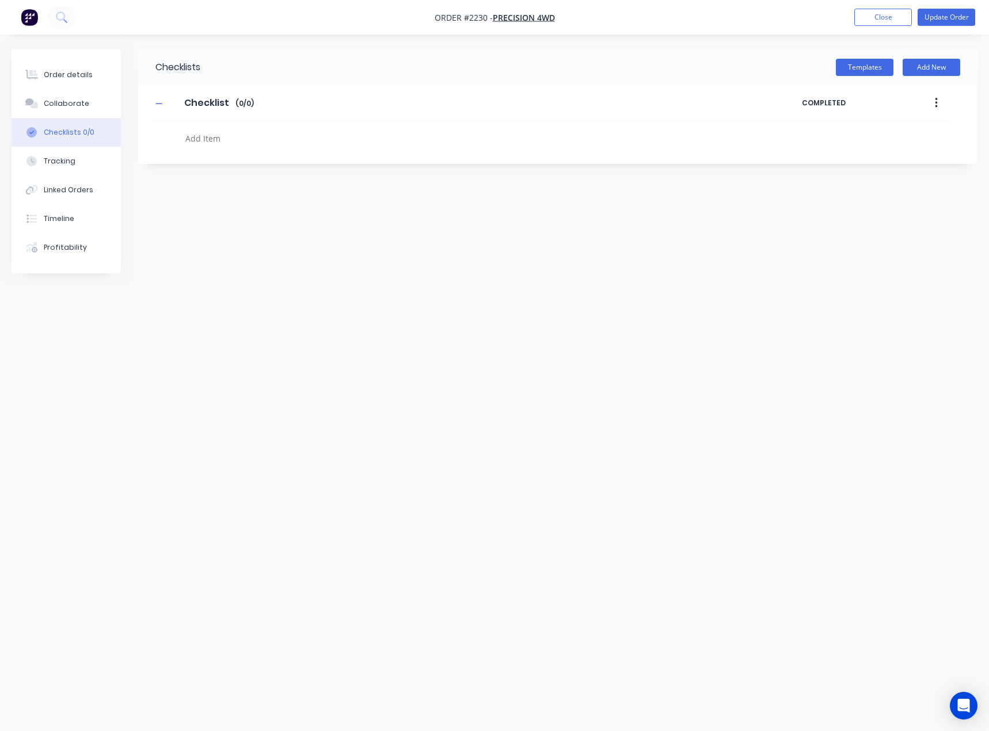
click at [189, 139] on textarea at bounding box center [437, 138] width 513 height 17
type textarea "x"
type textarea "cu"
type textarea "x"
type textarea "cut"
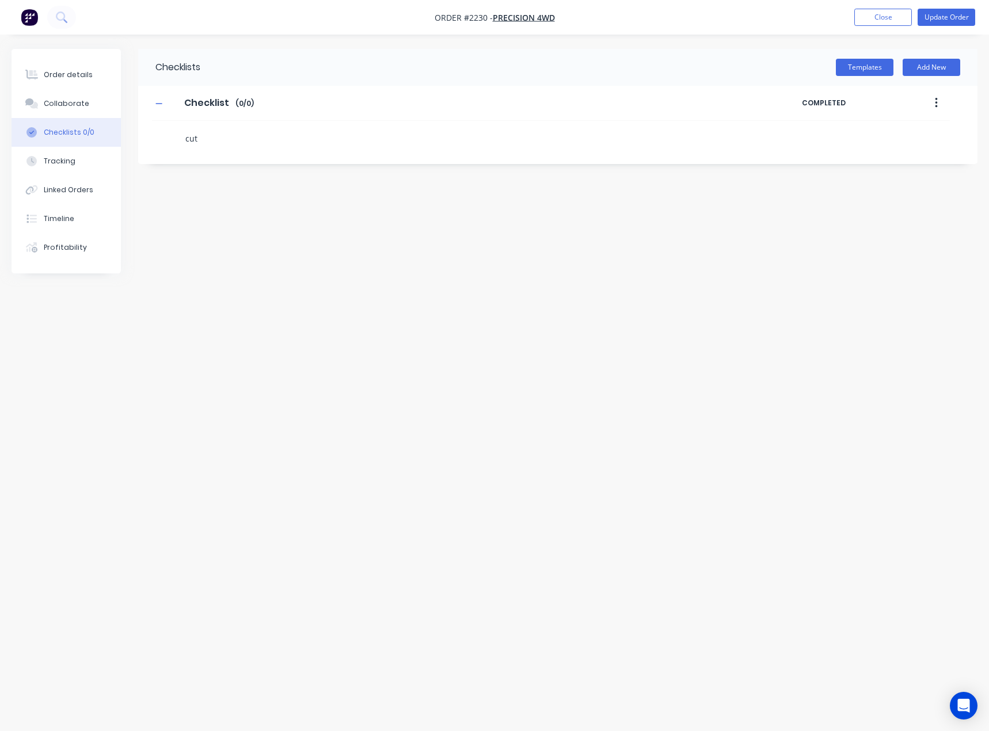
type textarea "x"
type textarea "f"
type textarea "x"
type textarea "fo"
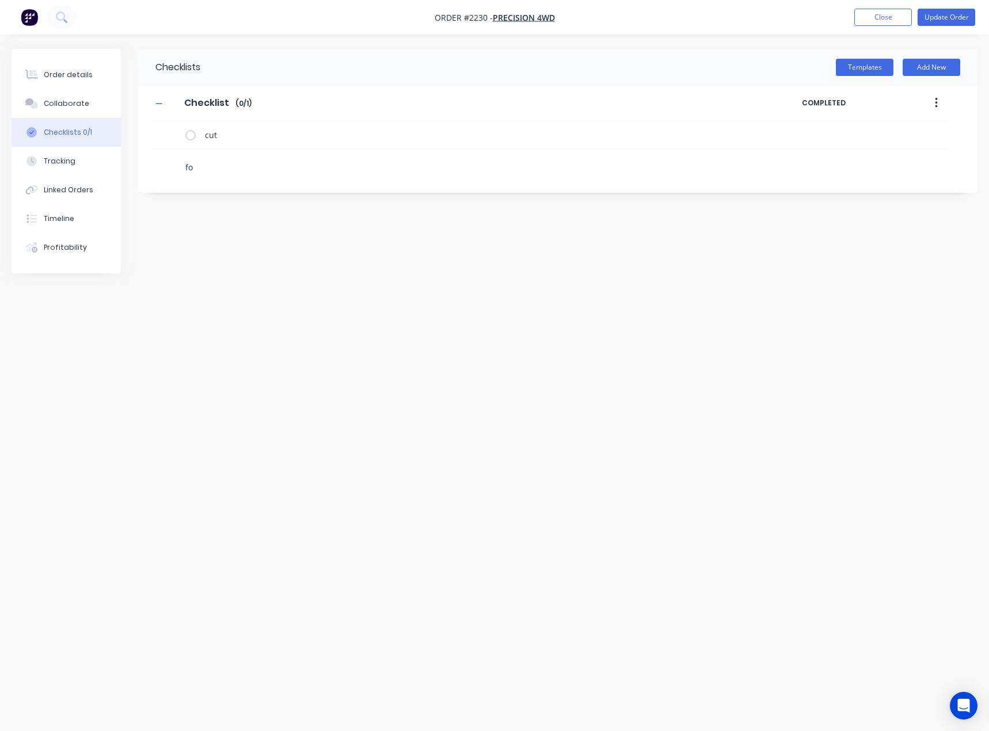
type textarea "x"
type textarea "fol"
type textarea "x"
type textarea "fold"
type textarea "x"
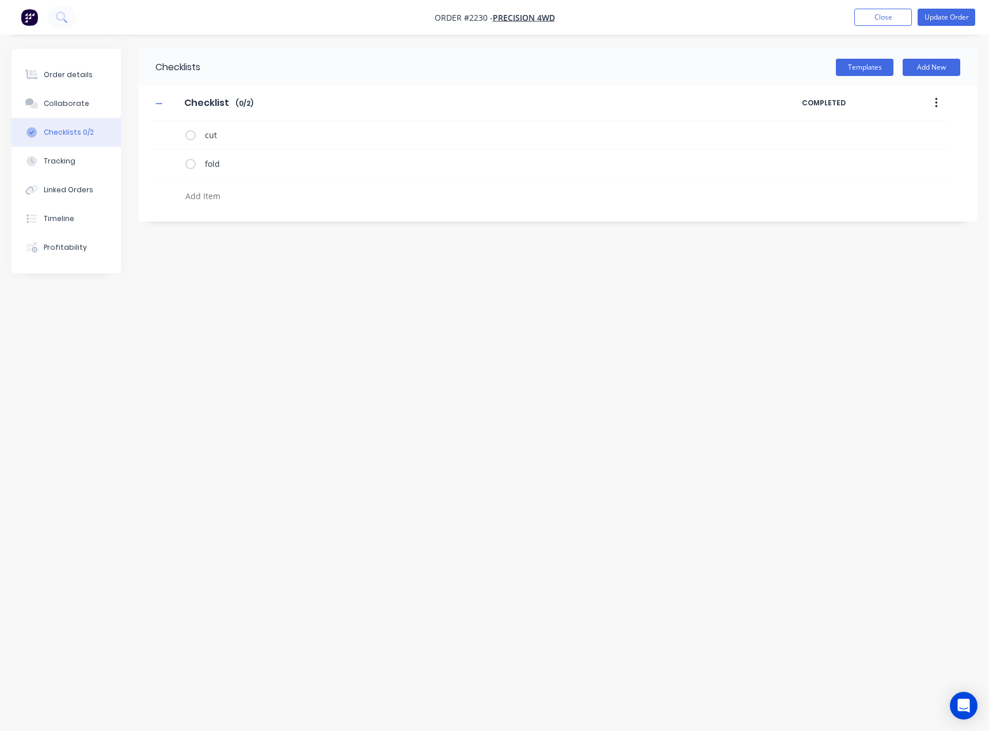
type textarea "x"
type textarea "p"
type textarea "x"
type textarea "p"
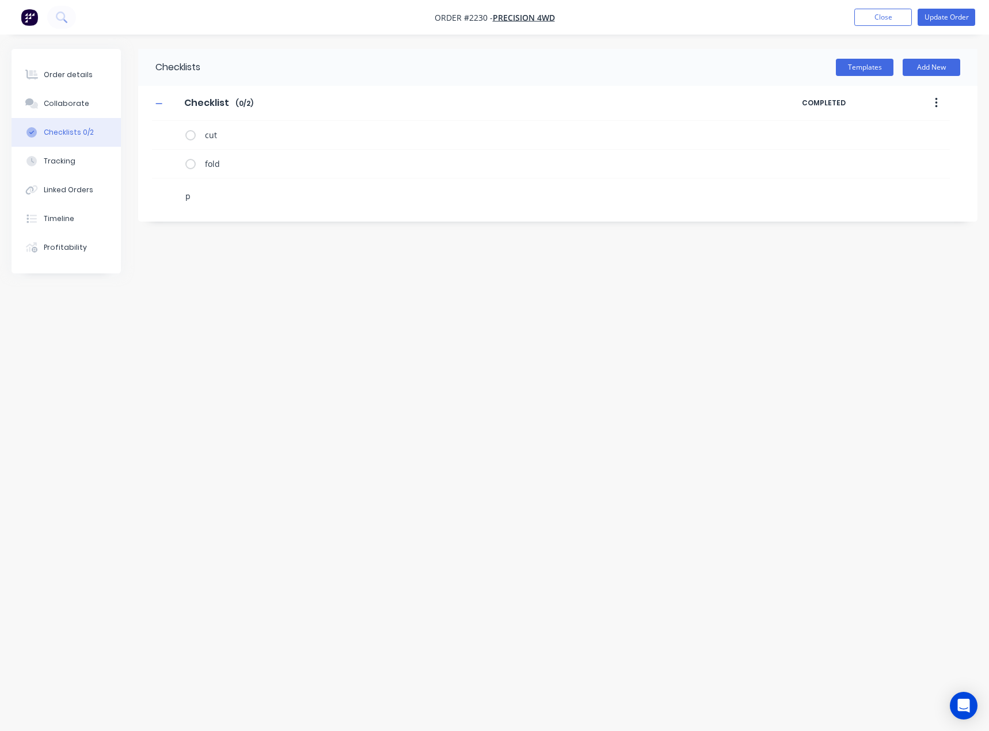
type textarea "x"
type textarea "po"
type textarea "x"
type textarea "pow"
type textarea "x"
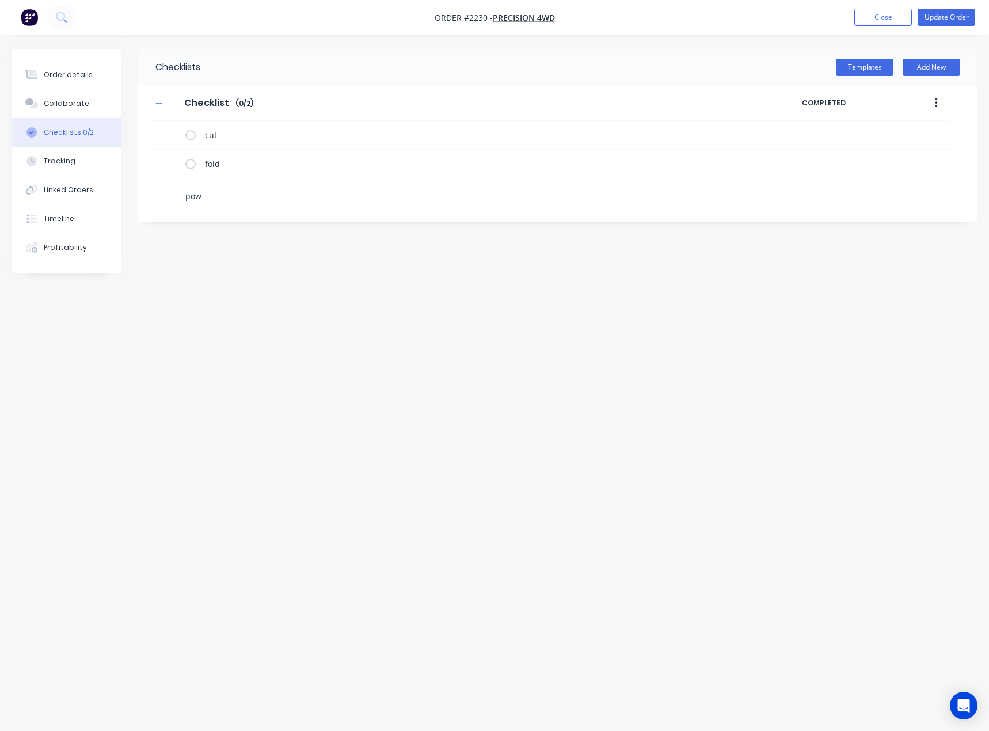
type textarea "powd"
type textarea "x"
type textarea "powde"
type textarea "x"
type textarea "powder"
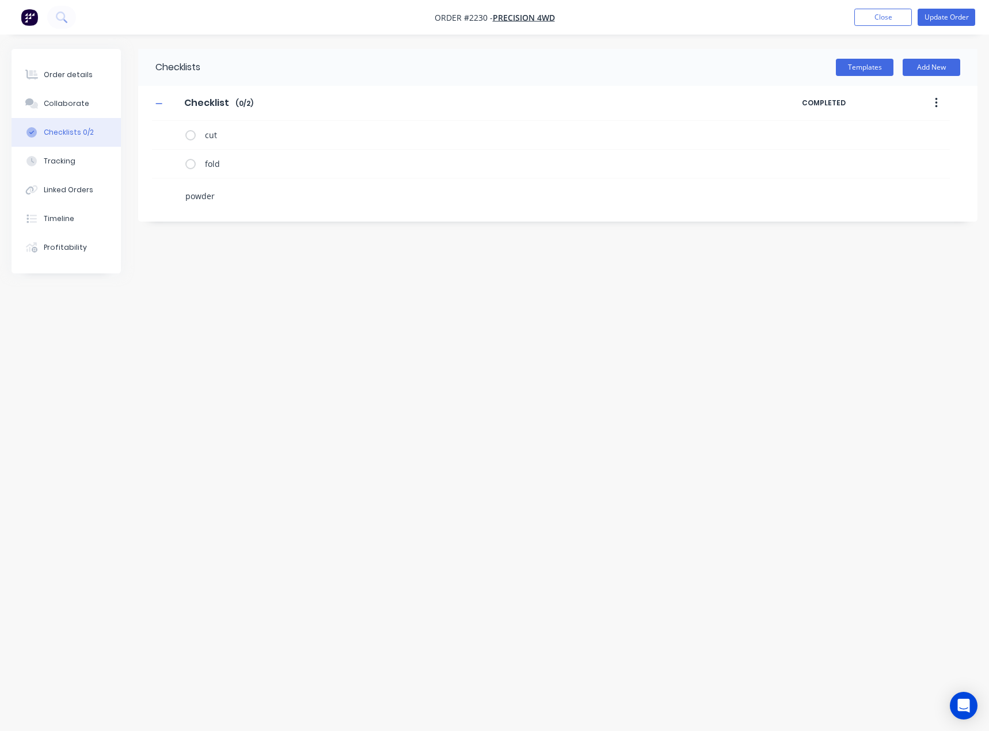
type textarea "x"
type textarea "m"
type textarea "x"
type textarea "m5"
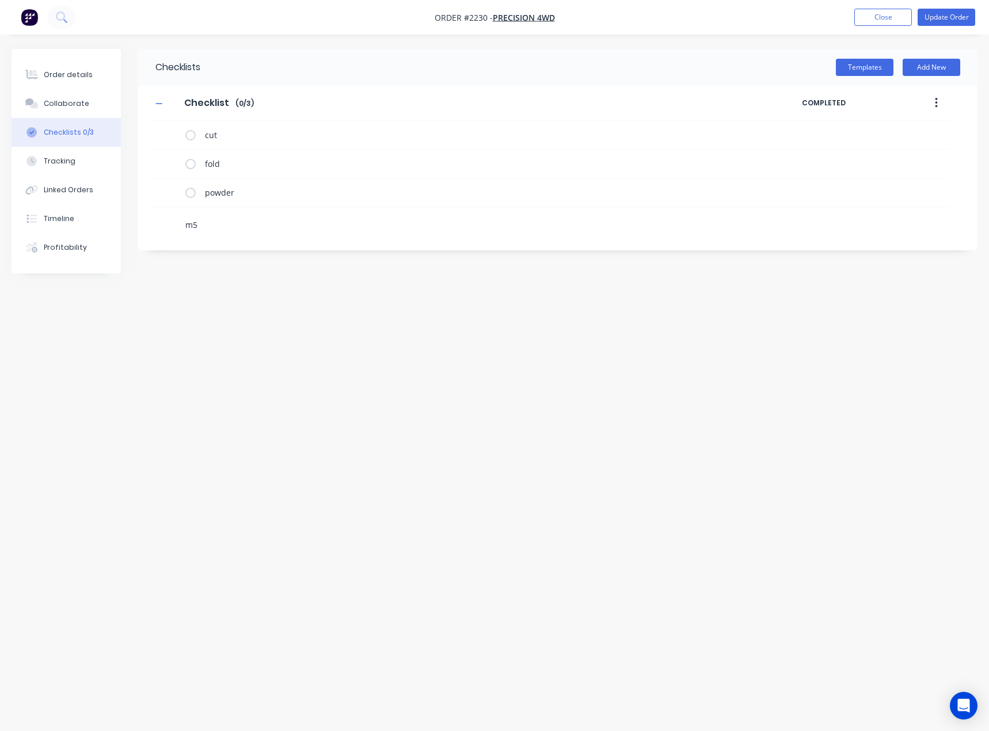
type textarea "x"
type textarea "m"
type textarea "x"
type textarea "r"
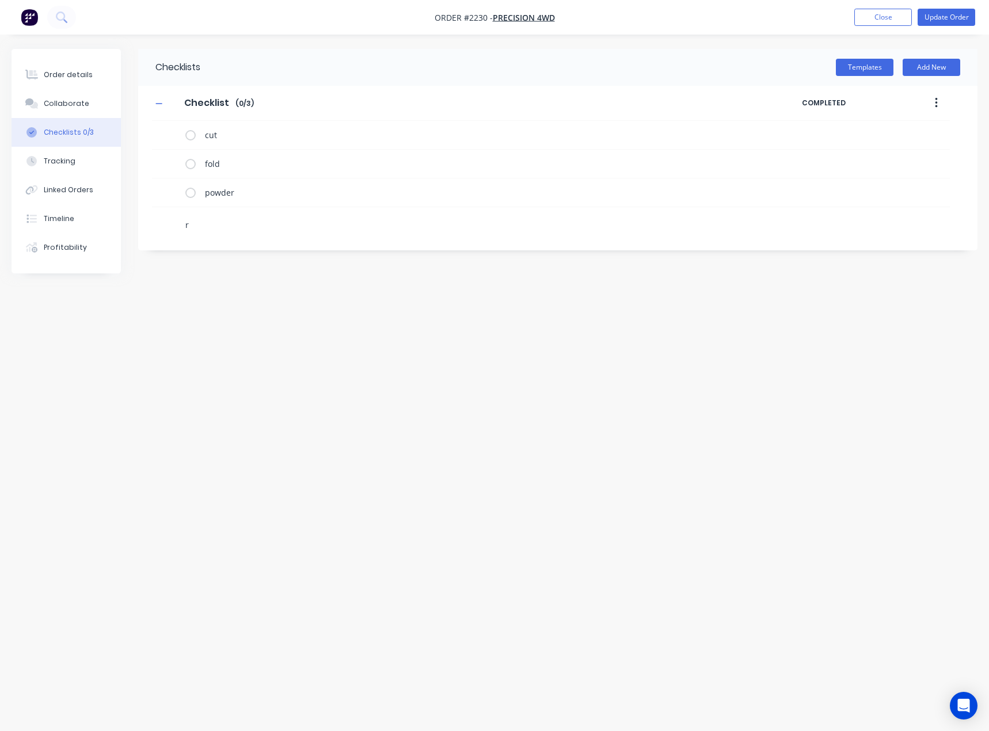
type textarea "x"
type textarea "ri"
type textarea "x"
type textarea "riv"
type textarea "x"
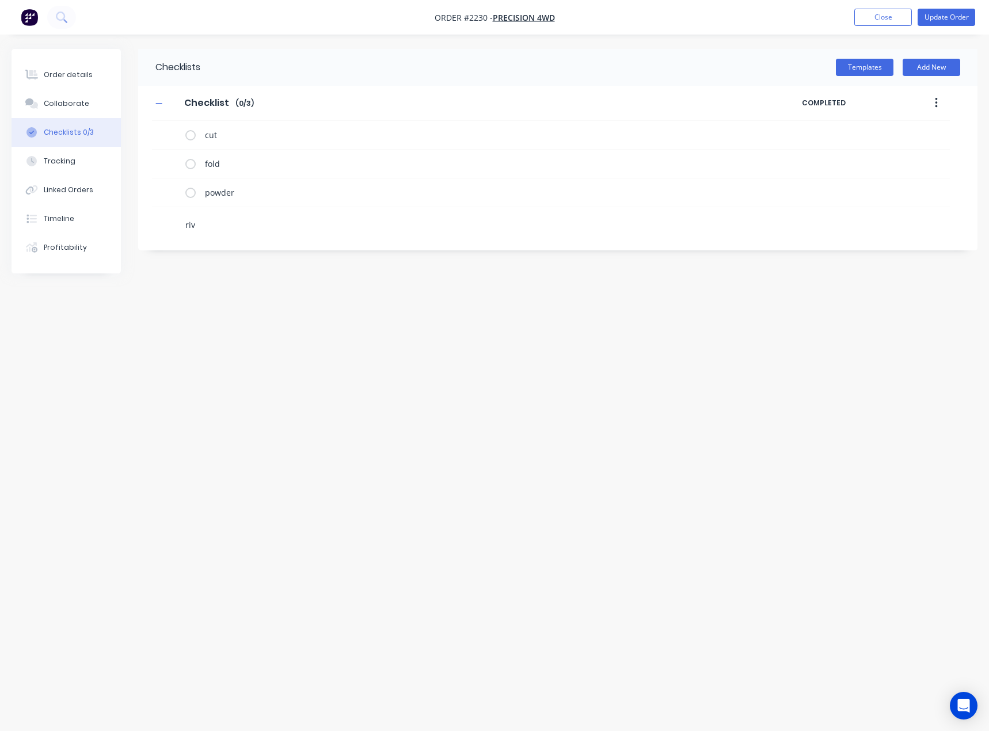
type textarea "[PERSON_NAME]"
type textarea "x"
type textarea "rivut"
type textarea "x"
type textarea "[PERSON_NAME]"
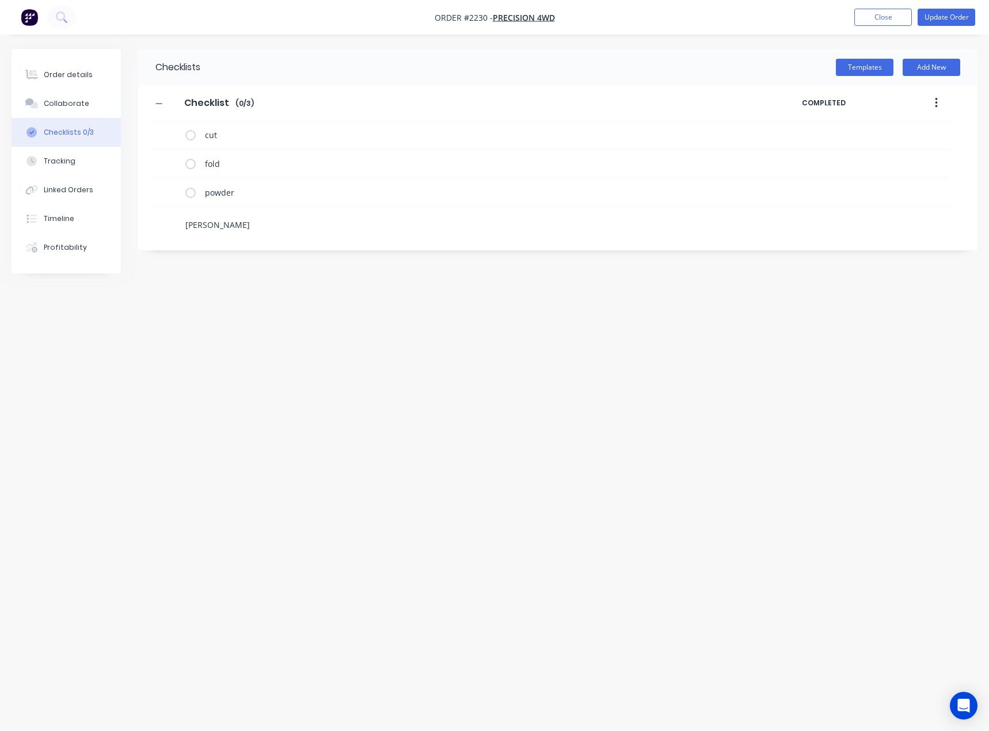
type textarea "x"
type textarea "riv"
type textarea "x"
type textarea "rivn"
type textarea "x"
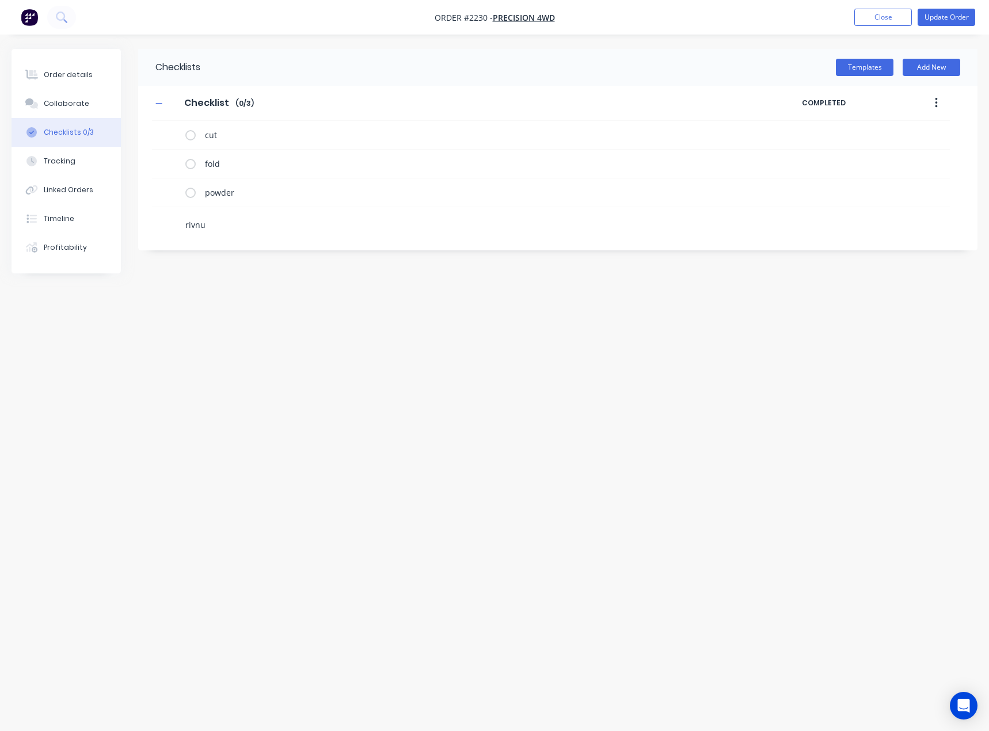
type textarea "rivnut"
type textarea "x"
type textarea "p"
type textarea "x"
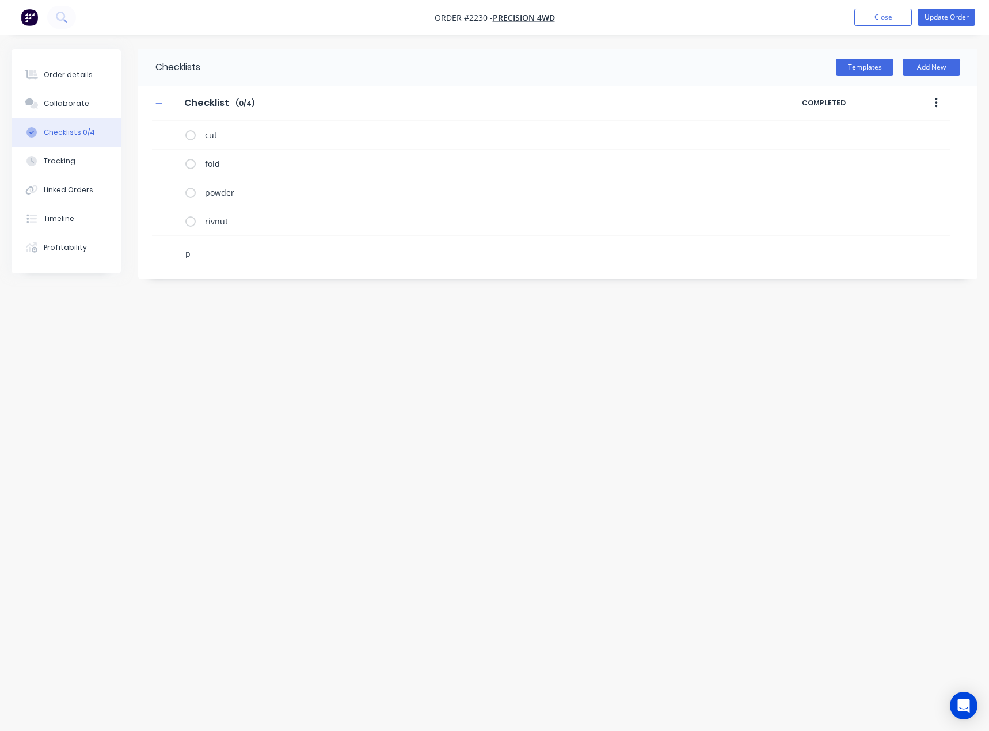
type textarea "pr"
type textarea "x"
type textarea "prin"
type textarea "x"
type textarea "print"
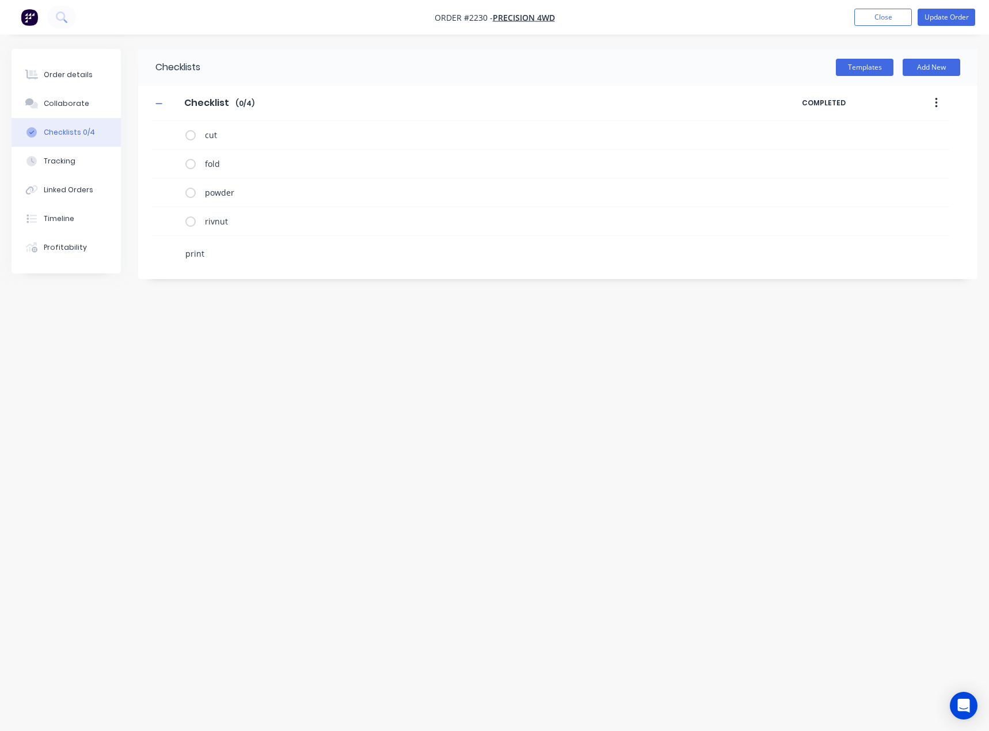
type textarea "x"
type textarea "prin"
type textarea "x"
type textarea "pri"
type textarea "x"
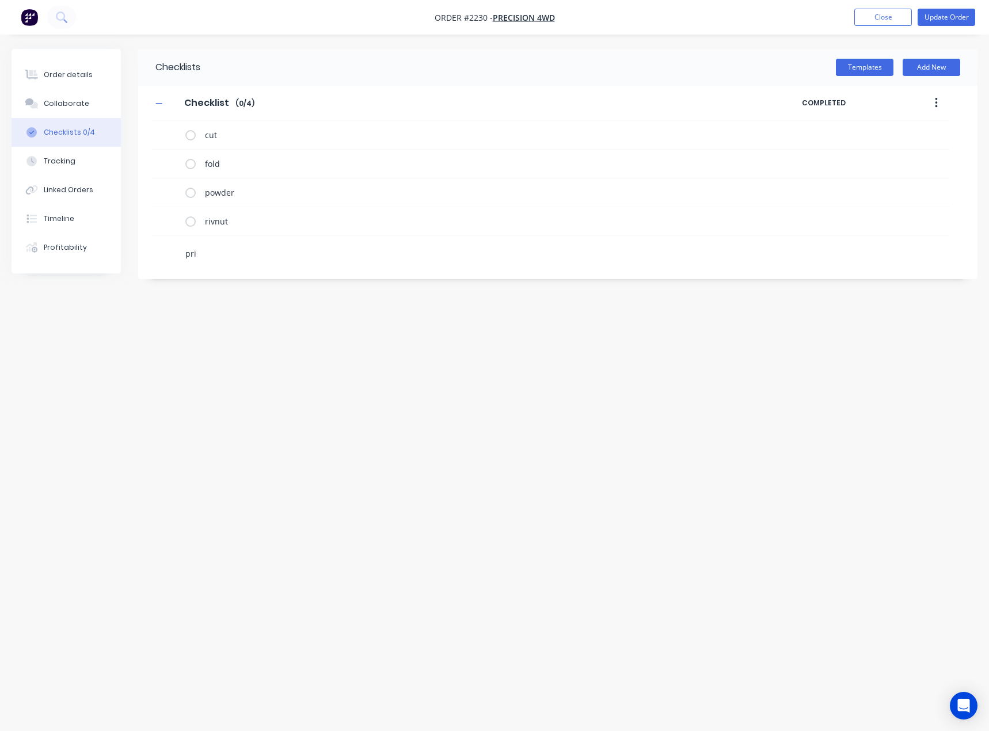
type textarea "pr"
type textarea "x"
type textarea "p"
type textarea "x"
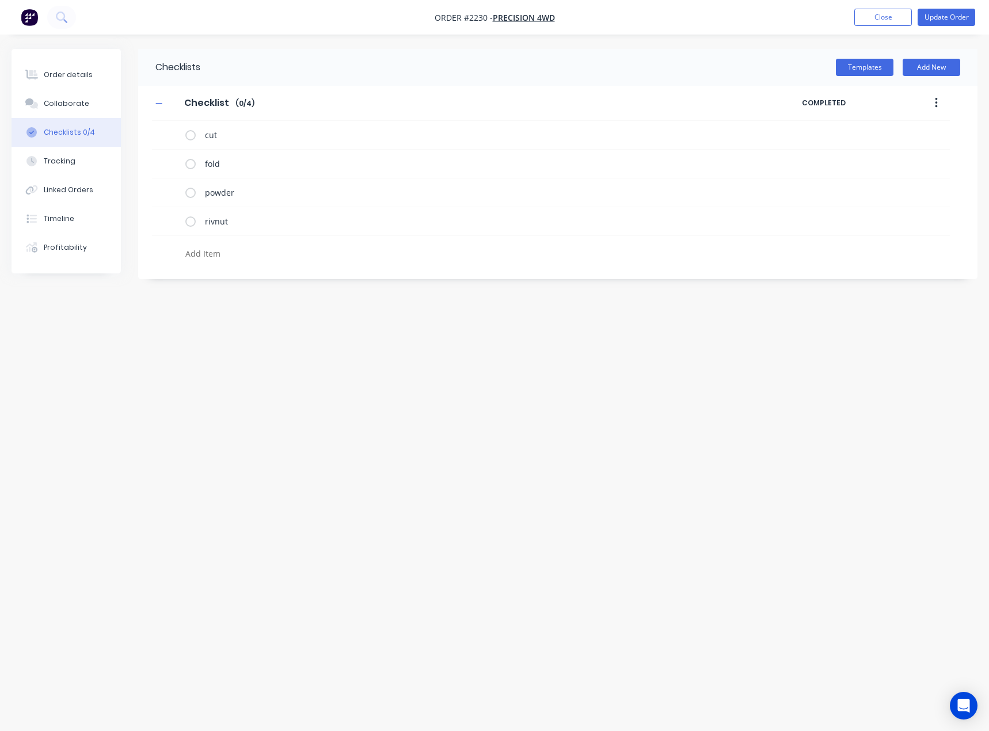
type textarea "3"
type textarea "x"
type textarea "3d"
type textarea "x"
type textarea "3d"
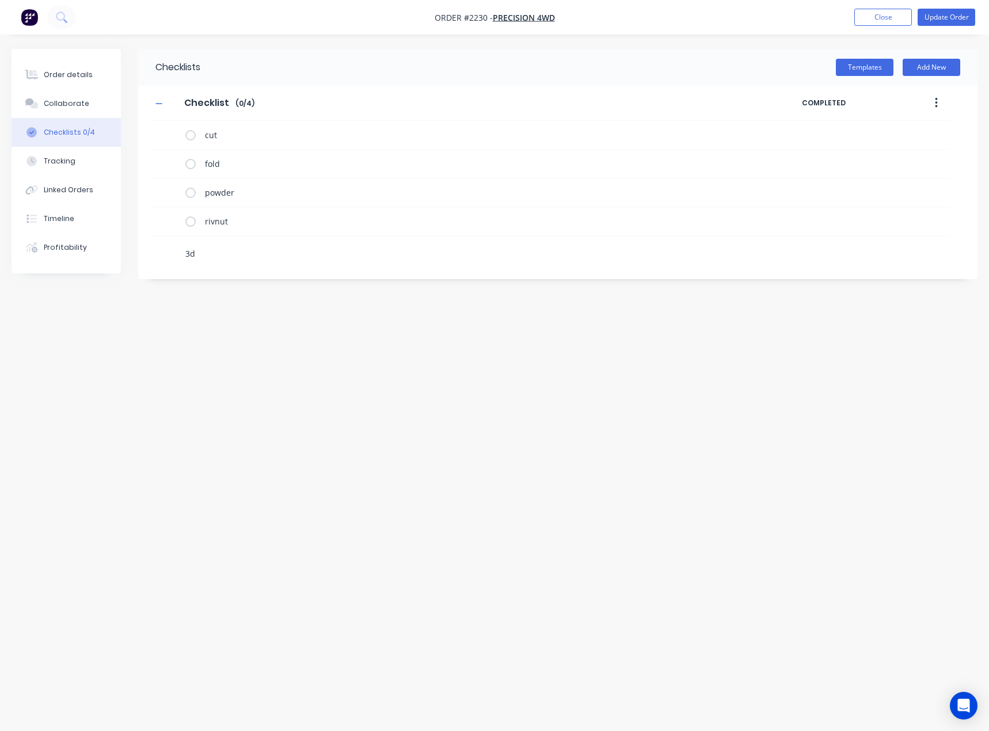
type textarea "x"
type textarea "3d p"
type textarea "x"
type textarea "3d pr"
type textarea "x"
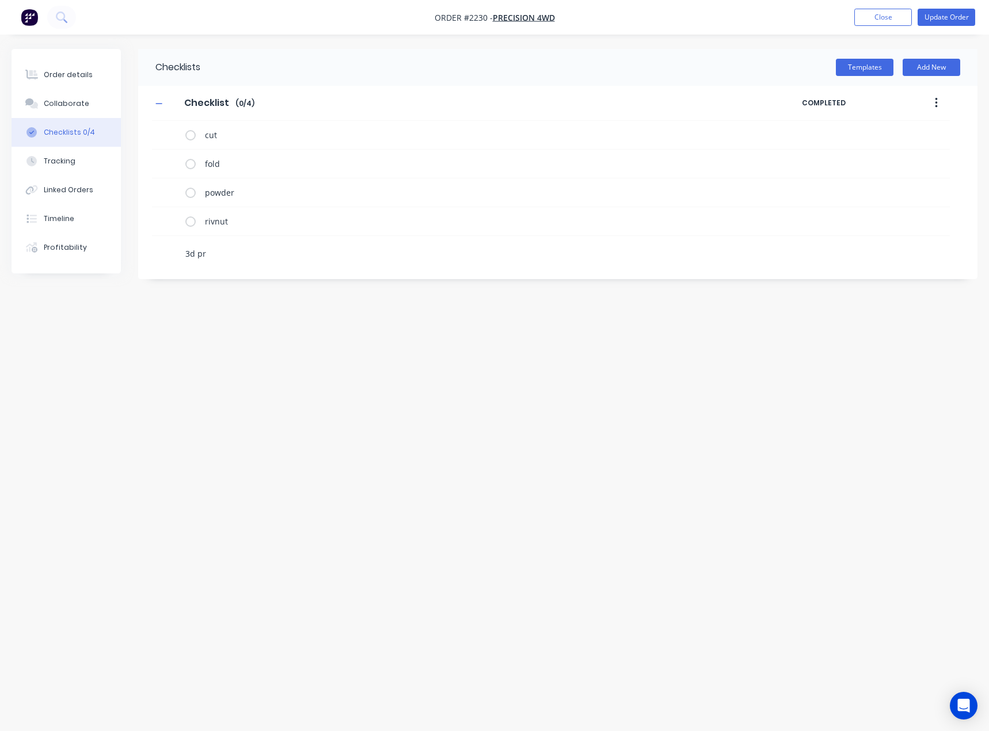
type textarea "3d pri"
type textarea "x"
type textarea "3d prin"
type textarea "x"
type textarea "3d print"
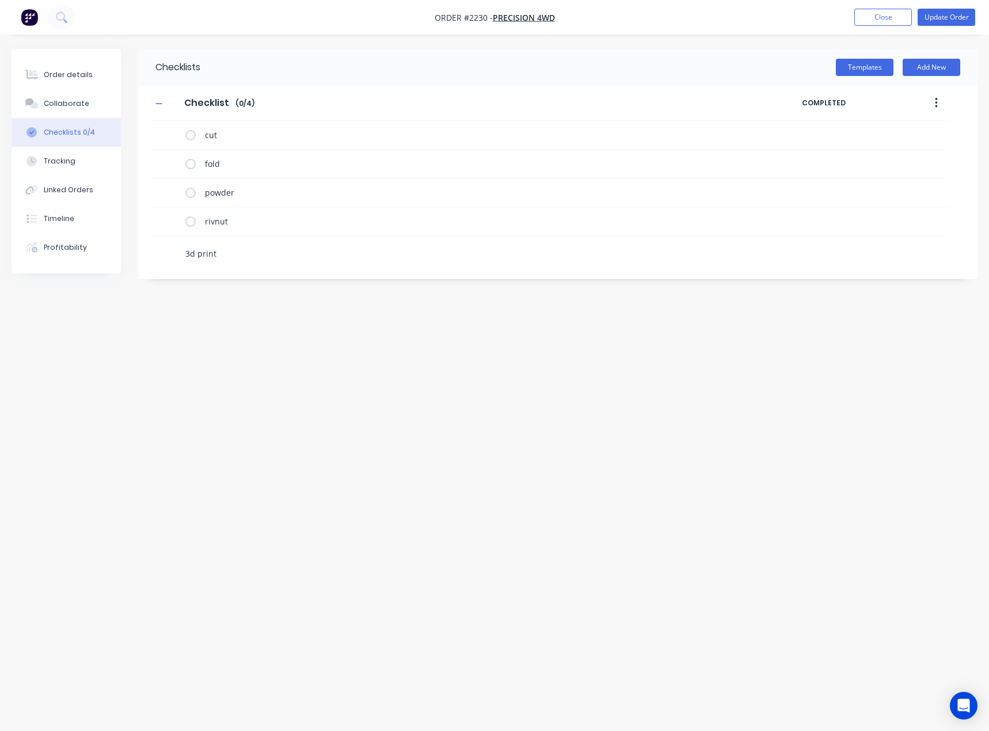
type textarea "x"
click at [205, 354] on div "Checklists Templates Add New Checklist Checklist Enter Checklist name ( 0 / 5 )…" at bounding box center [495, 343] width 966 height 589
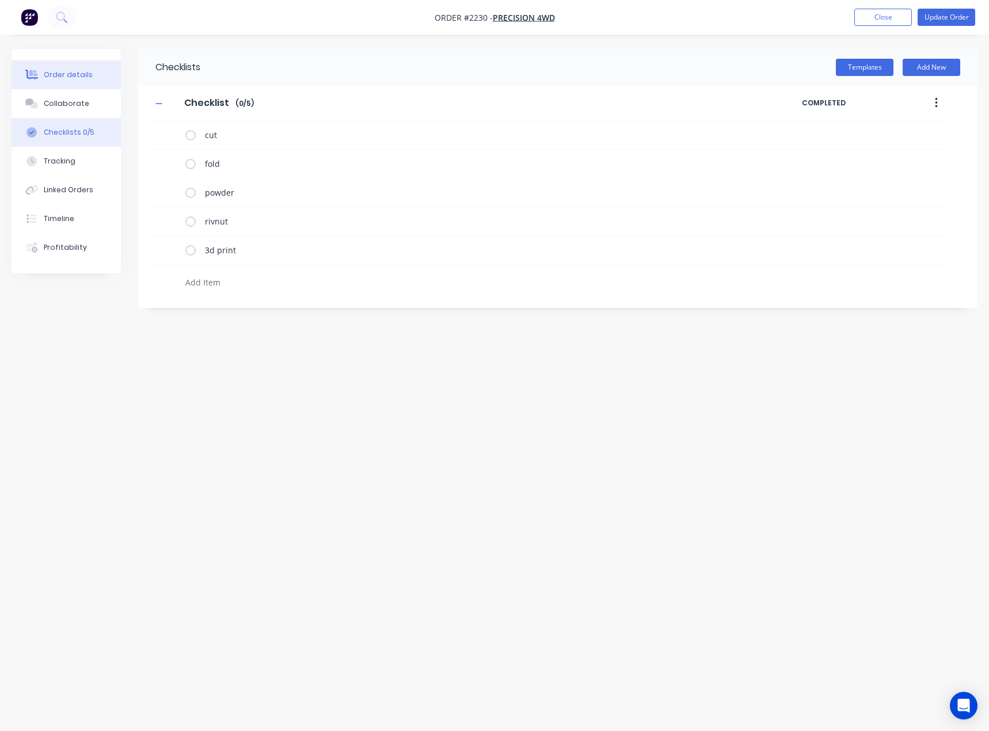
click at [71, 79] on div "Order details" at bounding box center [68, 75] width 49 height 10
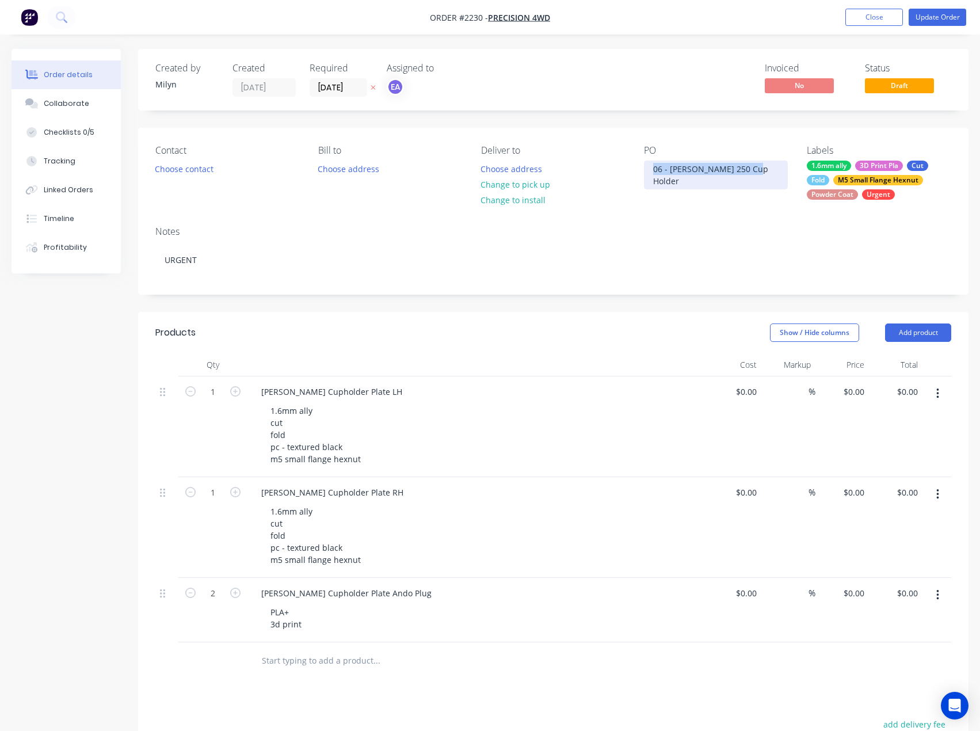
drag, startPoint x: 652, startPoint y: 170, endPoint x: 772, endPoint y: 175, distance: 119.8
click at [772, 175] on div "PO 06 - [PERSON_NAME] 250 Cup Holder" at bounding box center [716, 172] width 144 height 55
copy div "06 - [PERSON_NAME] 250 Cup Holder"
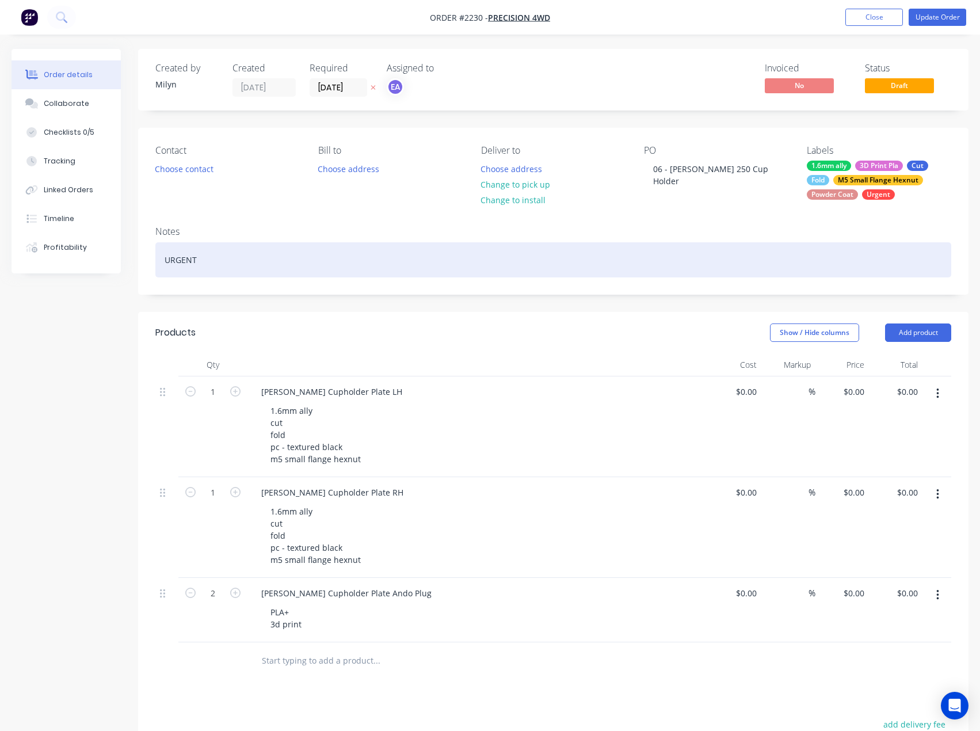
click at [208, 254] on div "URGENT" at bounding box center [553, 259] width 796 height 35
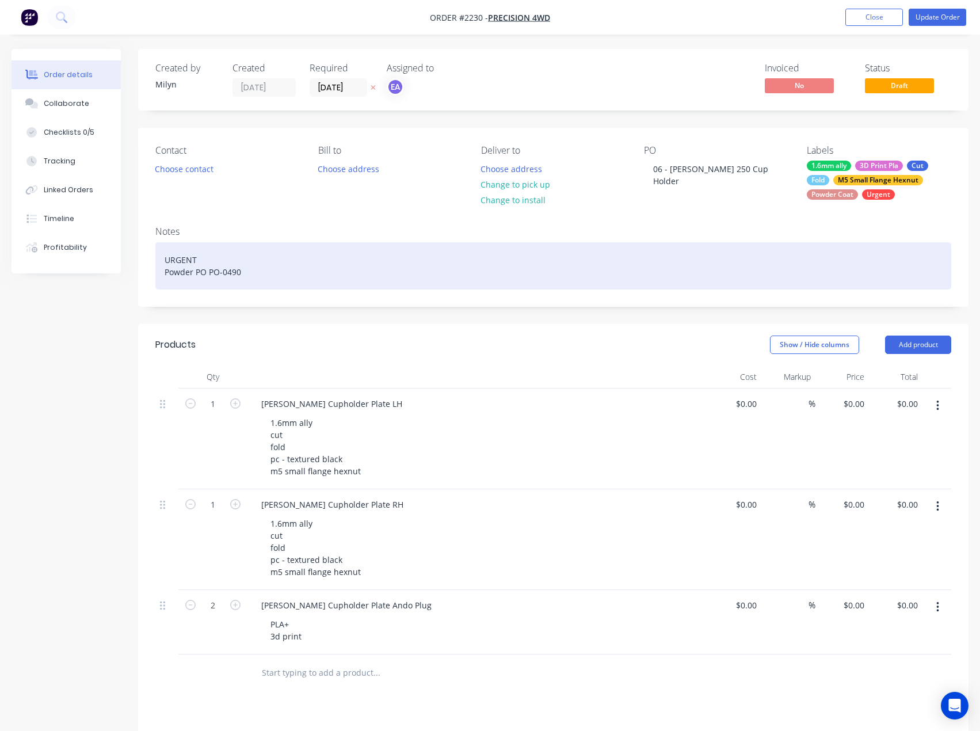
click at [193, 270] on div "URGENT Powder PO PO-0490" at bounding box center [553, 265] width 796 height 47
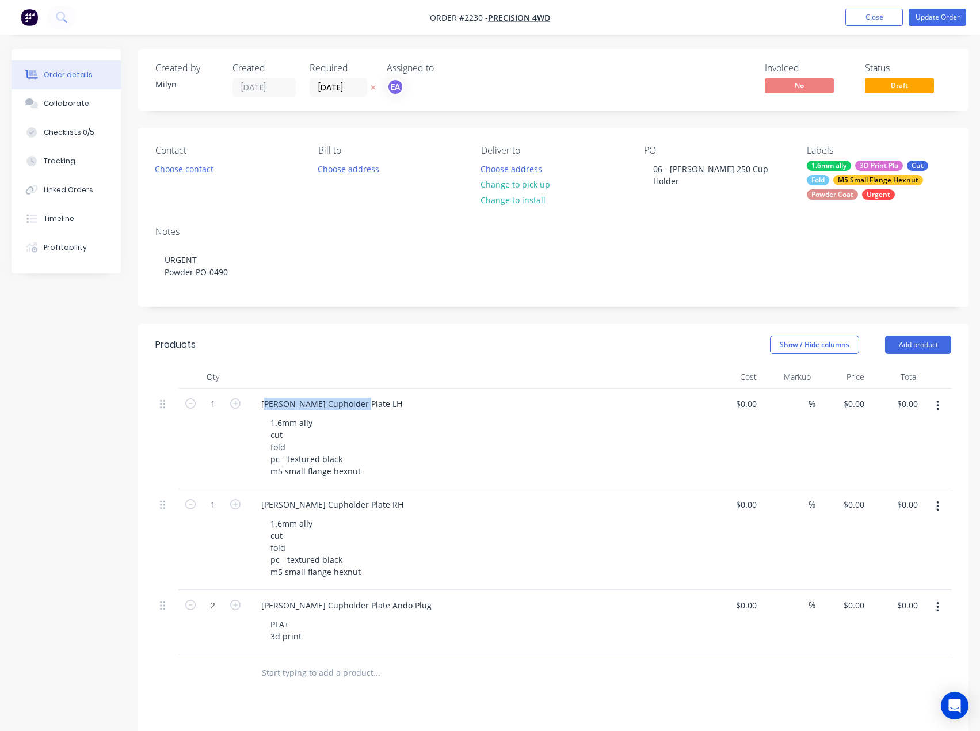
drag, startPoint x: 367, startPoint y: 407, endPoint x: 158, endPoint y: 410, distance: 208.3
click at [158, 410] on div "1 [PERSON_NAME] Cupholder Plate LH 1.6mm ally cut fold pc - textured black m5 s…" at bounding box center [553, 438] width 796 height 101
click at [280, 404] on div "[PERSON_NAME] Cupholder Plate LH" at bounding box center [331, 403] width 159 height 17
drag, startPoint x: 260, startPoint y: 403, endPoint x: 367, endPoint y: 405, distance: 107.6
click at [367, 405] on div "[PERSON_NAME] Cupholder Plate LH" at bounding box center [331, 403] width 159 height 17
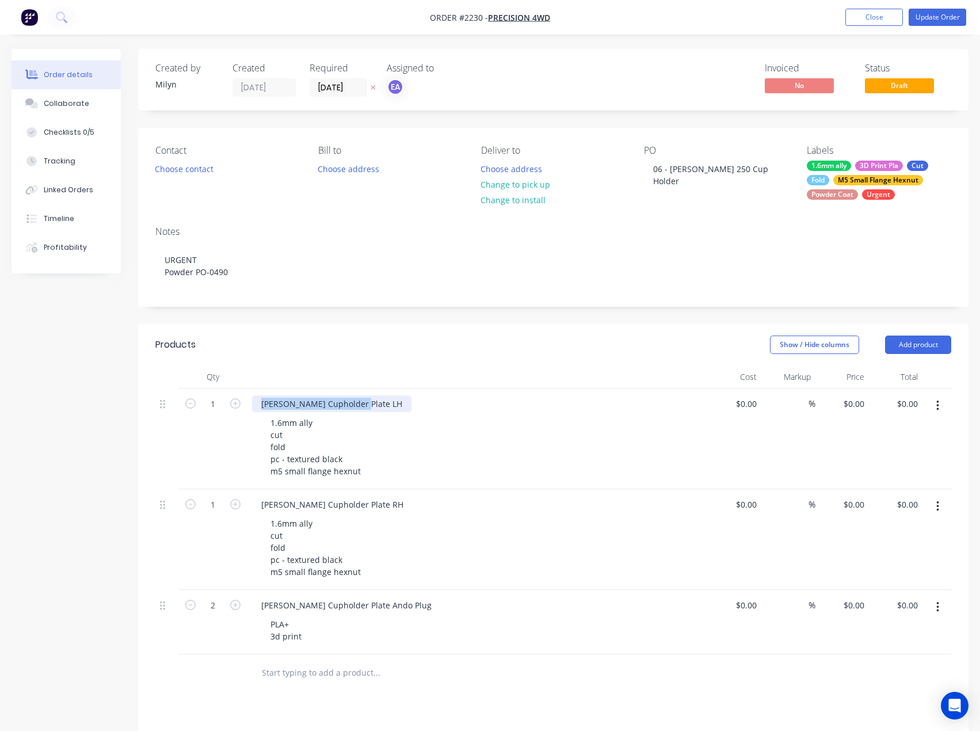
copy div "[PERSON_NAME] Cupholder Plate LH"
drag, startPoint x: 364, startPoint y: 506, endPoint x: 188, endPoint y: 509, distance: 176.7
click at [188, 509] on div "1 [PERSON_NAME] Cupholder Plate RH 1.6mm ally cut fold pc - textured black m5 s…" at bounding box center [553, 539] width 796 height 101
copy div "[PERSON_NAME] Cupholder Plate RH"
click at [457, 534] on div "1.6mm ally cut fold pc - textured black m5 small flange hexnut" at bounding box center [482, 547] width 442 height 65
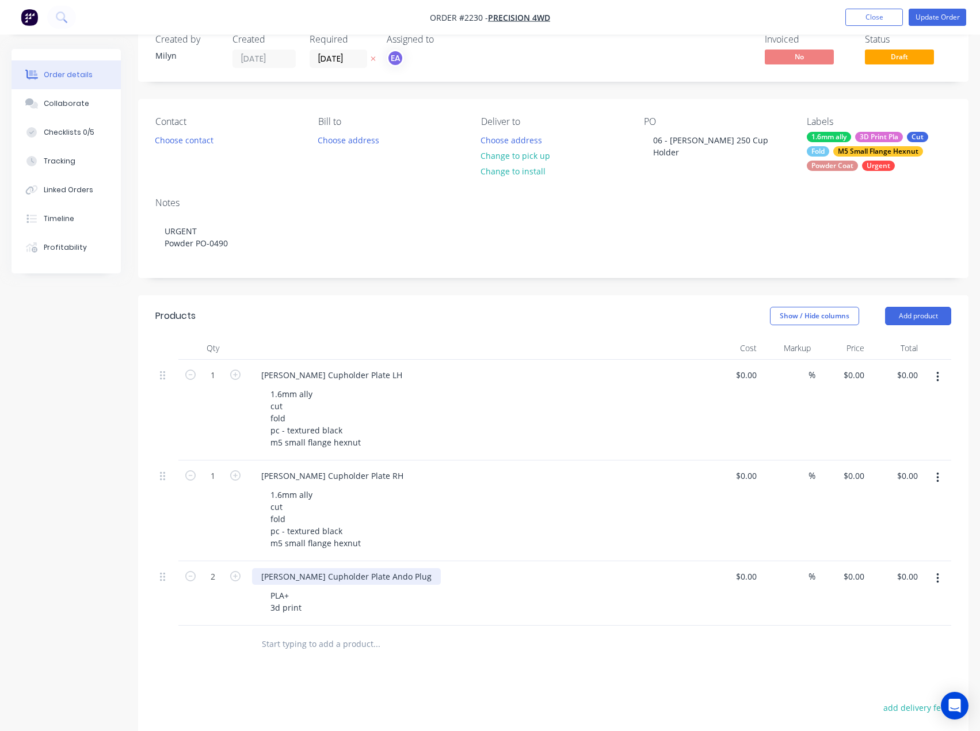
scroll to position [58, 0]
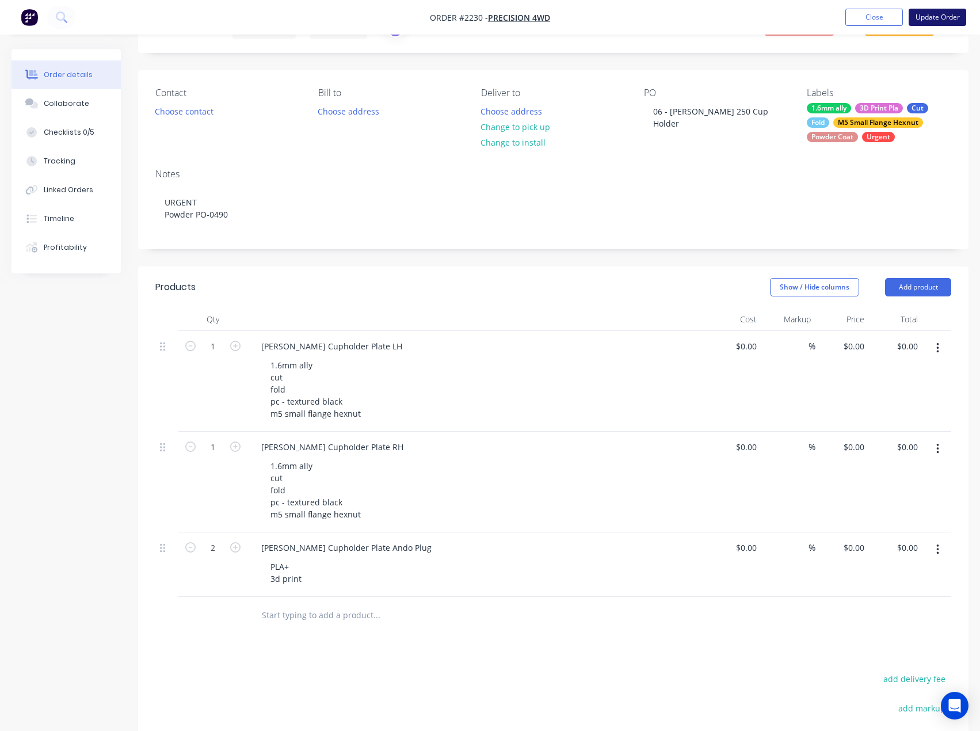
click at [957, 10] on button "Update Order" at bounding box center [938, 17] width 58 height 17
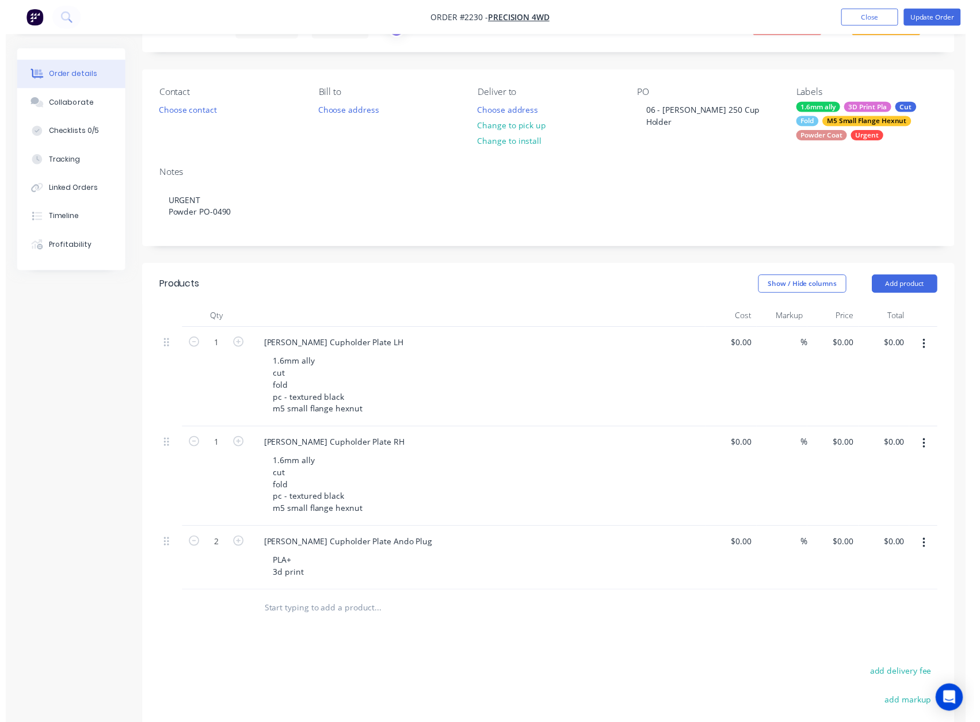
scroll to position [0, 0]
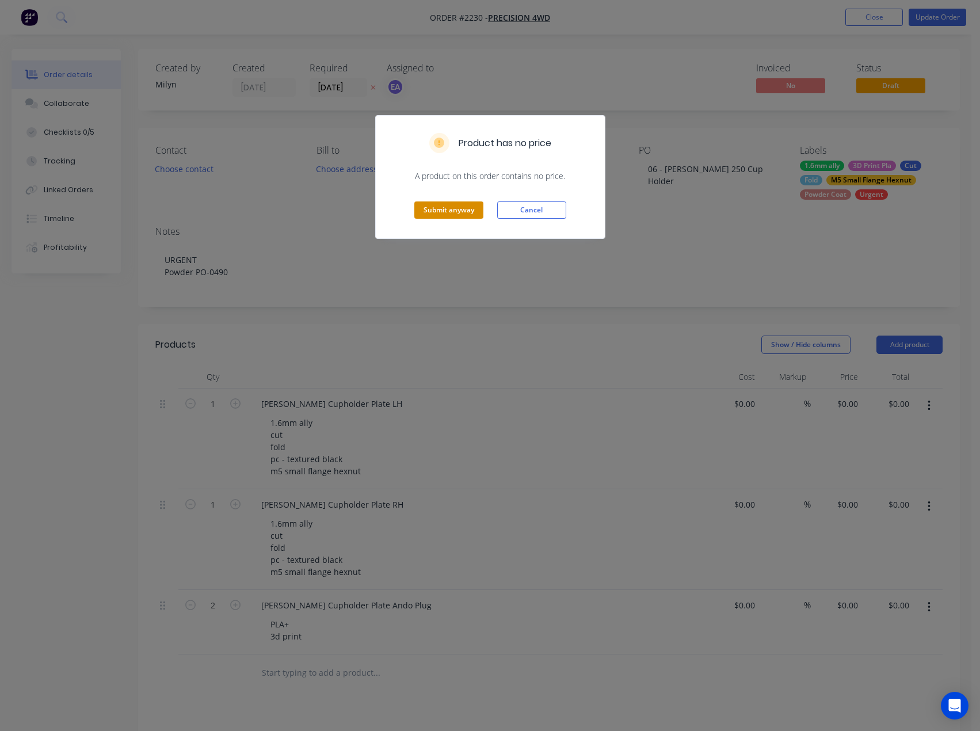
click at [450, 208] on button "Submit anyway" at bounding box center [448, 209] width 69 height 17
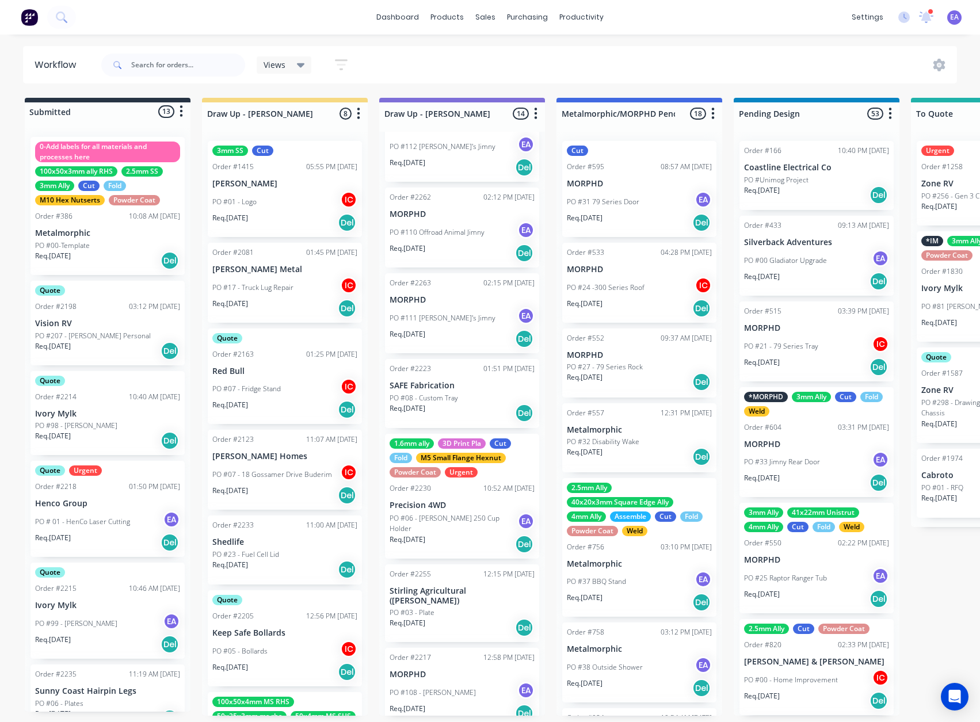
scroll to position [702, 0]
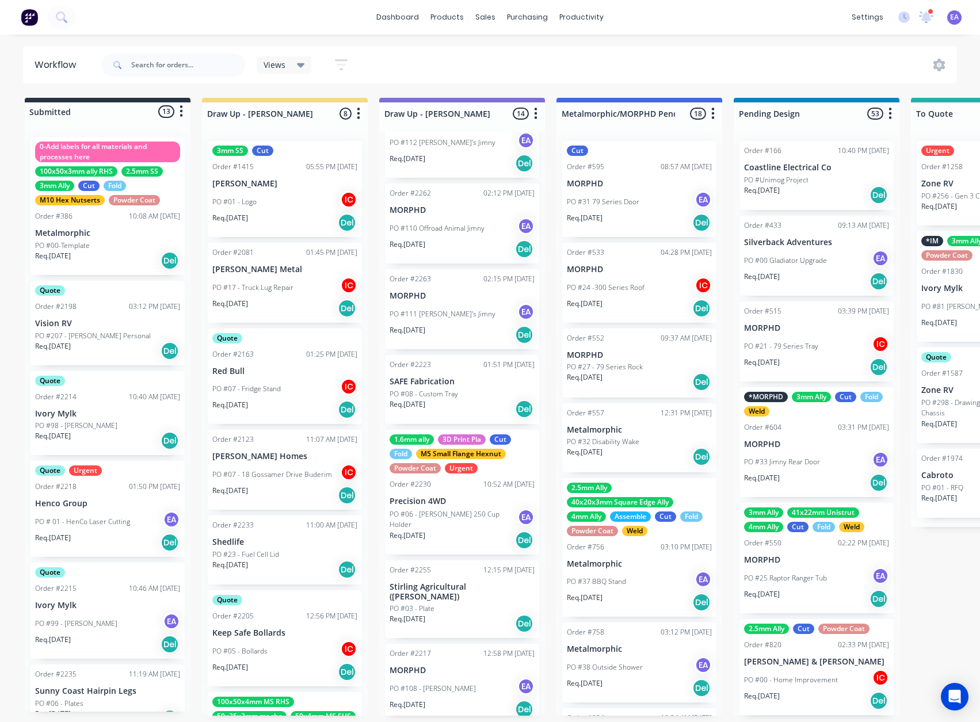
click at [456, 502] on p "Precision 4WD" at bounding box center [462, 502] width 145 height 10
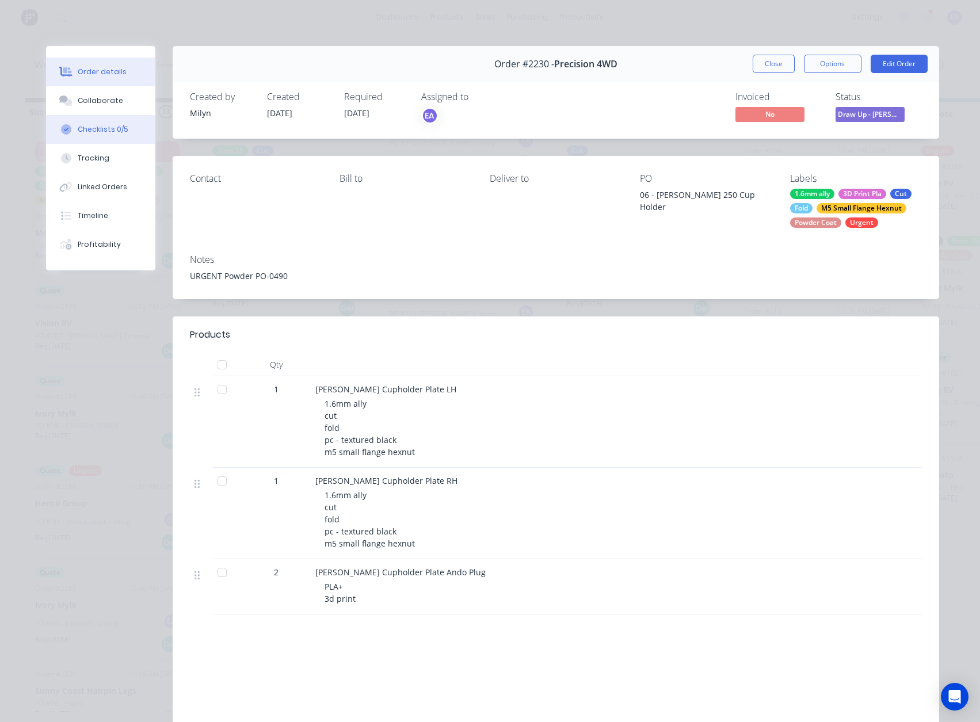
click at [105, 126] on div "Checklists 0/5" at bounding box center [103, 129] width 51 height 10
type textarea "x"
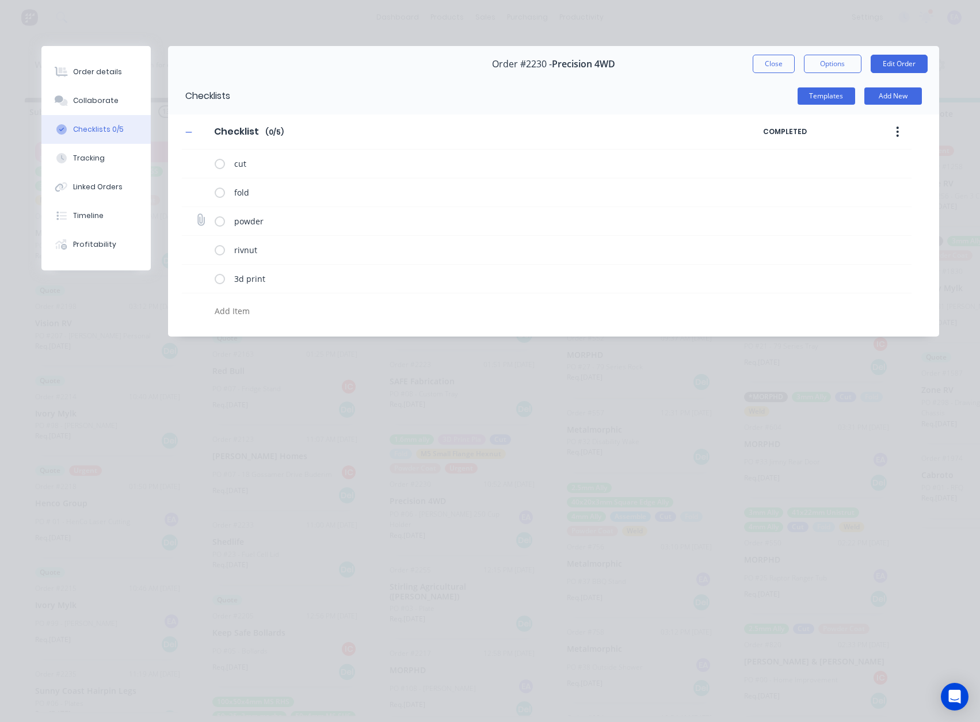
click at [203, 219] on icon at bounding box center [200, 220] width 15 height 15
click at [196, 215] on input "file" at bounding box center [196, 215] width 0 height 0
click at [197, 219] on icon at bounding box center [201, 220] width 16 height 16
click at [196, 215] on input "file" at bounding box center [196, 215] width 0 height 0
type input "C:\fakepath\Purchase Order PO0490.pdf"
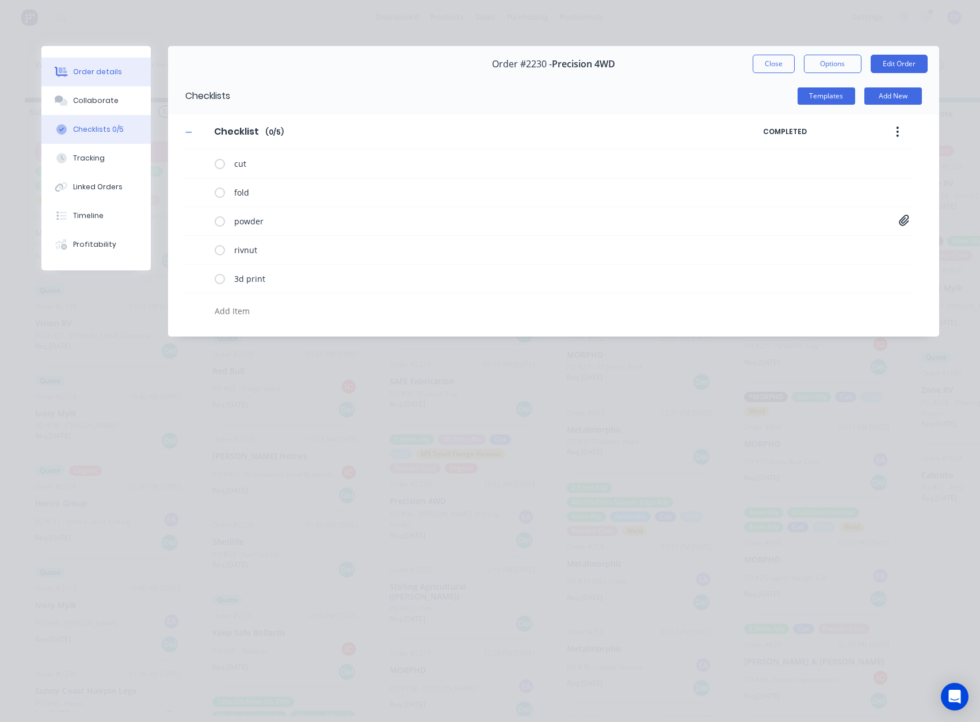
click at [92, 66] on button "Order details" at bounding box center [95, 72] width 109 height 29
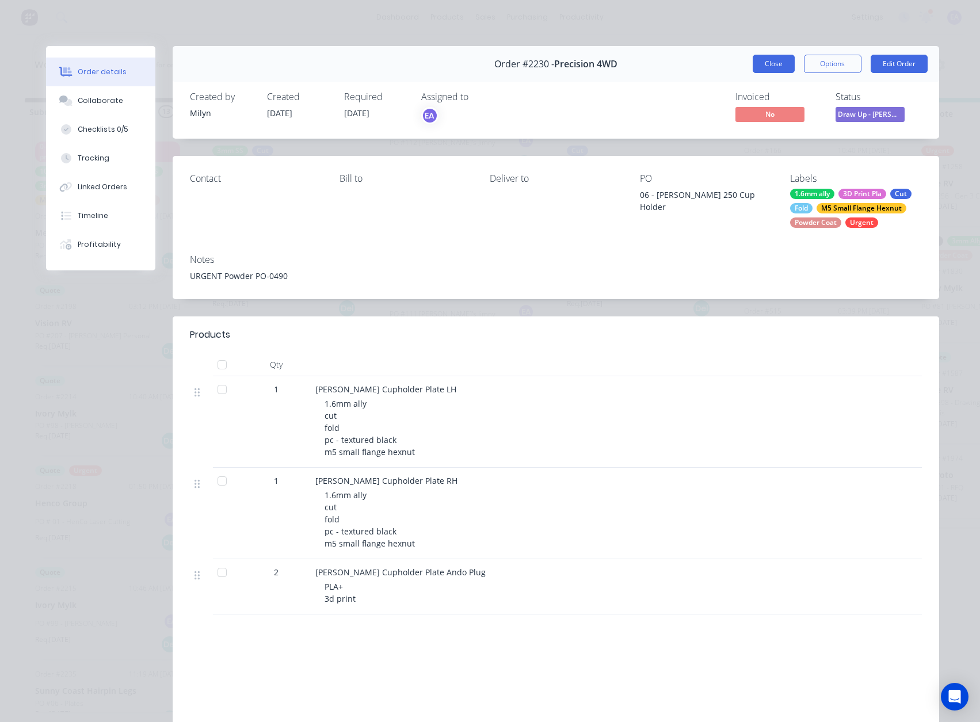
click at [778, 65] on button "Close" at bounding box center [774, 64] width 42 height 18
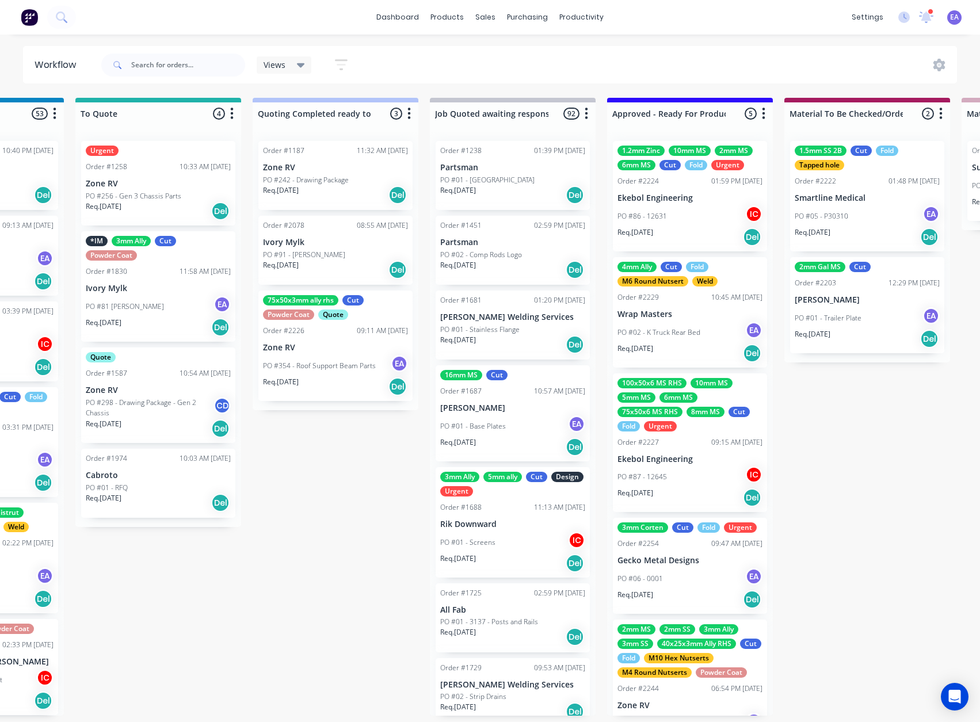
scroll to position [0, 1292]
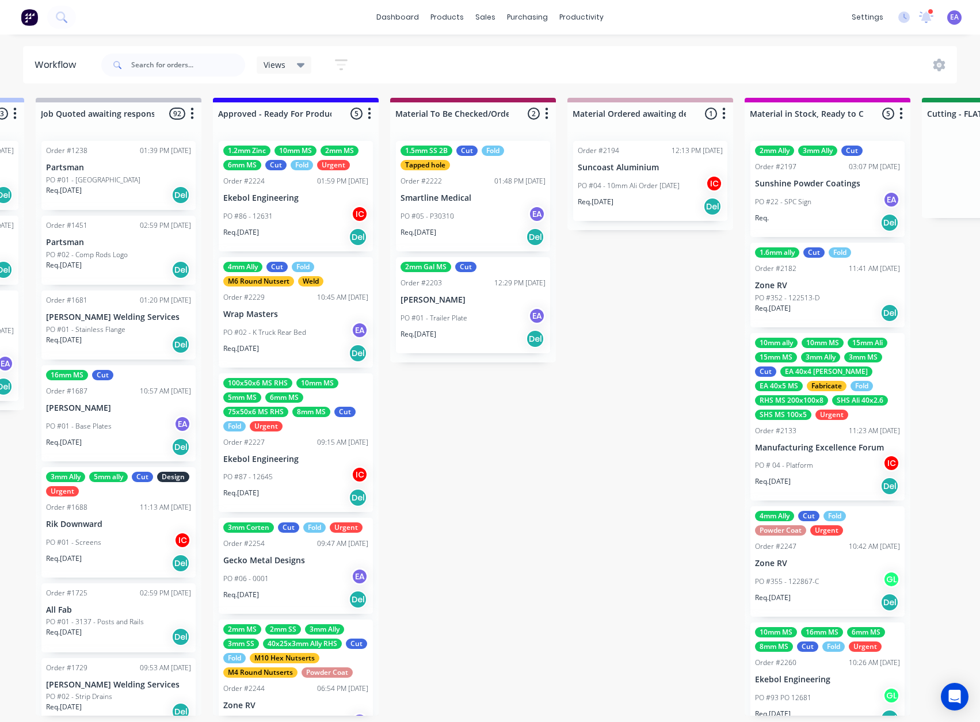
drag, startPoint x: 469, startPoint y: 402, endPoint x: 562, endPoint y: 403, distance: 93.2
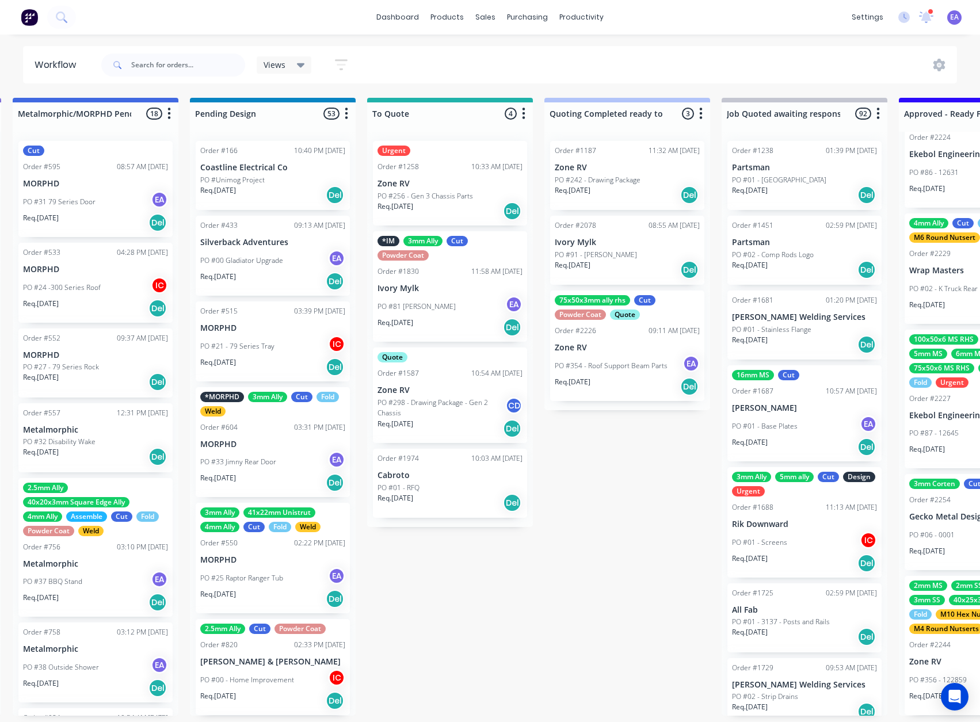
scroll to position [2, 0]
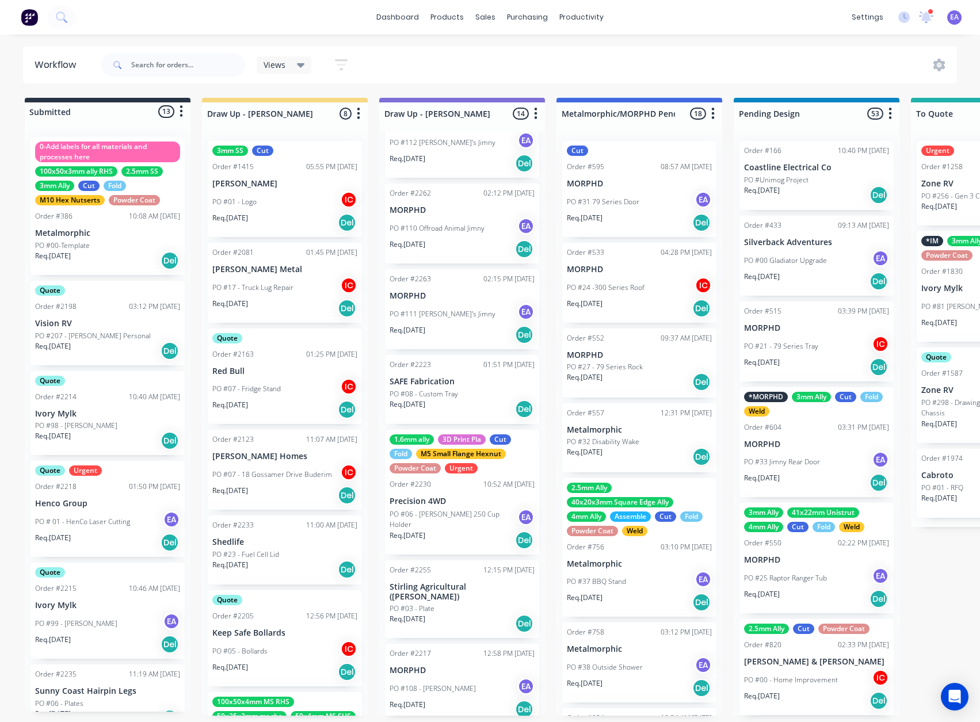
drag, startPoint x: 479, startPoint y: 386, endPoint x: 273, endPoint y: 489, distance: 230.6
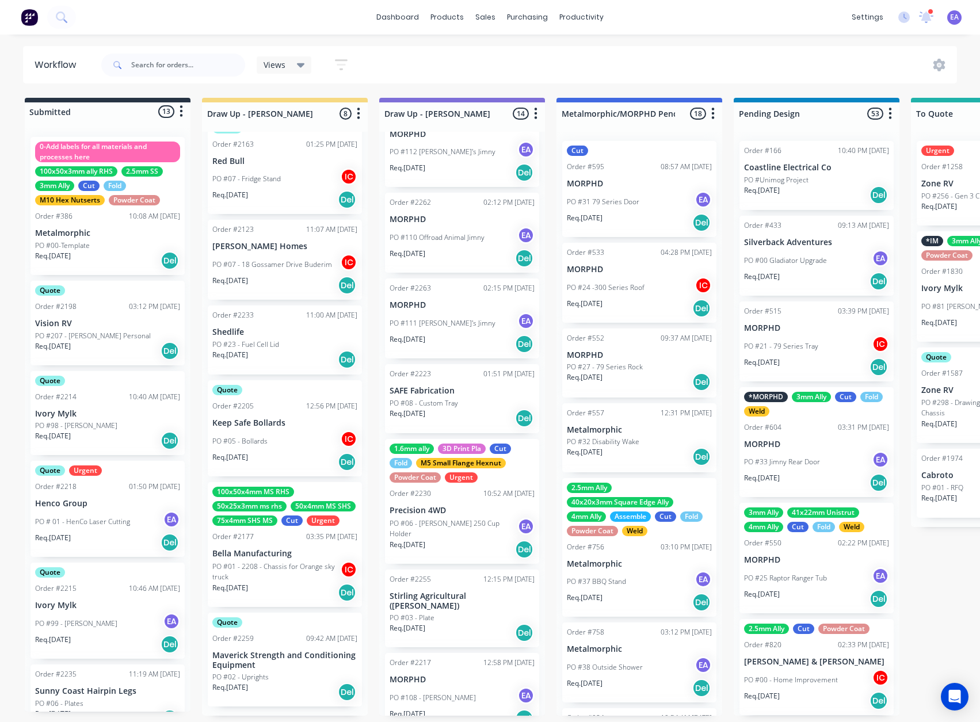
scroll to position [702, 0]
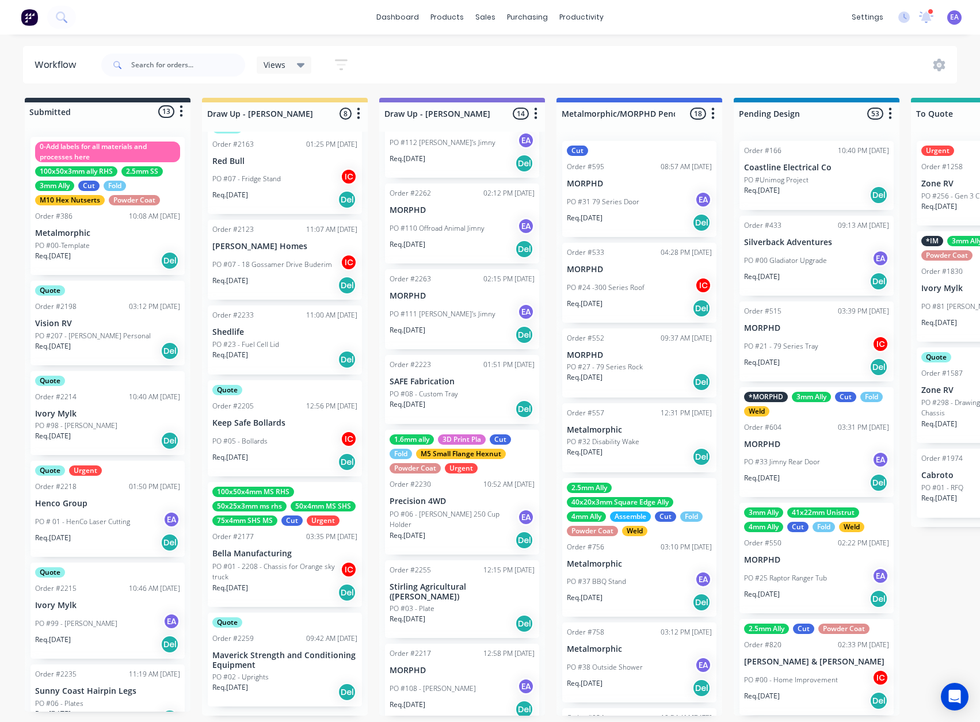
click at [464, 505] on div "1.6mm ally 3D Print Pla Cut Fold M5 Small Flange Hexnut Powder Coat Urgent Orde…" at bounding box center [462, 492] width 154 height 125
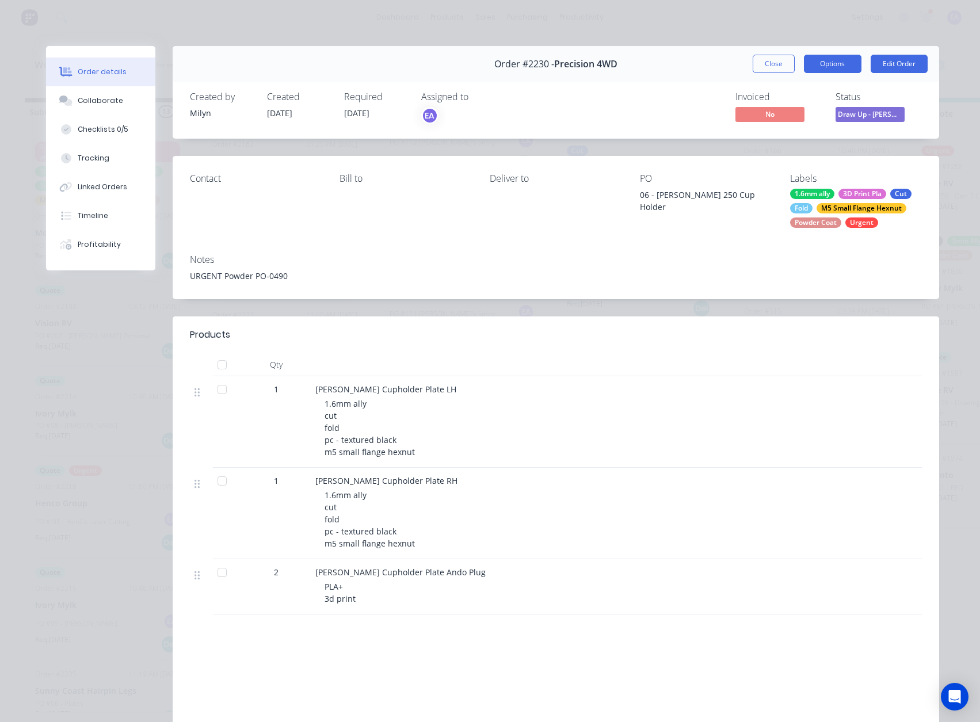
click at [821, 60] on button "Options" at bounding box center [833, 64] width 58 height 18
click at [807, 110] on div "Work Order" at bounding box center [801, 116] width 100 height 17
click at [786, 141] on div "Standard" at bounding box center [801, 139] width 100 height 17
click at [768, 65] on button "Close" at bounding box center [774, 64] width 42 height 18
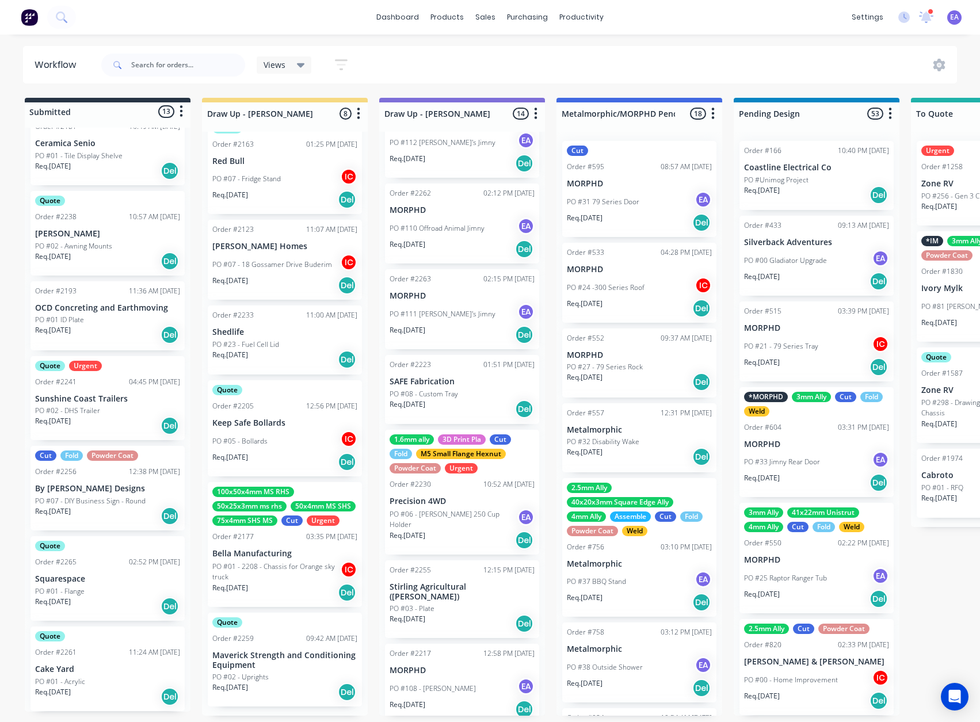
click at [457, 666] on div "Order #2217 12:58 PM [DATE] MORPHD PO #108 - [PERSON_NAME] EA Req. [DATE] Del" at bounding box center [462, 684] width 154 height 80
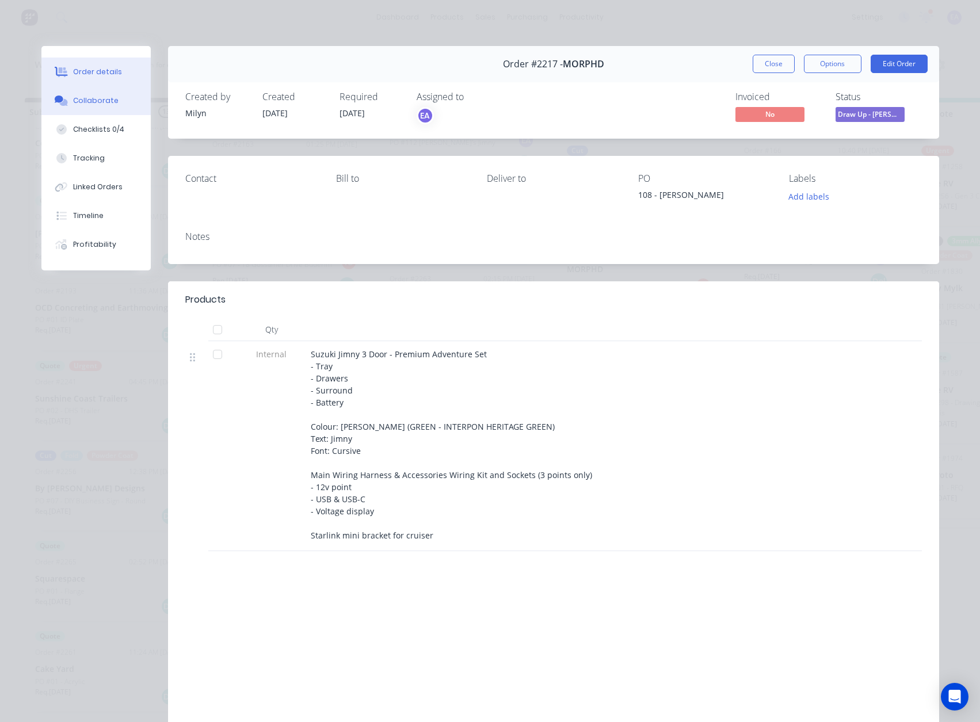
click at [85, 105] on div "Collaborate" at bounding box center [95, 101] width 45 height 10
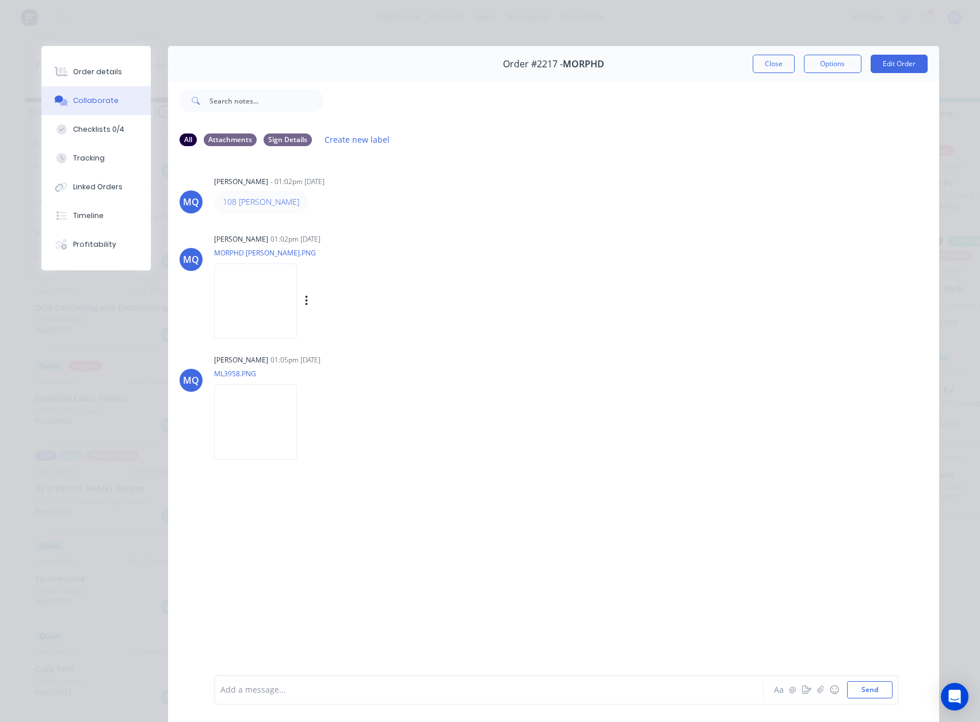
click at [260, 319] on img at bounding box center [255, 301] width 83 height 75
click at [254, 451] on img at bounding box center [255, 421] width 83 height 75
click at [100, 128] on div "Checklists 0/4" at bounding box center [98, 129] width 51 height 10
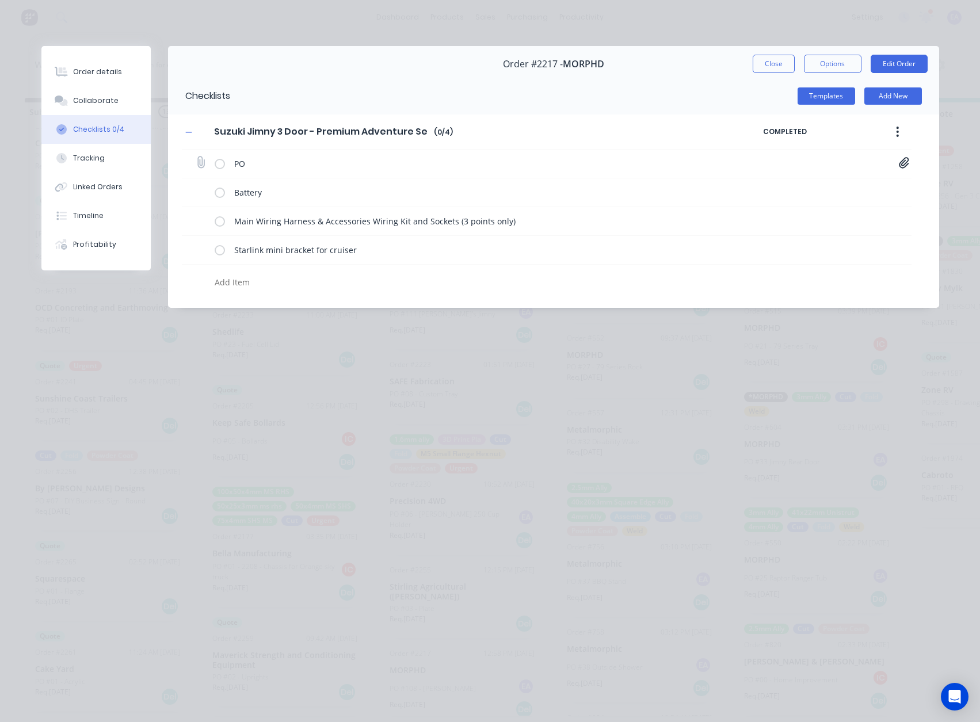
click at [902, 162] on icon at bounding box center [904, 163] width 10 height 12
click at [845, 188] on link "MORPHD Jimny Setup Ordering Sheet[F] - 1057 [PERSON_NAME].PDF" at bounding box center [812, 188] width 134 height 12
click at [314, 285] on textarea at bounding box center [442, 282] width 465 height 17
type textarea "x"
drag, startPoint x: 91, startPoint y: 76, endPoint x: 94, endPoint y: 82, distance: 7.0
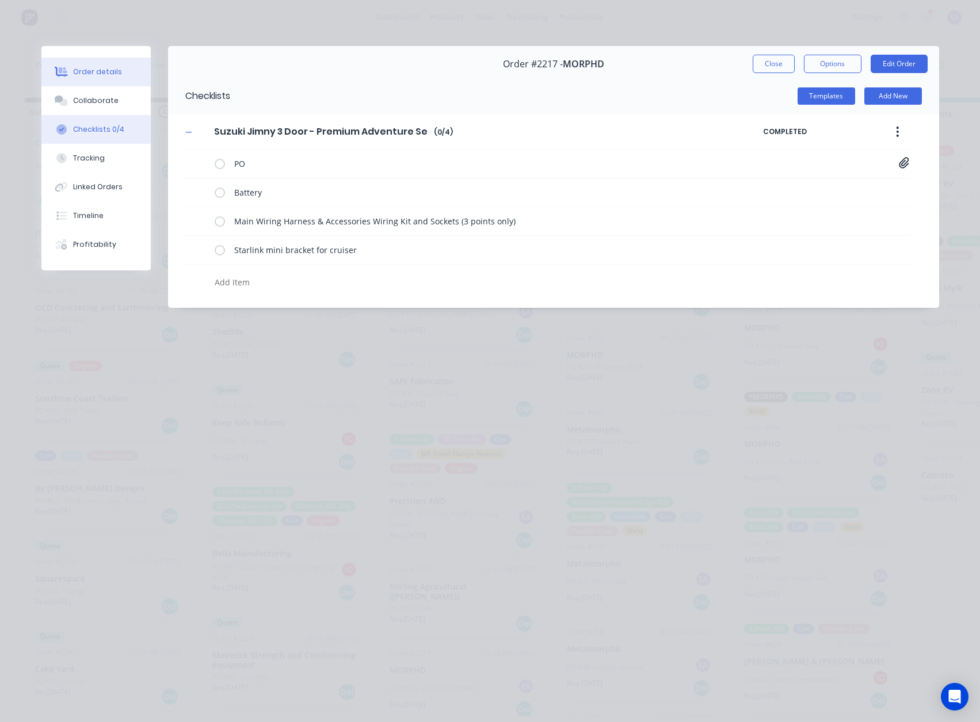
click at [91, 76] on div "Order details" at bounding box center [97, 72] width 49 height 10
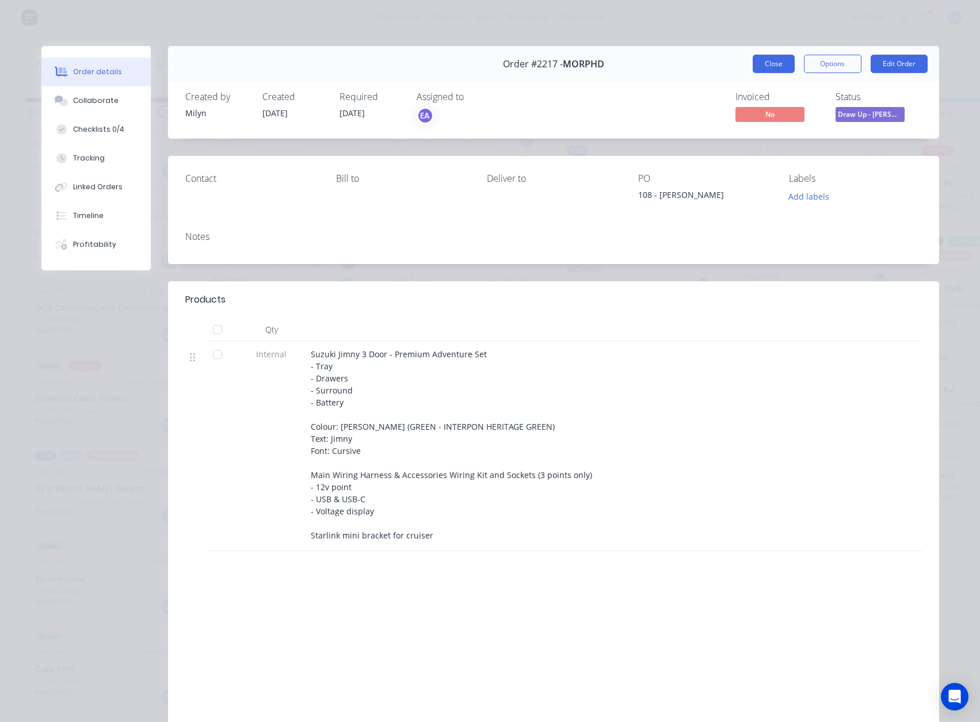
click at [779, 68] on button "Close" at bounding box center [774, 64] width 42 height 18
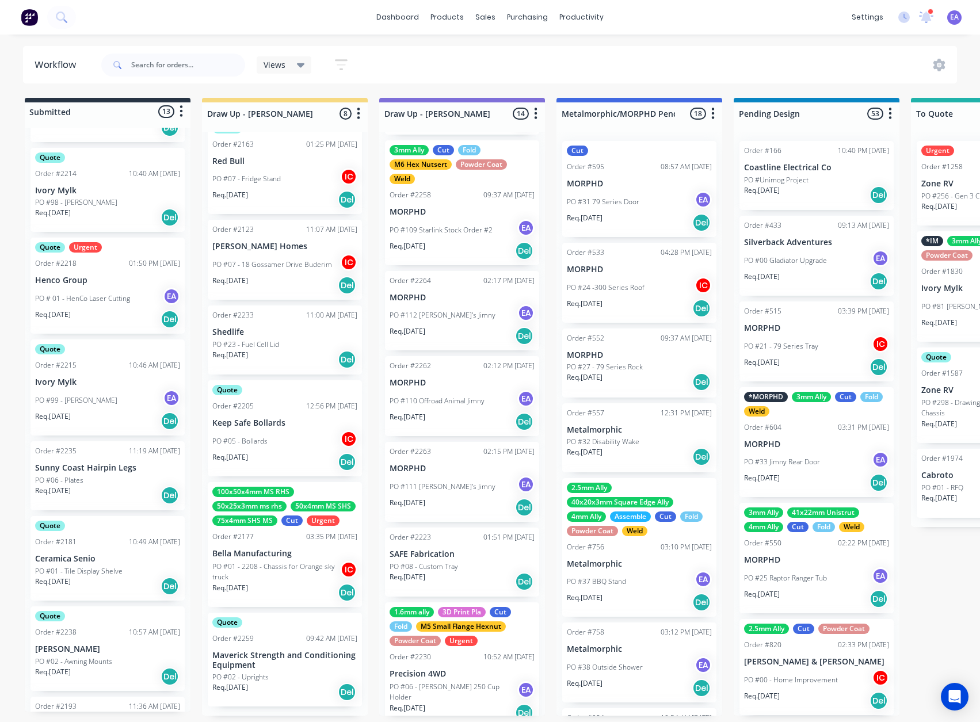
scroll to position [639, 0]
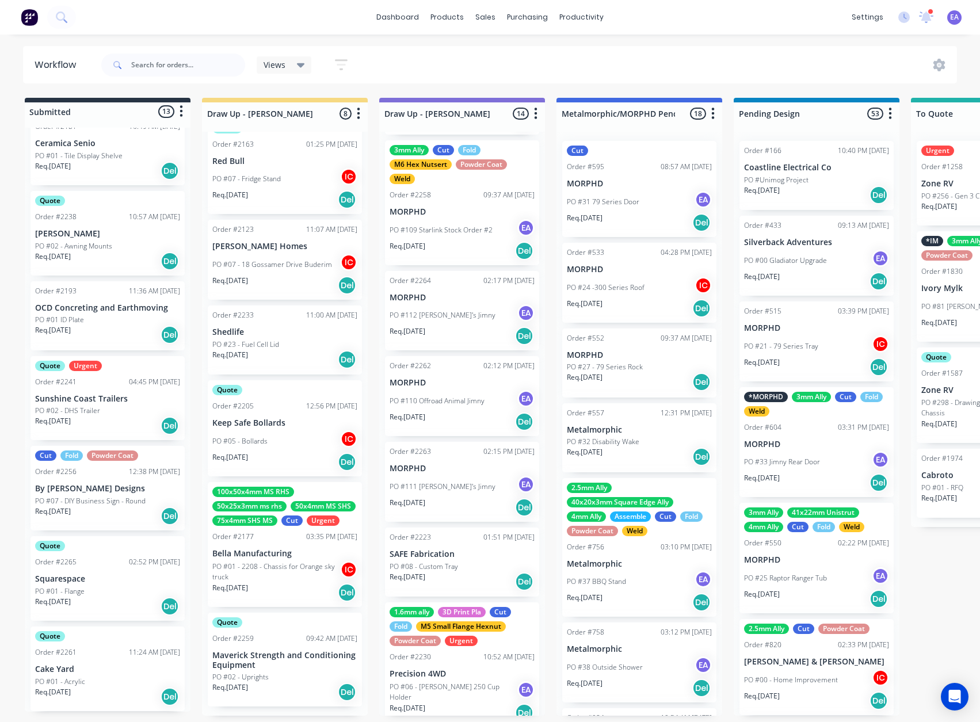
click at [438, 317] on p "PO #112 [PERSON_NAME]'s Jimny" at bounding box center [443, 315] width 106 height 10
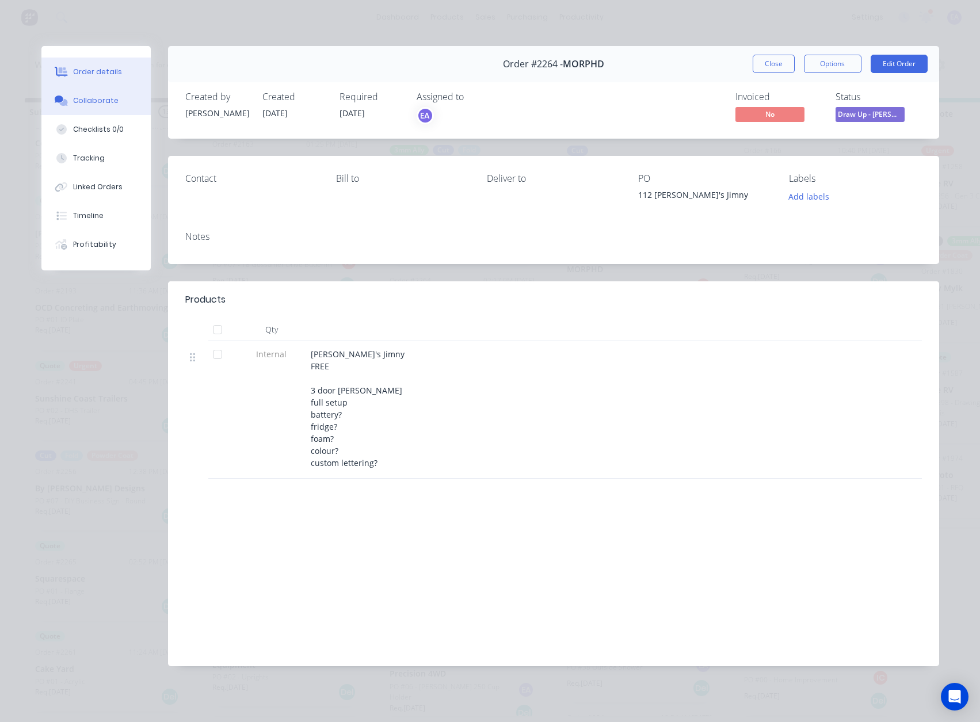
click at [98, 102] on div "Collaborate" at bounding box center [95, 101] width 45 height 10
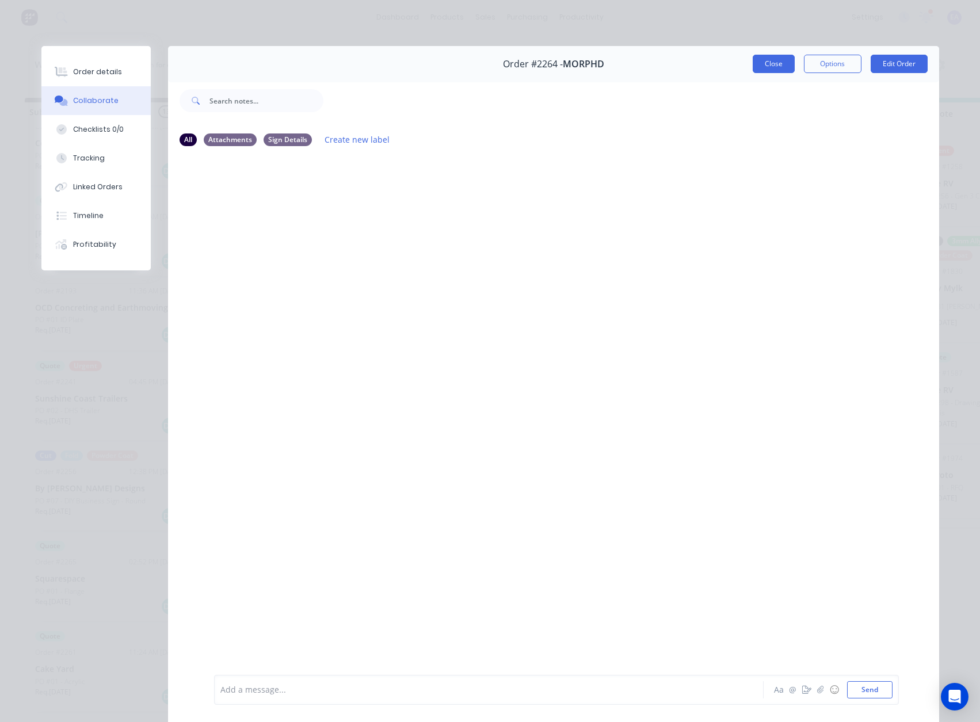
click at [753, 60] on button "Close" at bounding box center [774, 64] width 42 height 18
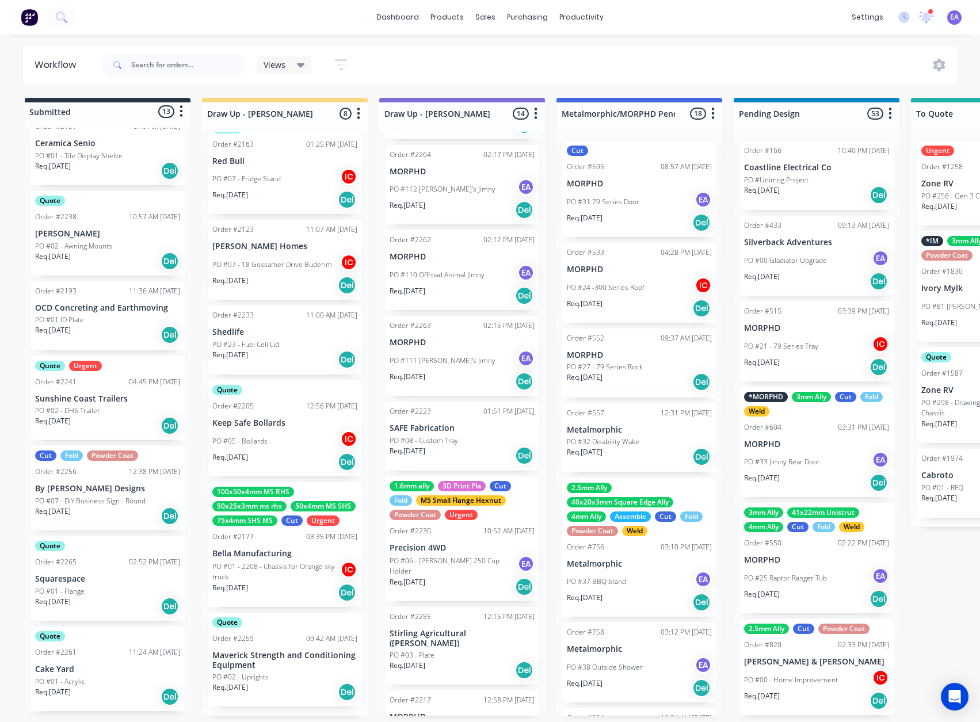
scroll to position [702, 0]
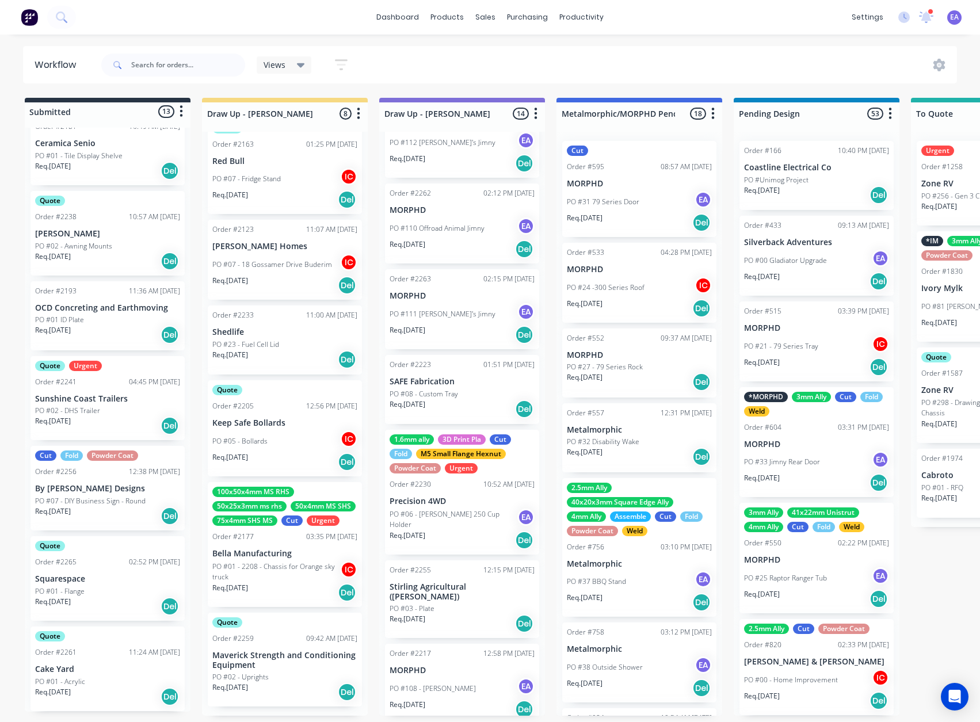
click at [445, 678] on div "PO #108 - [PERSON_NAME] EA" at bounding box center [462, 689] width 145 height 22
